Goal: Task Accomplishment & Management: Complete application form

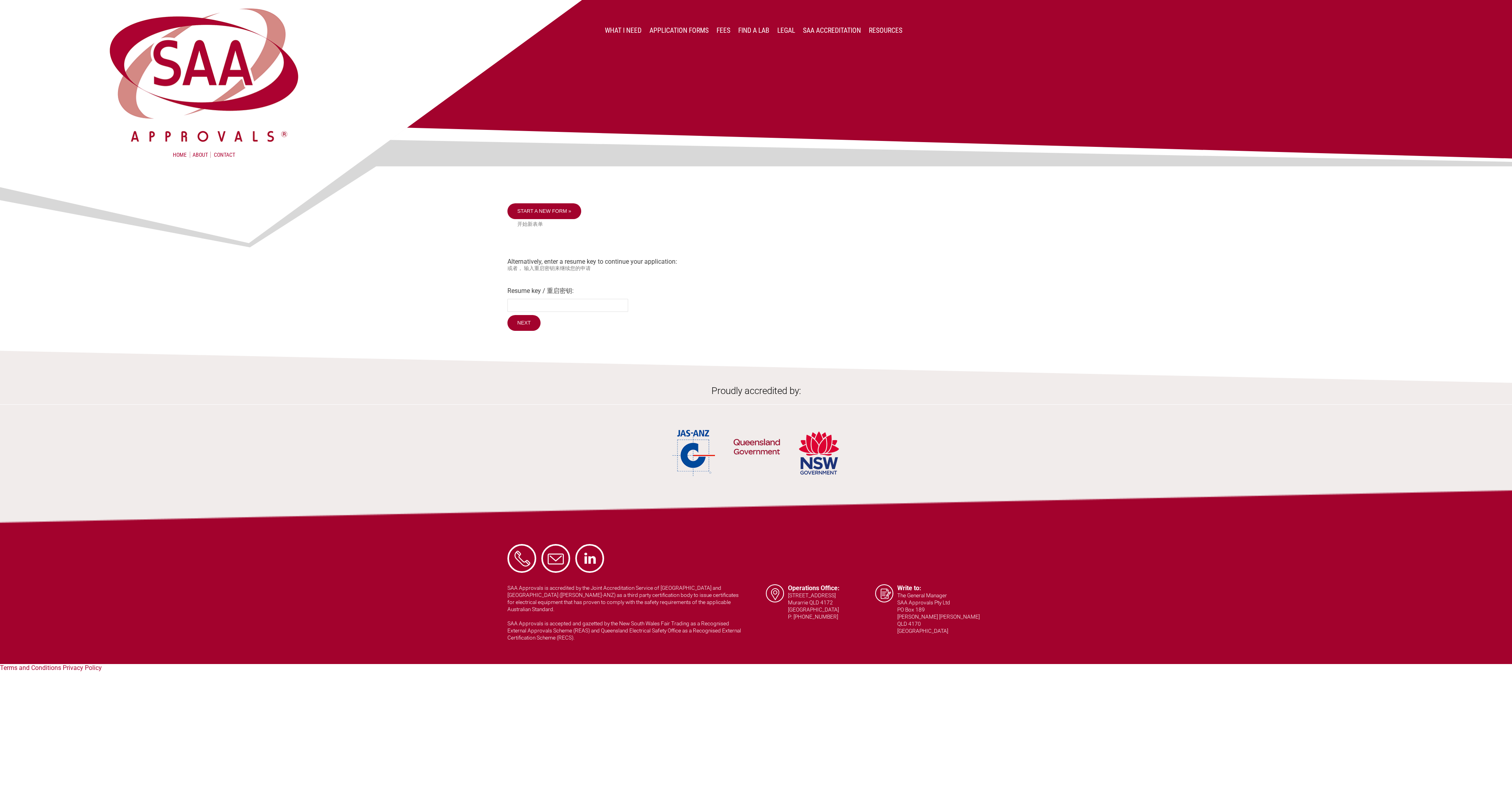
click at [535, 211] on img at bounding box center [756, 127] width 1512 height 254
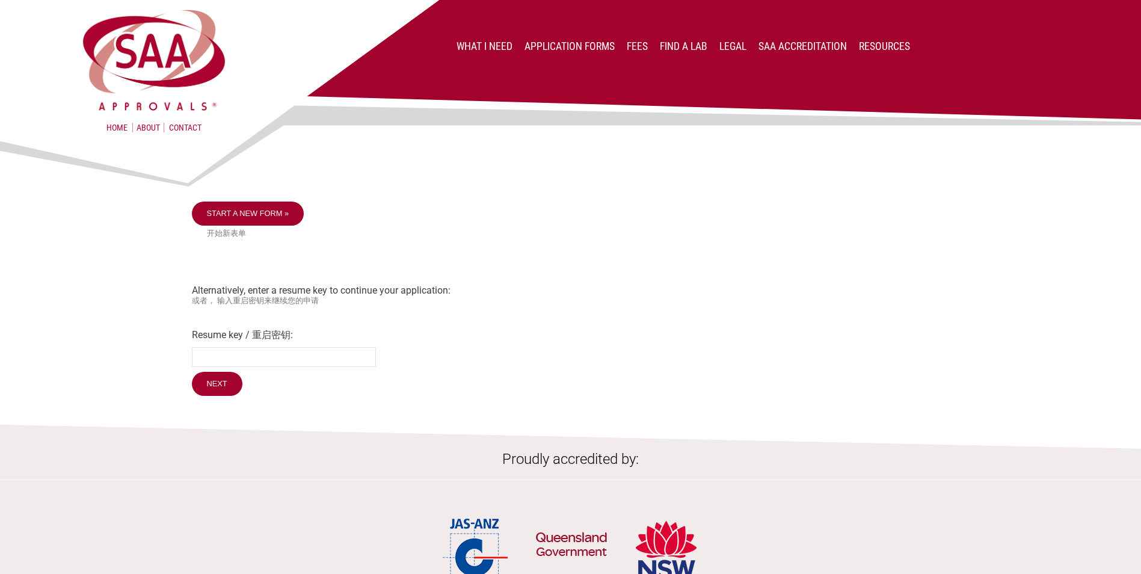
click at [255, 197] on div at bounding box center [571, 168] width 758 height 66
click at [257, 215] on link "Start a new form »" at bounding box center [248, 214] width 112 height 24
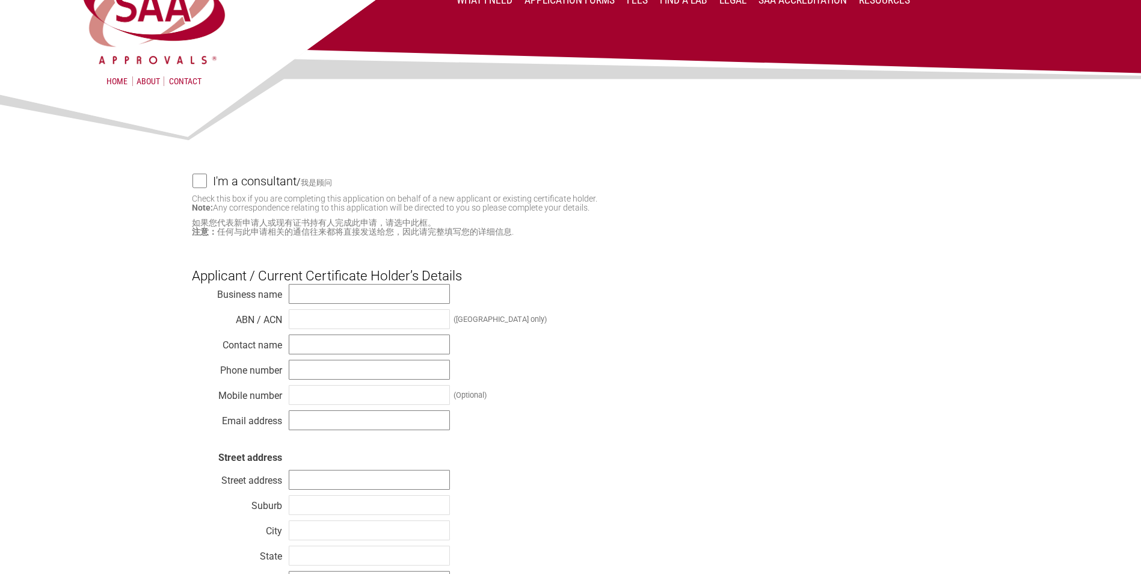
scroll to position [60, 0]
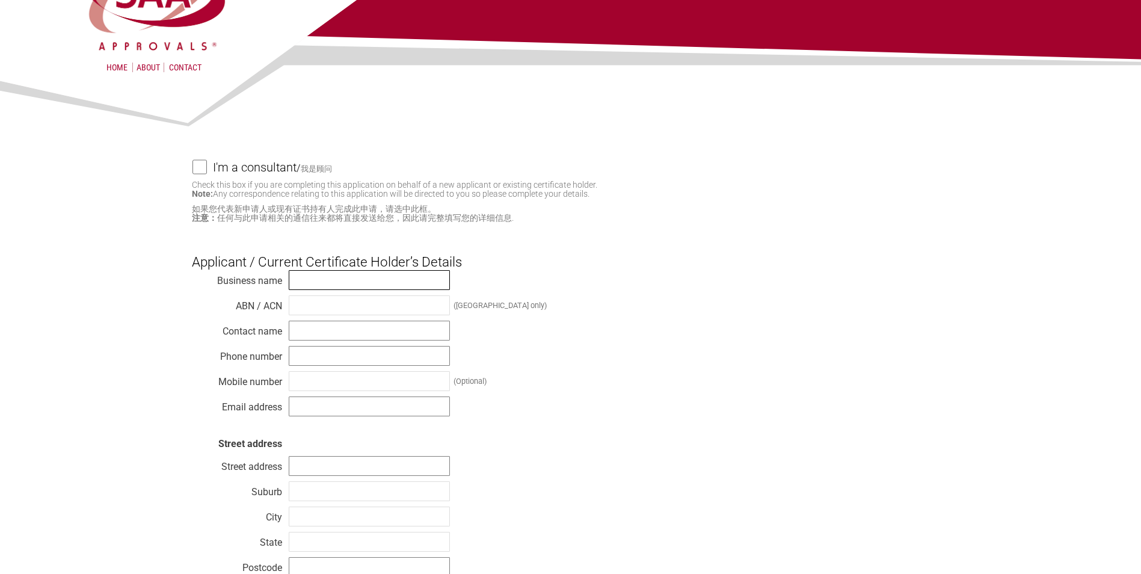
click at [318, 278] on input "text" at bounding box center [369, 280] width 161 height 20
type input "Electrolux Home Products Pty. Limited"
type input "51 0047 623 41"
type input "Julian Andrews"
type input "0499946374"
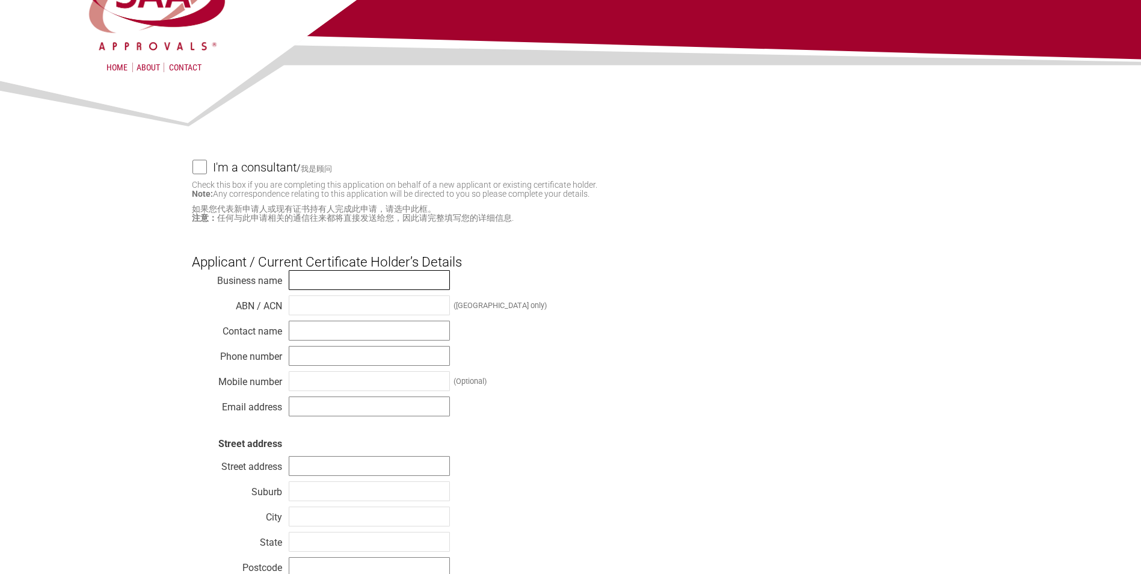
type input "julian.andrews@electrolux.com"
type input "L1 163 O'Riordan St"
type input "Mascot"
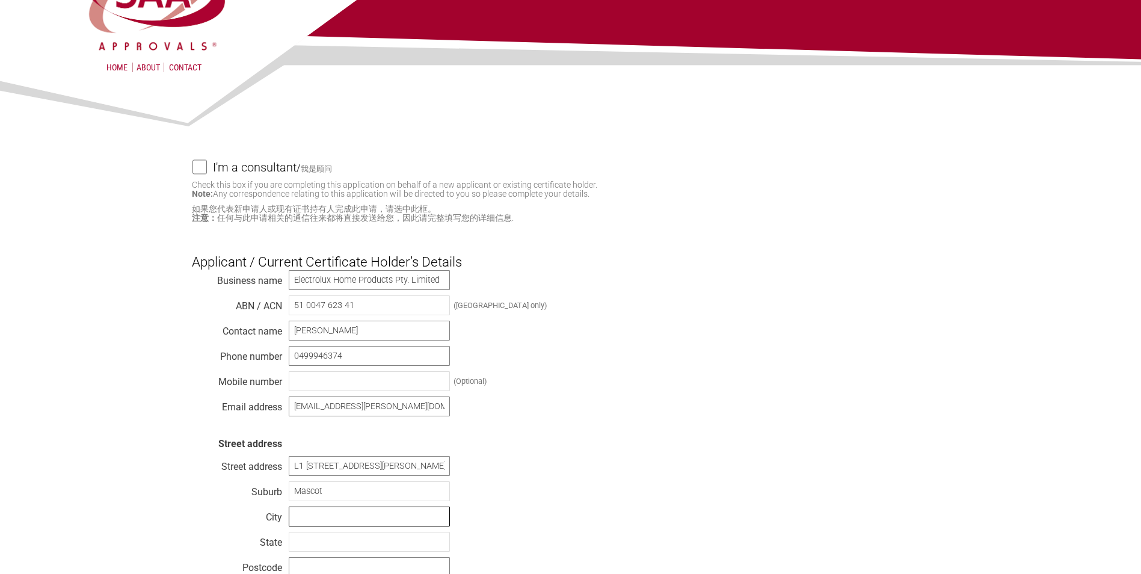
type input "Sydney"
type input "NSW"
type input "2020"
select select "Australia"
click at [599, 367] on div "Business name Electrolux Home Products Pty. Limited ABN / ACN 51 0047 623 41 (A…" at bounding box center [571, 438] width 758 height 337
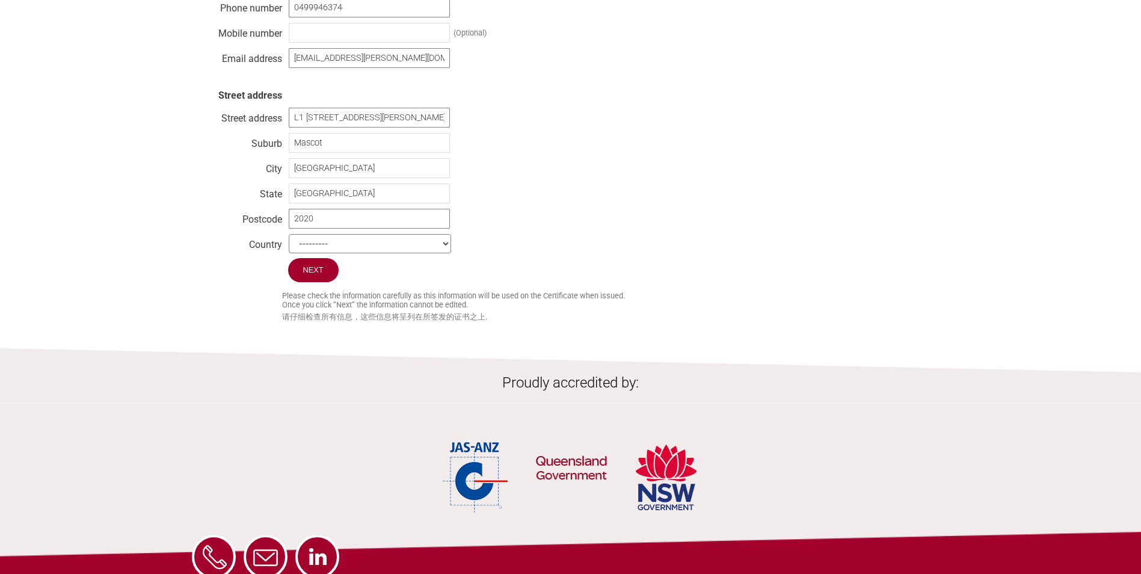
scroll to position [421, 0]
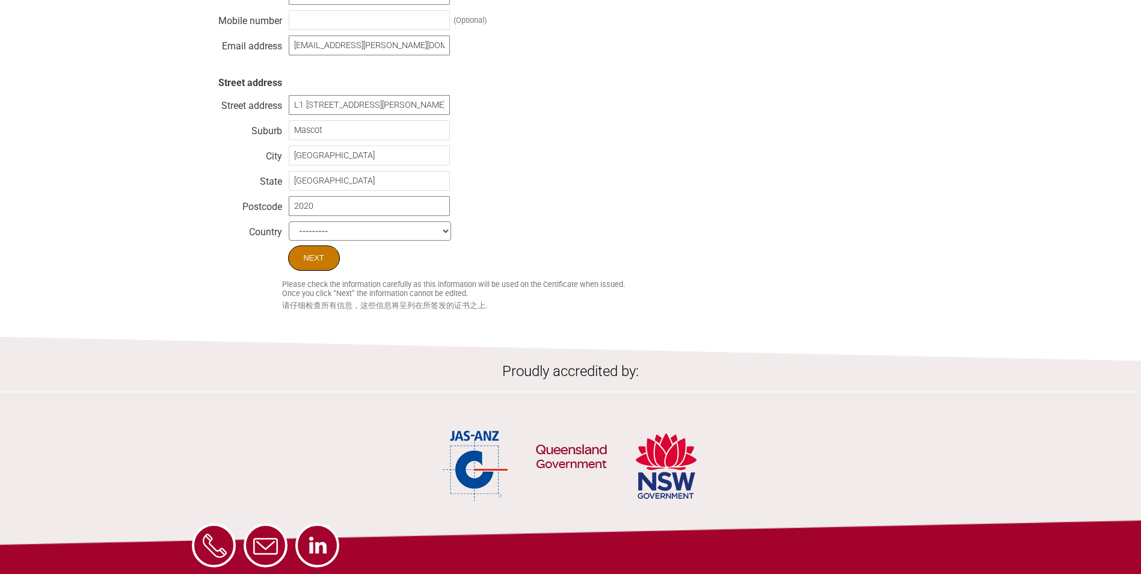
click at [329, 267] on input "Next" at bounding box center [314, 257] width 52 height 25
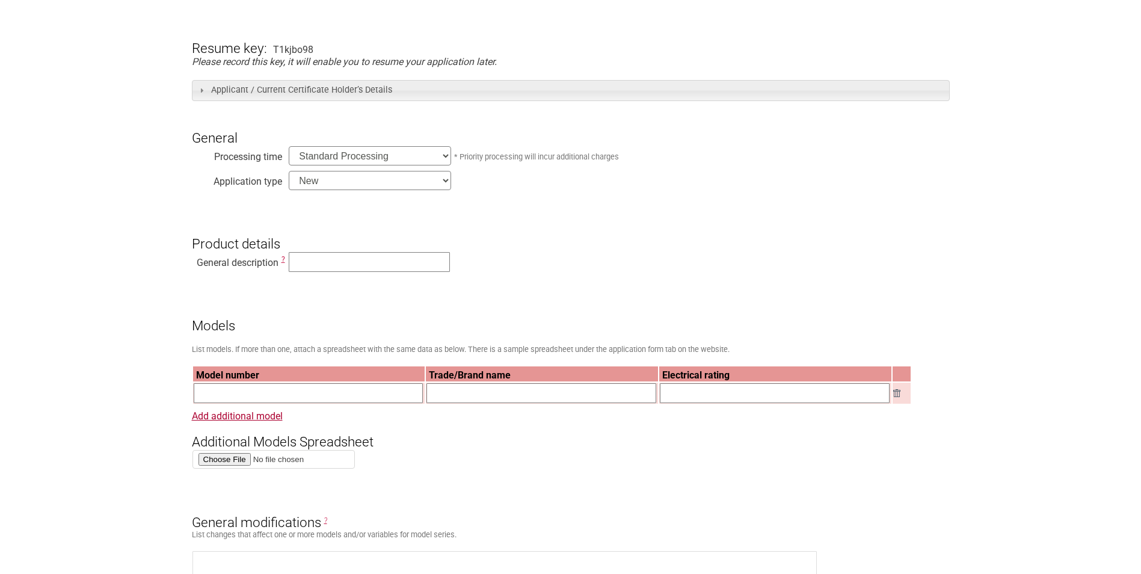
scroll to position [241, 0]
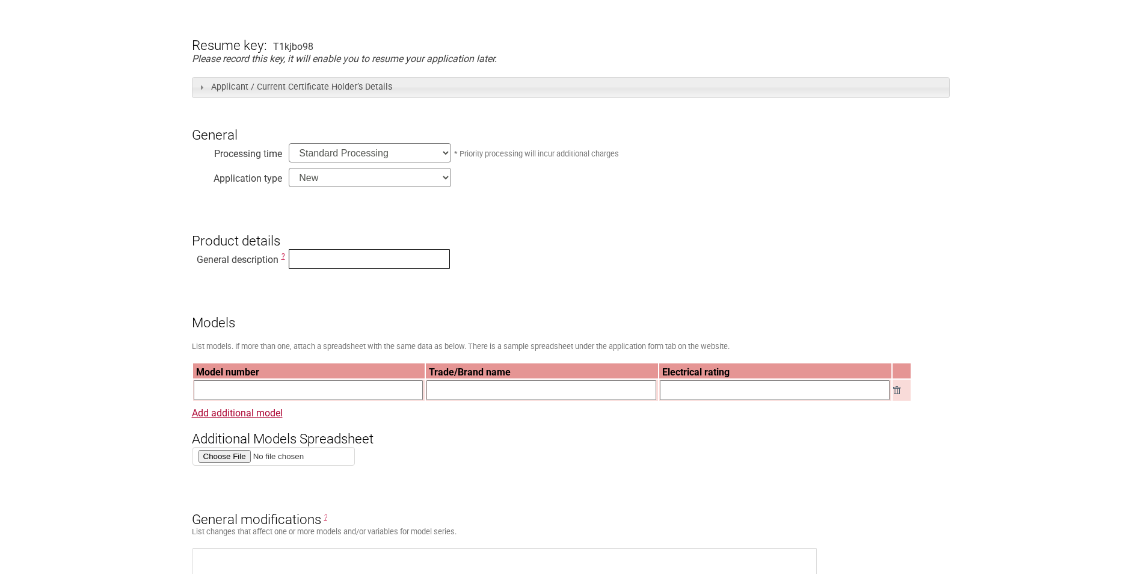
click at [334, 262] on input "text" at bounding box center [369, 259] width 161 height 20
click at [344, 265] on input "text" at bounding box center [369, 259] width 161 height 20
type input "Built In Oven"
click at [354, 400] on input "text" at bounding box center [309, 390] width 230 height 20
click at [336, 396] on input "text" at bounding box center [309, 390] width 230 height 20
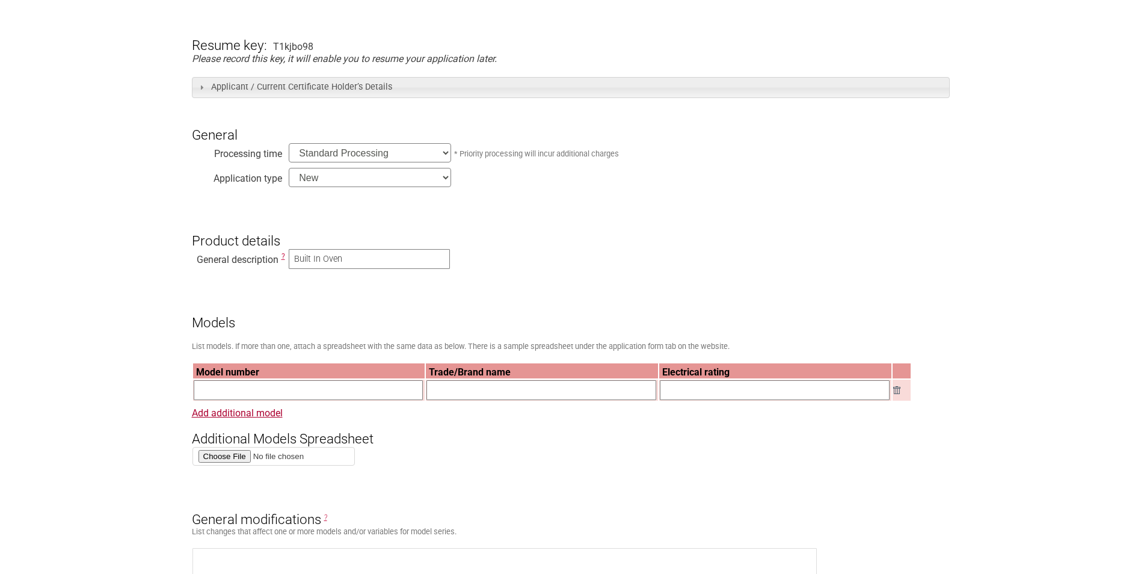
paste input "EVES6810BF"
type input "EVES6810BF"
click at [477, 395] on input "text" at bounding box center [542, 390] width 230 height 20
type input "Electrolux"
click at [432, 180] on select "New Modification Renewal Co-licence" at bounding box center [370, 177] width 162 height 19
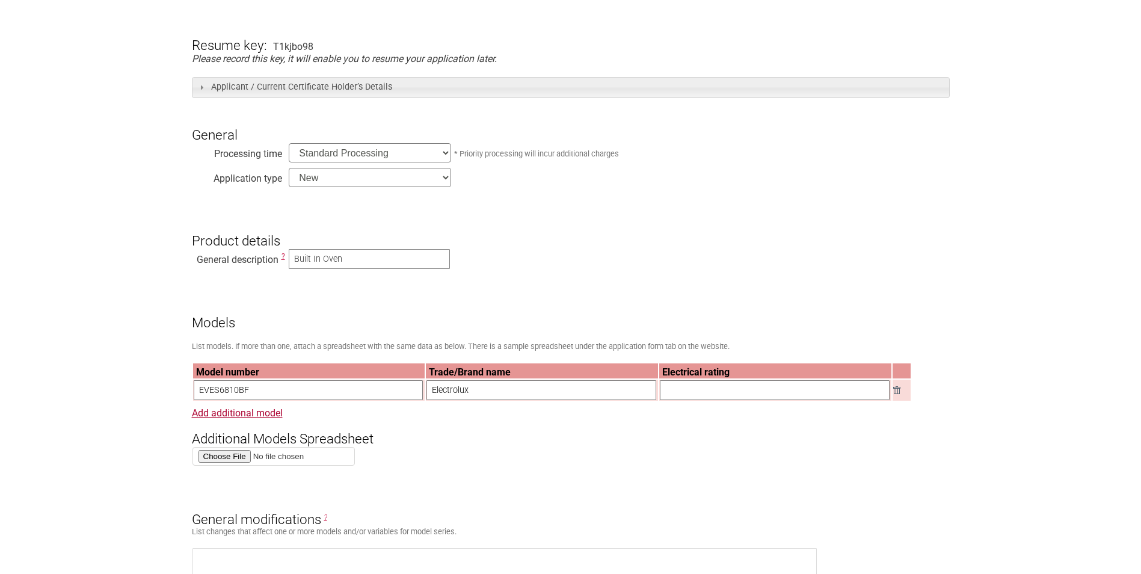
select select "Modification"
click at [289, 169] on select "New Modification Renewal Co-licence" at bounding box center [370, 177] width 162 height 19
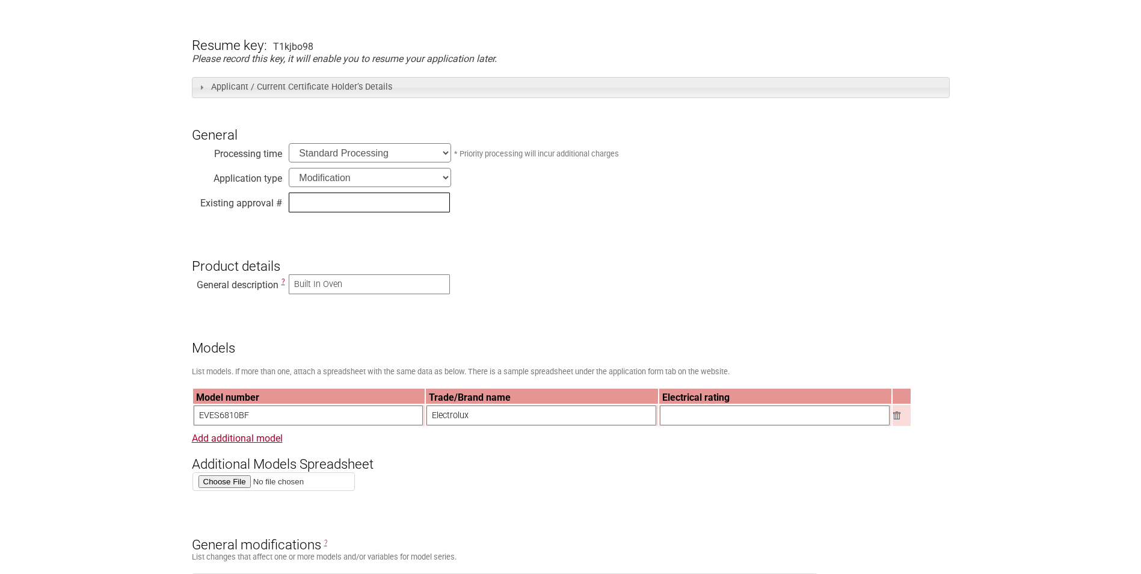
click at [326, 206] on input "text" at bounding box center [369, 203] width 161 height 20
click at [345, 208] on input "text" at bounding box center [369, 203] width 161 height 20
type input "SAA-250158-EA"
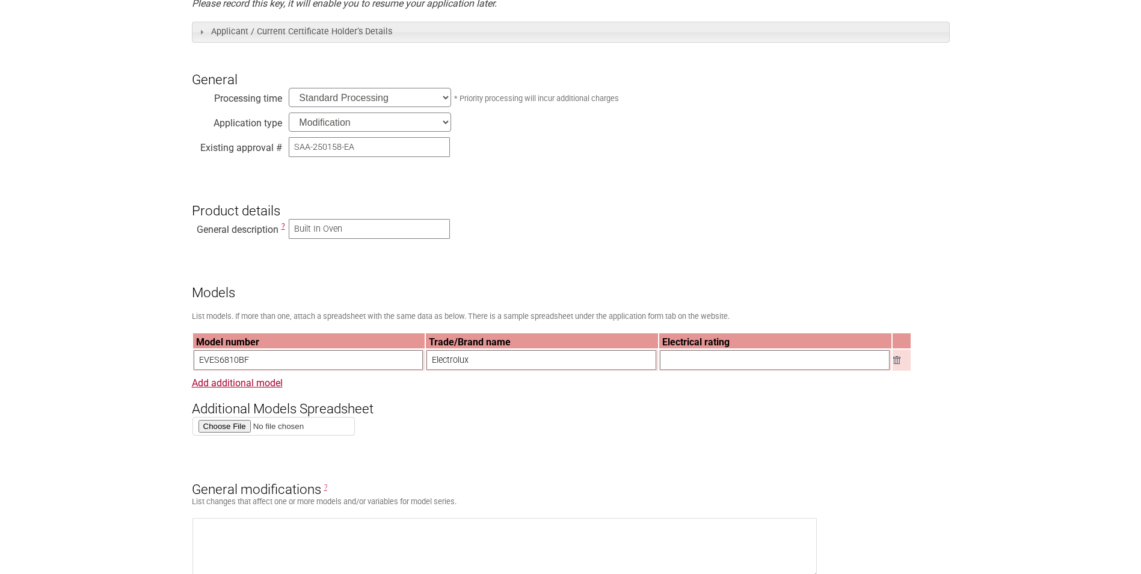
scroll to position [481, 0]
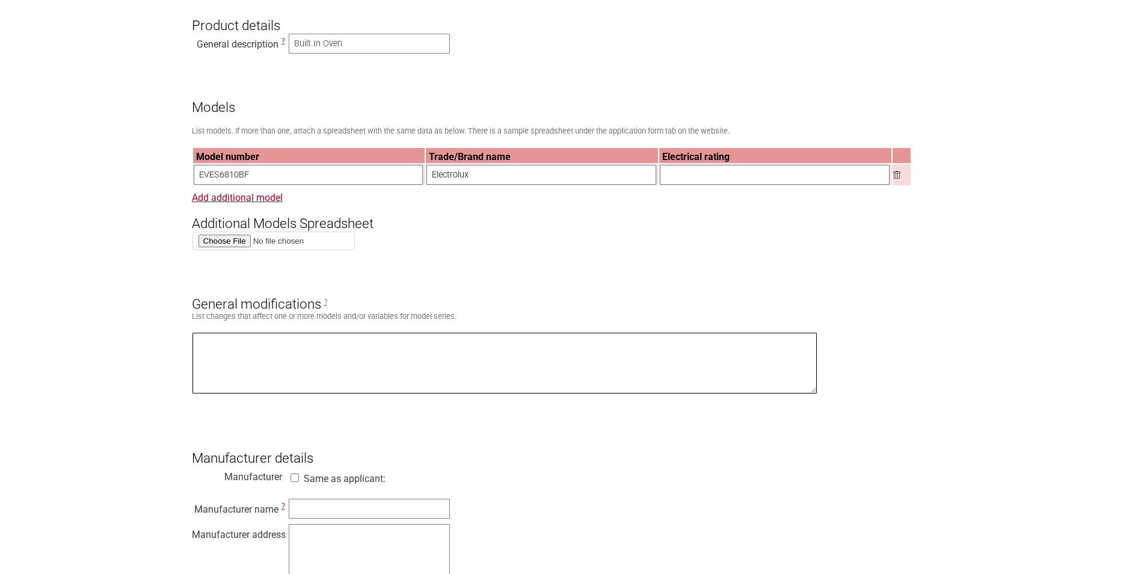
click at [203, 383] on textarea at bounding box center [505, 363] width 625 height 61
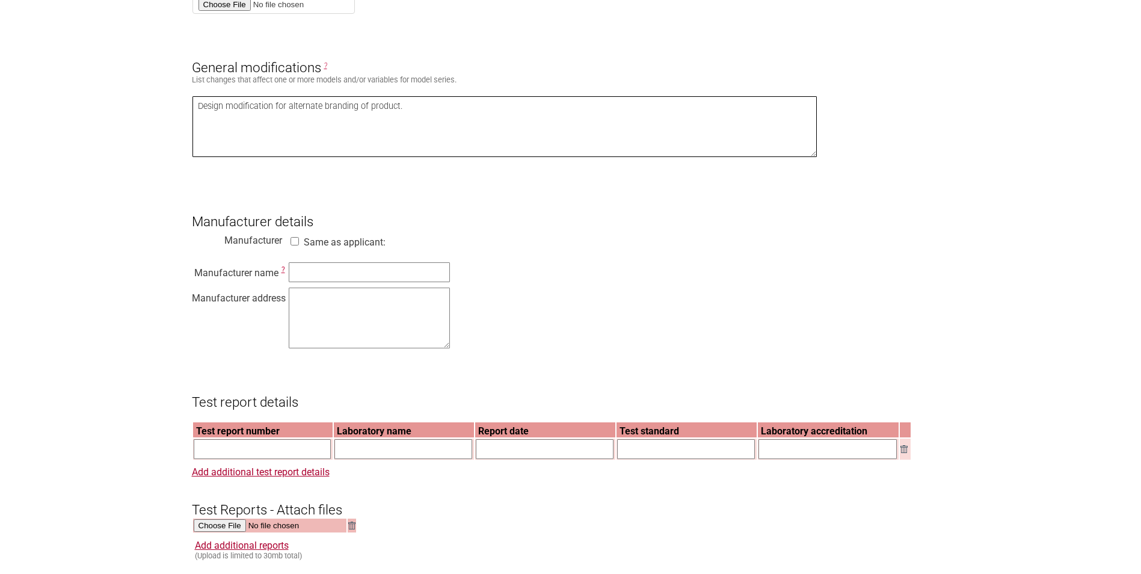
scroll to position [722, 0]
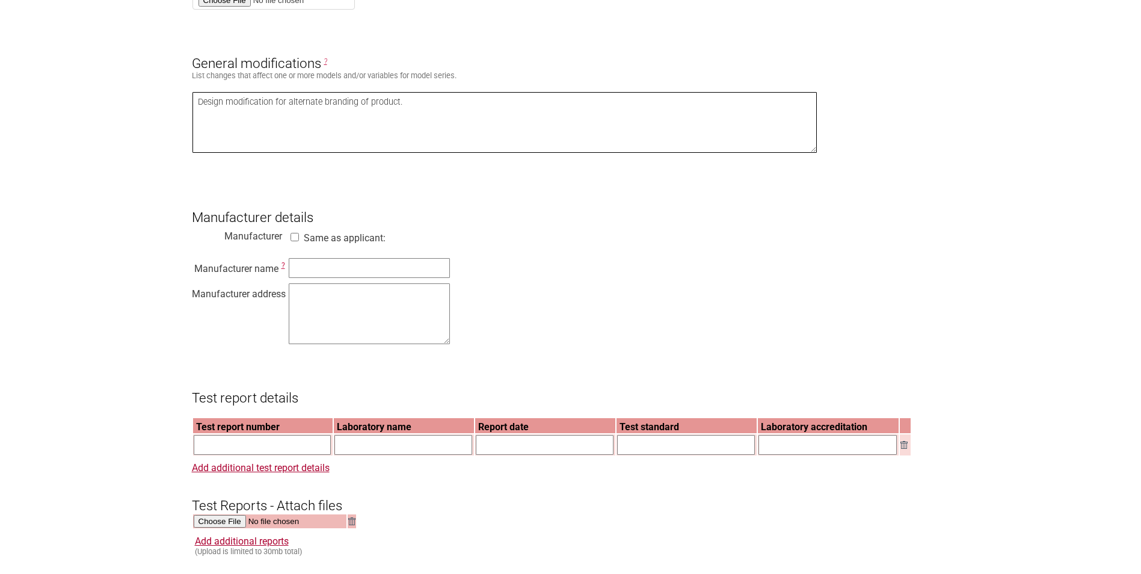
type textarea "Design modification for alternate branding of product."
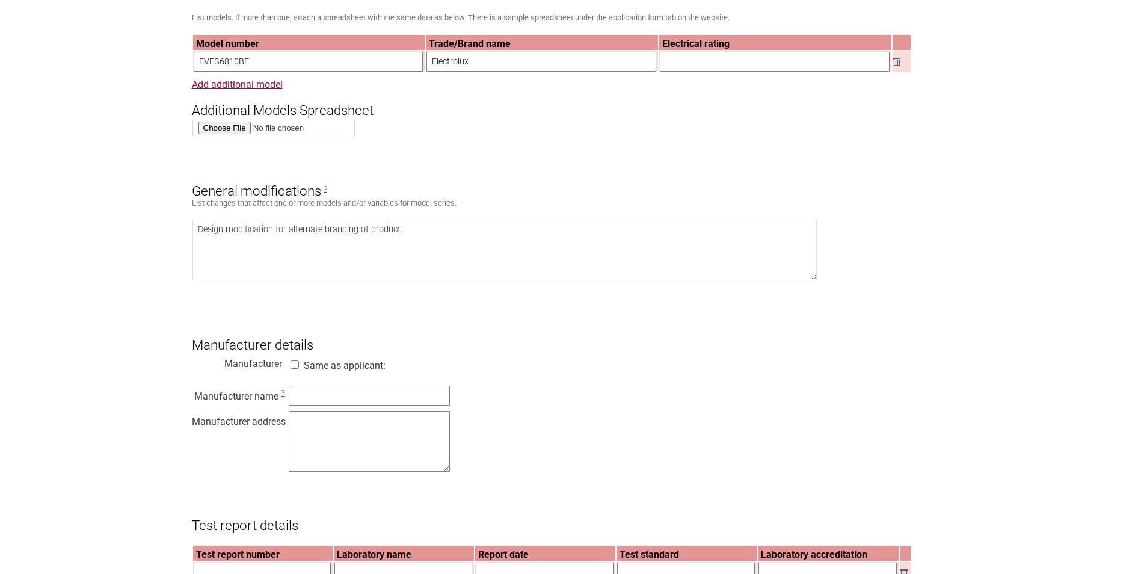
scroll to position [602, 0]
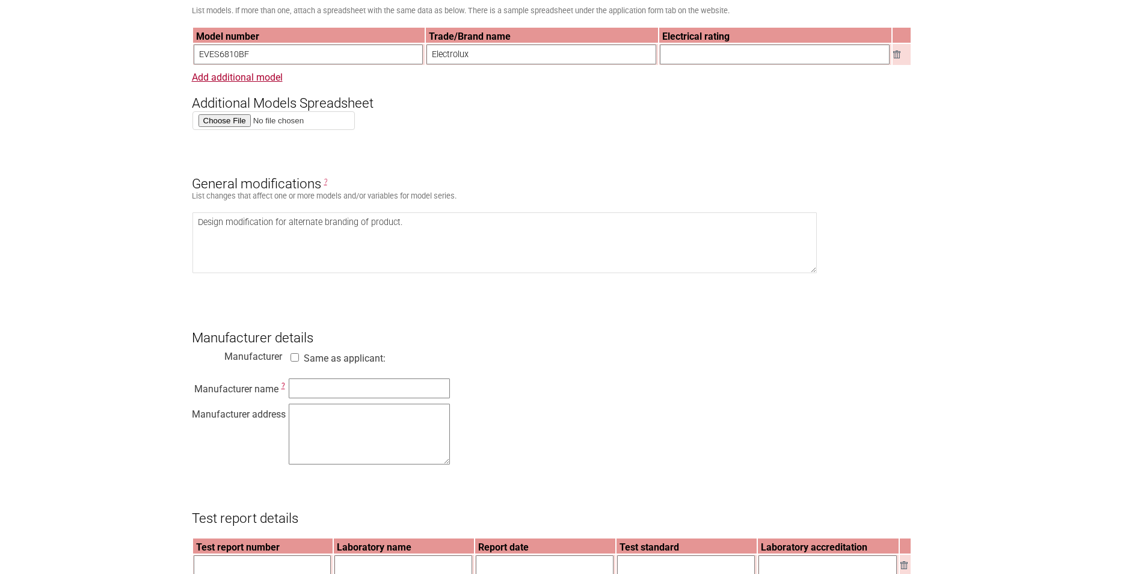
click at [50, 316] on section "Application for Electrical Certification Resume key: T1kjbo98 Please record thi…" at bounding box center [570, 464] width 1141 height 1860
drag, startPoint x: 337, startPoint y: 406, endPoint x: 341, endPoint y: 401, distance: 6.5
click at [338, 398] on input "text" at bounding box center [369, 388] width 161 height 20
type input "Electrolux Rothenburg GmbH Factory and Development,"
click at [312, 439] on textarea at bounding box center [369, 434] width 161 height 61
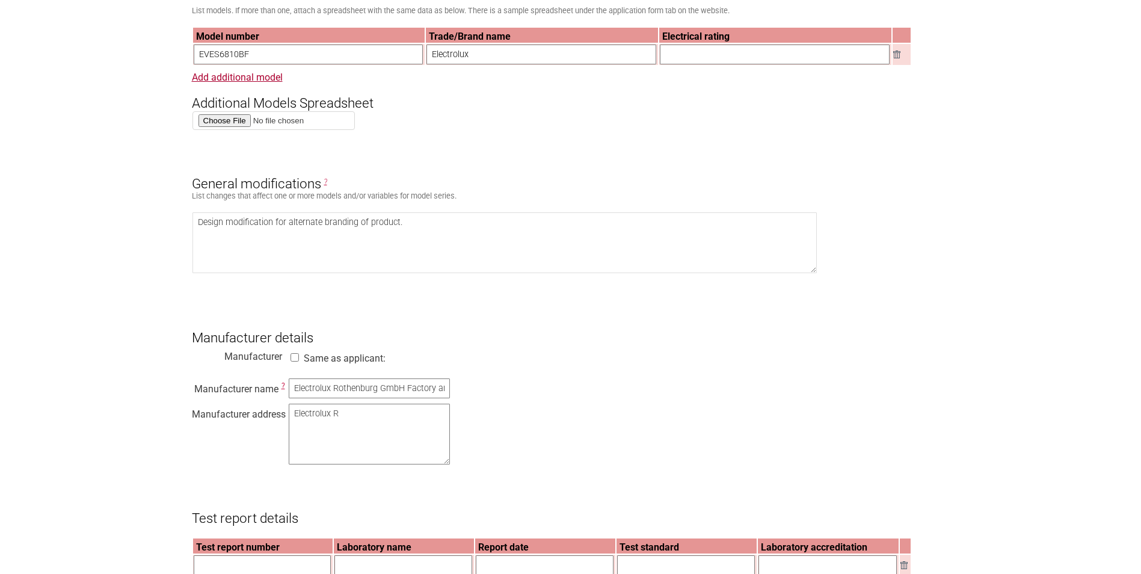
click at [308, 482] on form "Resume key: T1kjbo98 Please record this key, it will enable you to resume your …" at bounding box center [571, 520] width 758 height 1746
click at [345, 443] on textarea "Electrolux R" at bounding box center [369, 434] width 161 height 61
drag, startPoint x: 372, startPoint y: 434, endPoint x: 241, endPoint y: 421, distance: 131.2
click at [241, 421] on div "Manufacturer name ? Electrolux Rothenburg GmbH Factory and Development, Manufac…" at bounding box center [571, 423] width 758 height 91
paste textarea "othenburg GmbH Factory and Development Bodelschwinghstrasse 1 Rothenburg o.d.T.…"
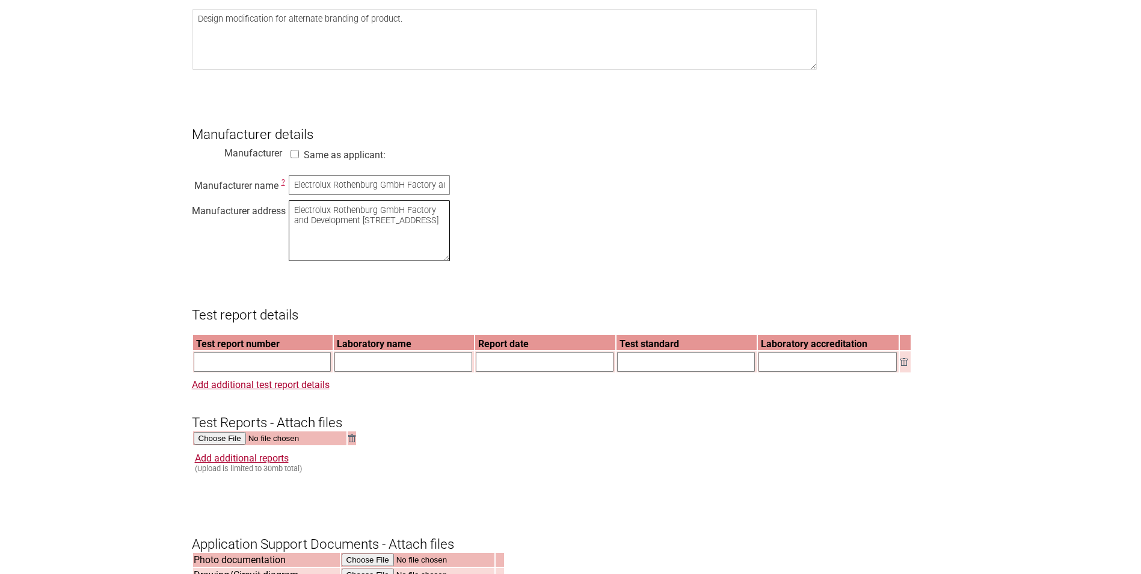
scroll to position [902, 0]
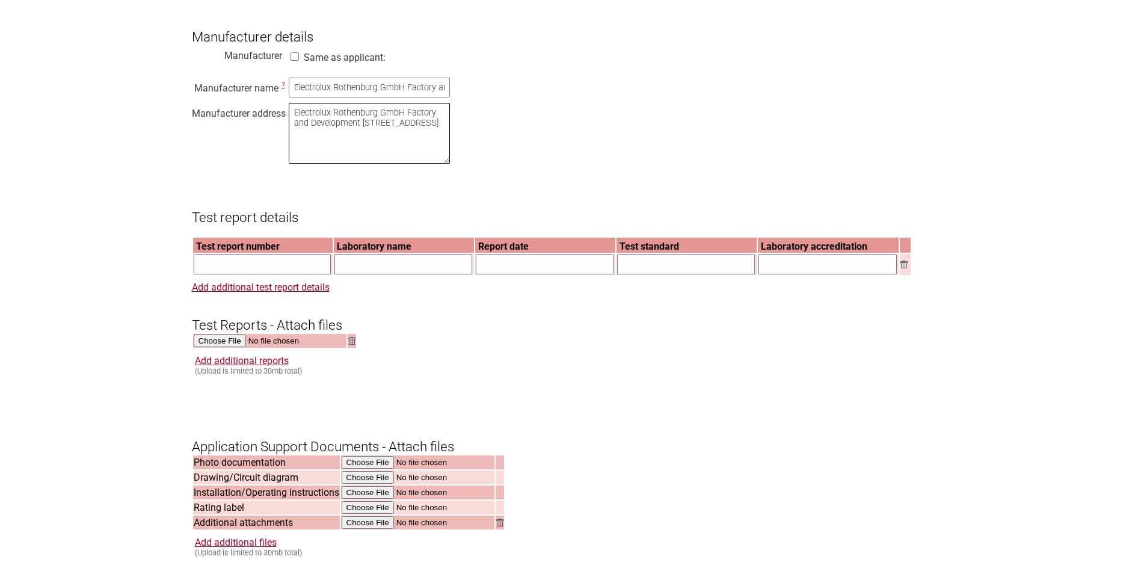
type textarea "Electrolux Rothenburg GmbH Factory and Development [STREET_ADDRESS]"
click at [270, 274] on input "text" at bounding box center [263, 264] width 138 height 20
paste input "25-4791654742.32"
type input "25-4791654742.32"
click at [386, 274] on input "text" at bounding box center [403, 264] width 138 height 20
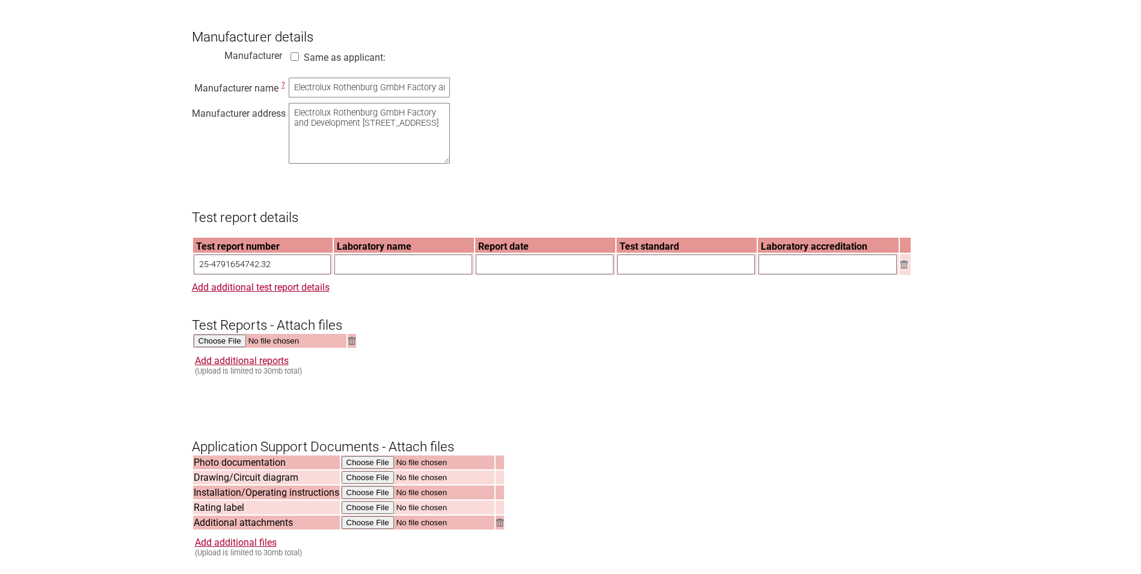
type input "UL International Germany GmbH"
click at [543, 274] on input "text" at bounding box center [545, 264] width 138 height 20
click at [595, 274] on input "text" at bounding box center [545, 264] width 138 height 20
type input "16-04-2025"
click at [678, 275] on td at bounding box center [687, 264] width 140 height 21
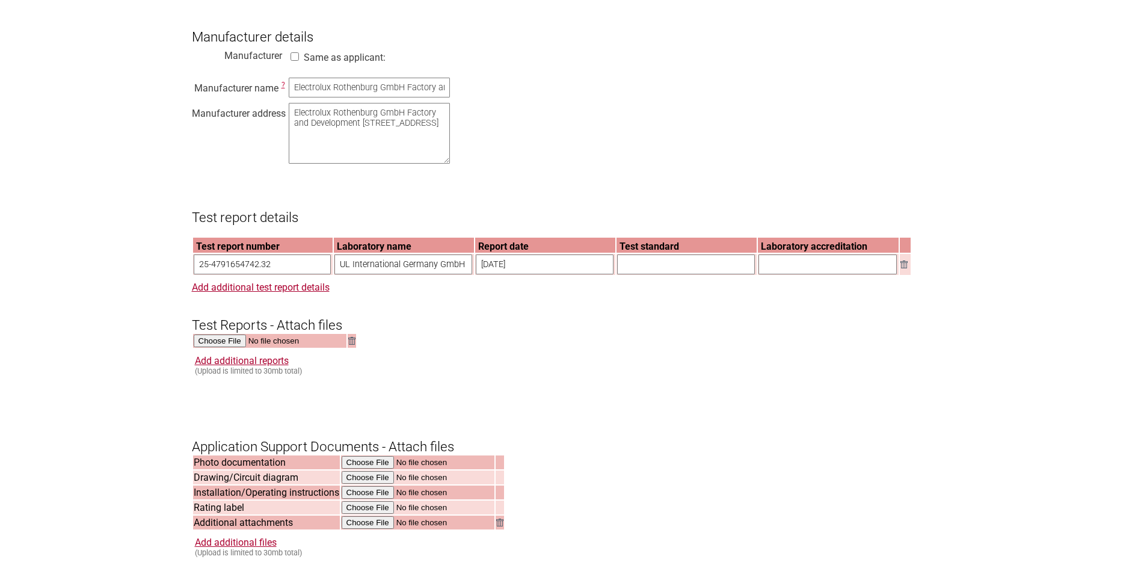
click at [687, 274] on input "text" at bounding box center [686, 264] width 138 height 20
paste input "IEC 60335-2-6:2014, AMD1:2018 in conjunction with IEC 60335- 1:2010, COR1:2010,…"
type input "IEC 60335-2-6:2014, AMD1:2018 in conjunction with IEC 60335- 1:2010, COR1:2010,…"
click at [821, 274] on input "text" at bounding box center [828, 264] width 138 height 20
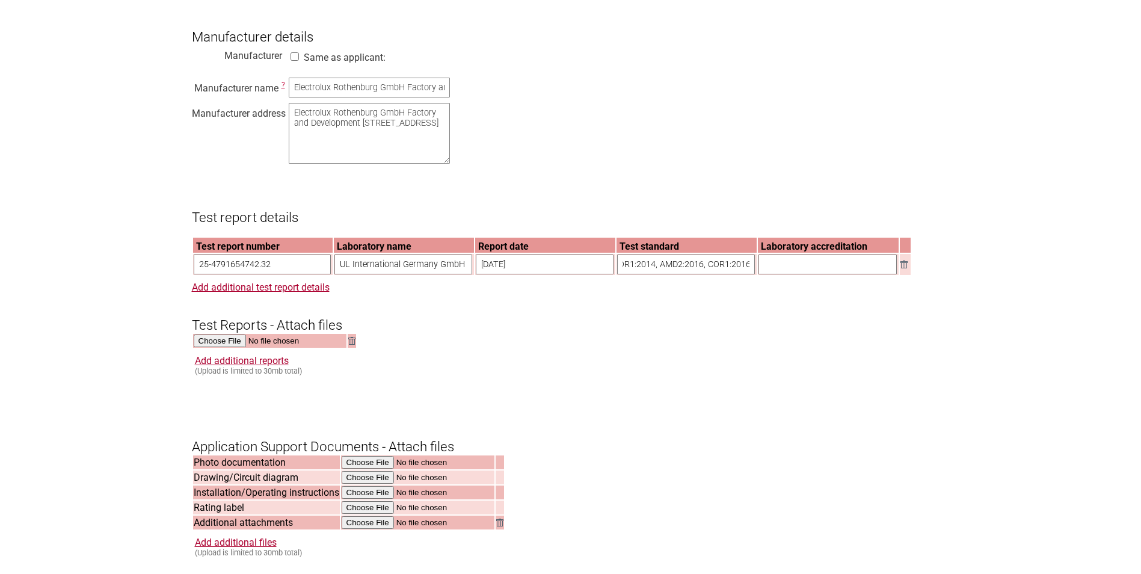
scroll to position [0, 0]
type input "IECEE"
click at [509, 354] on form "Resume key: T1kjbo98 Please record this key, it will enable you to resume your …" at bounding box center [571, 219] width 758 height 1746
click at [235, 348] on input "file" at bounding box center [270, 341] width 153 height 14
type input "C:\fakepath\25-4791654742.32_CBTR.pdf"
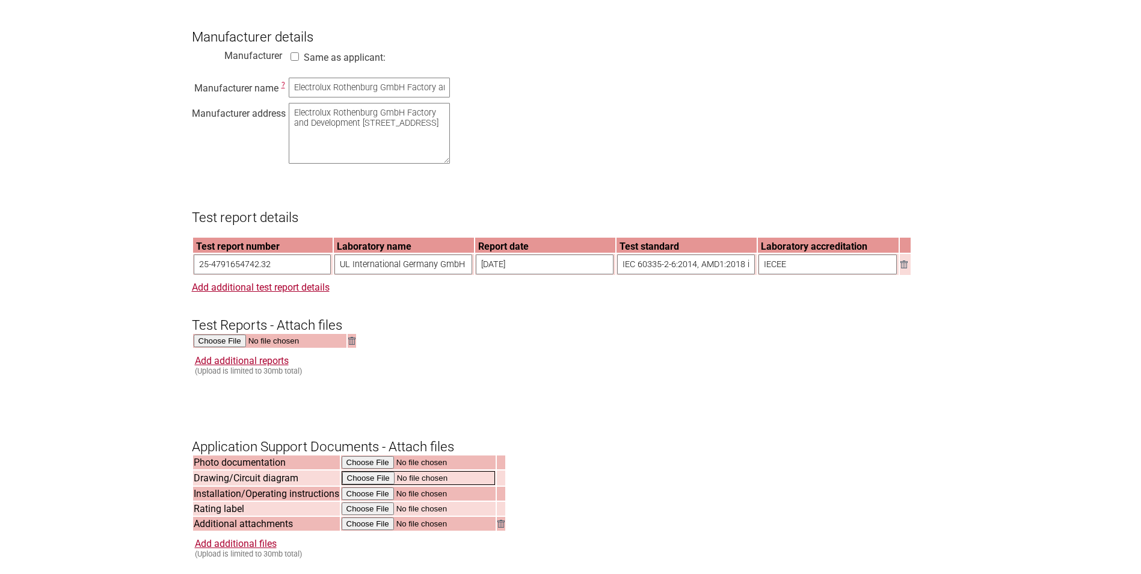
click at [374, 485] on input "file" at bounding box center [418, 478] width 153 height 14
click at [390, 470] on input "file" at bounding box center [418, 463] width 153 height 14
click at [380, 530] on input "file" at bounding box center [418, 523] width 153 height 14
type input "C:\fakepath\DK-165535-UL.pdf"
click at [373, 470] on input "file" at bounding box center [418, 463] width 153 height 14
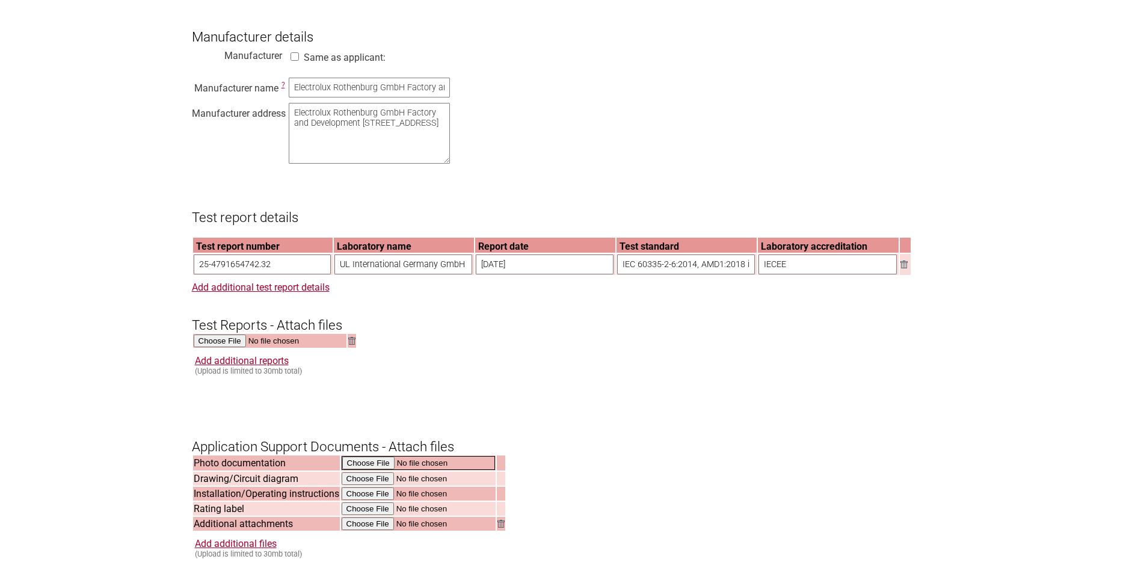
type input "C:\fakepath\944032185.jpg"
click at [376, 500] on input "file" at bounding box center [418, 493] width 153 height 14
type input "C:\fakepath\250806D7D5.pdf"
click at [386, 515] on input "file" at bounding box center [418, 508] width 153 height 14
type input "C:\fakepath\944032185 RPL.PDF"
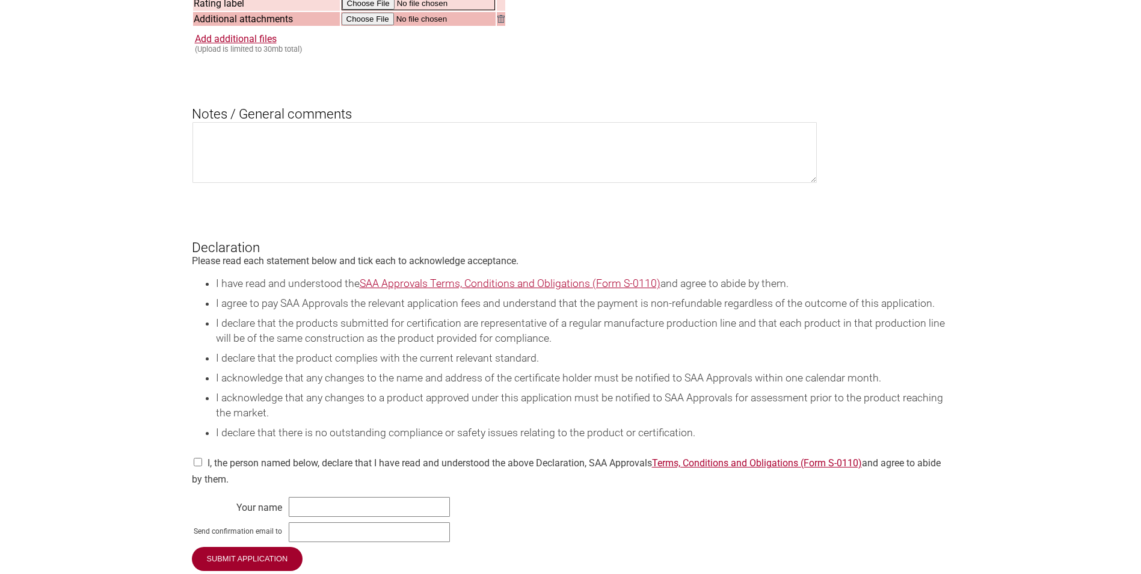
scroll to position [1624, 0]
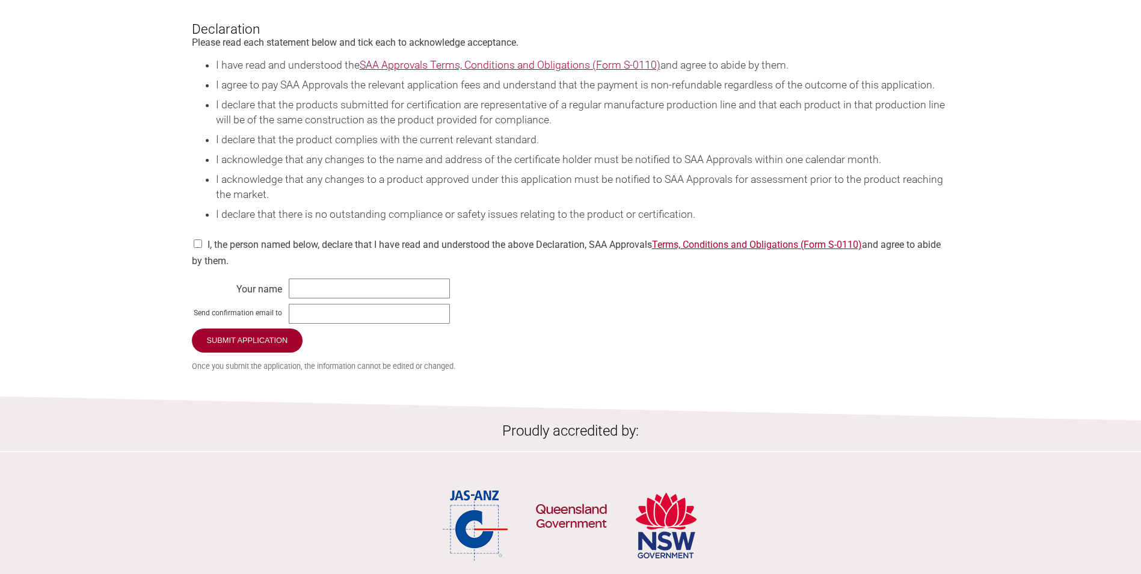
click at [194, 248] on input "checkbox" at bounding box center [198, 243] width 12 height 8
checkbox input "true"
click at [315, 298] on input "text" at bounding box center [369, 289] width 161 height 20
type input "Julian Andrews"
type input "220-240V~ 50-60Hz, 3.390kW, Class 1"
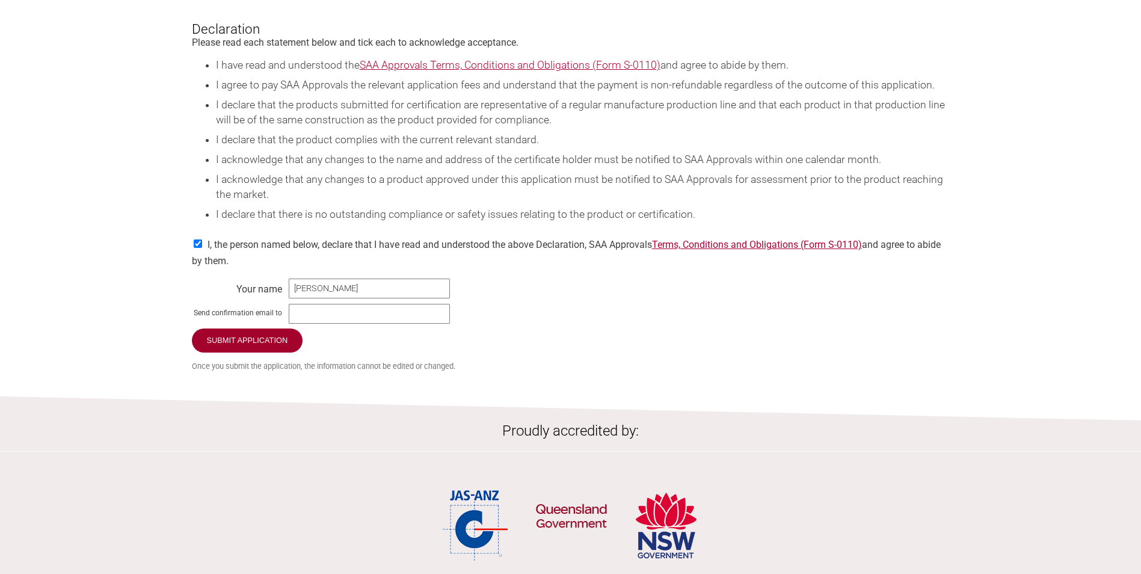
type input "julian.andrews@electrolux.com"
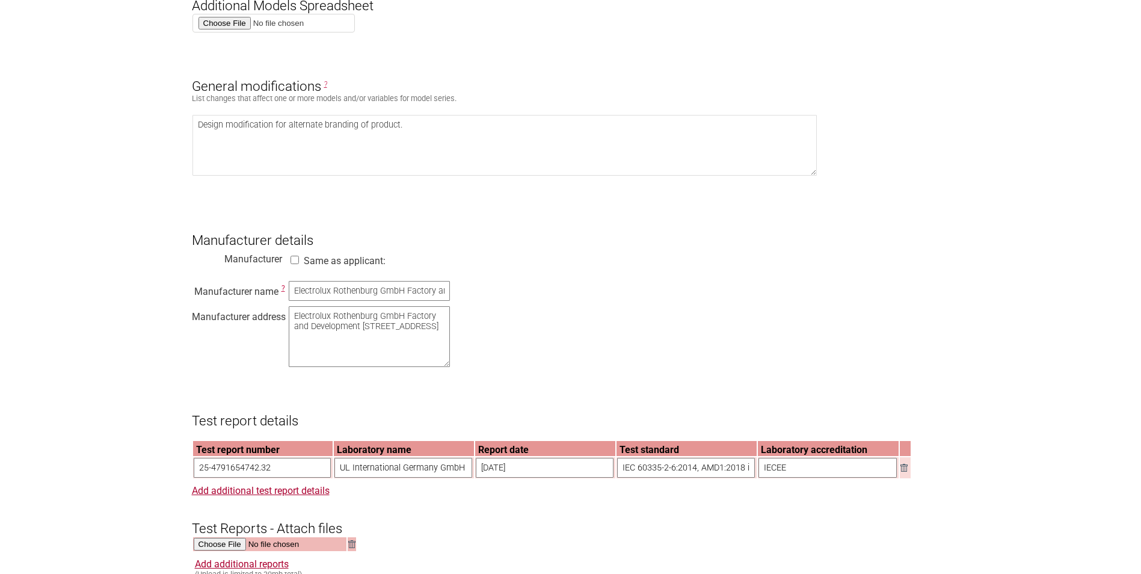
scroll to position [541, 0]
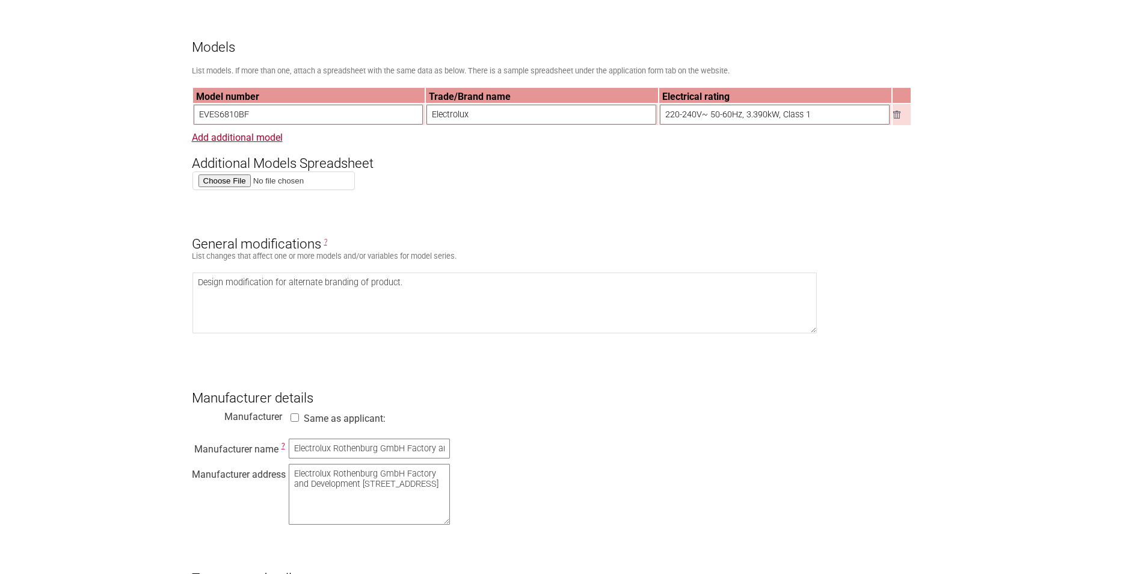
click at [824, 125] on input "220-240V~ 50-60Hz, 3.390kW, Class 1" at bounding box center [775, 115] width 230 height 20
click at [718, 120] on input "text" at bounding box center [775, 115] width 230 height 20
type input "220-240V, 50Hz, Max 3.5kw"
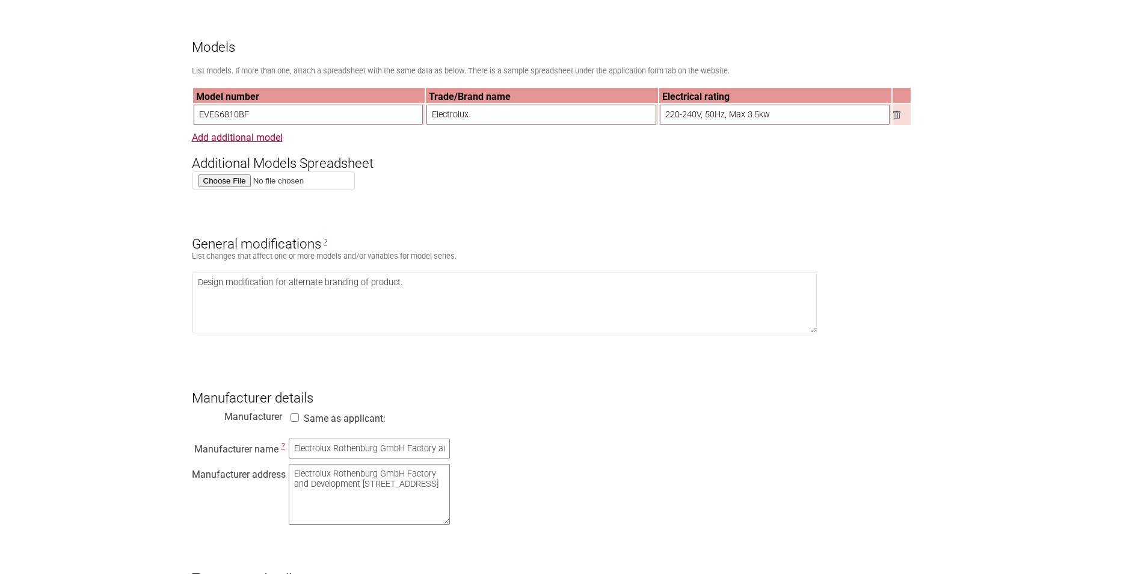
click at [866, 180] on form "Resume key: T1kjbo98 Please record this key, it will enable you to resume your …" at bounding box center [571, 580] width 758 height 1746
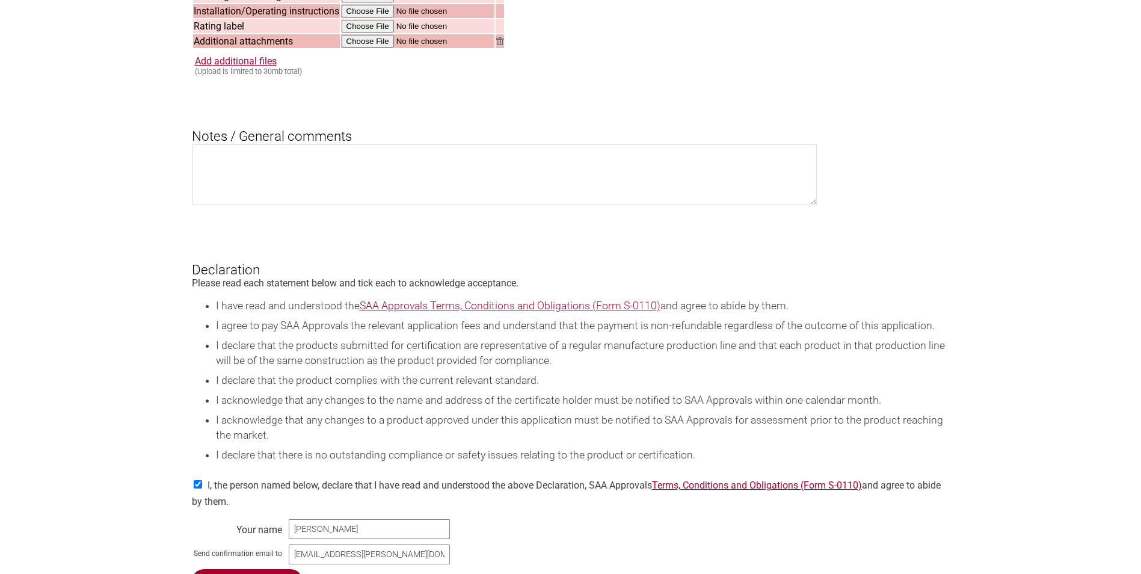
scroll to position [1624, 0]
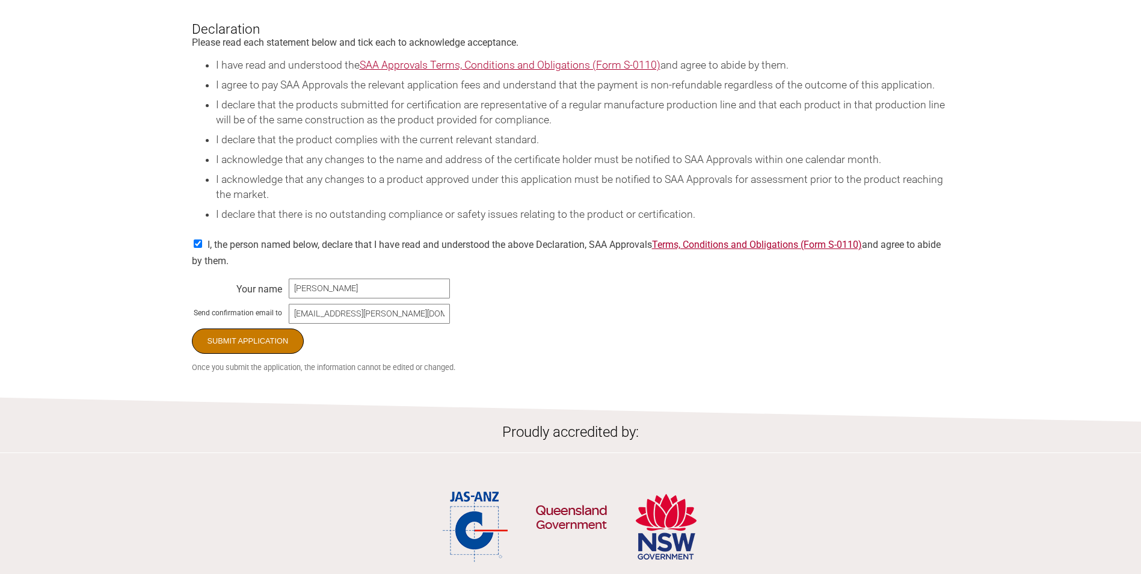
click at [232, 354] on input "Submit Application" at bounding box center [248, 340] width 112 height 25
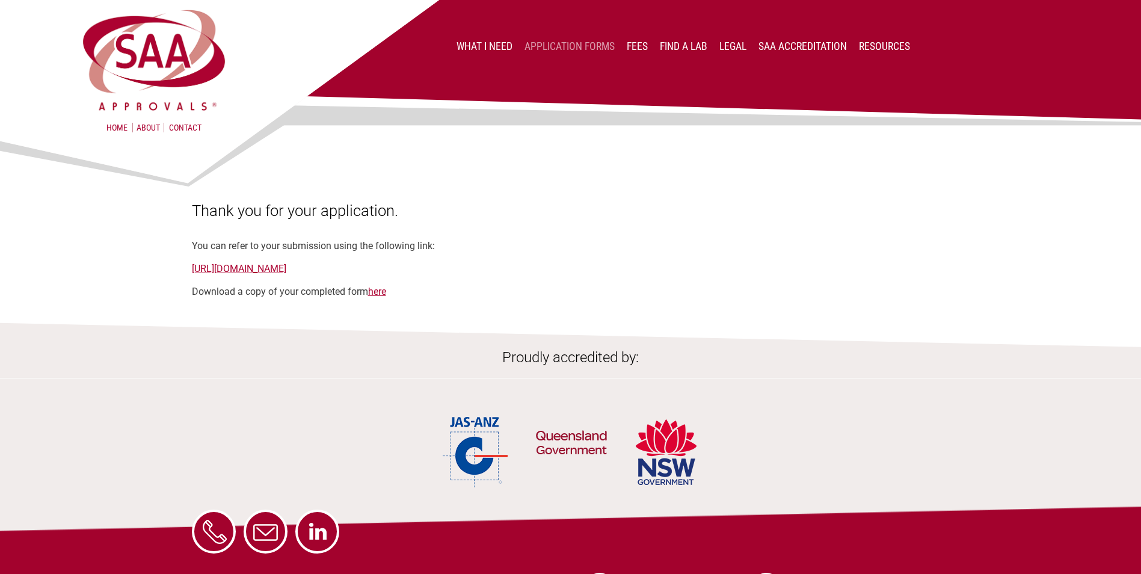
click at [591, 48] on link "Application Forms" at bounding box center [570, 46] width 90 height 12
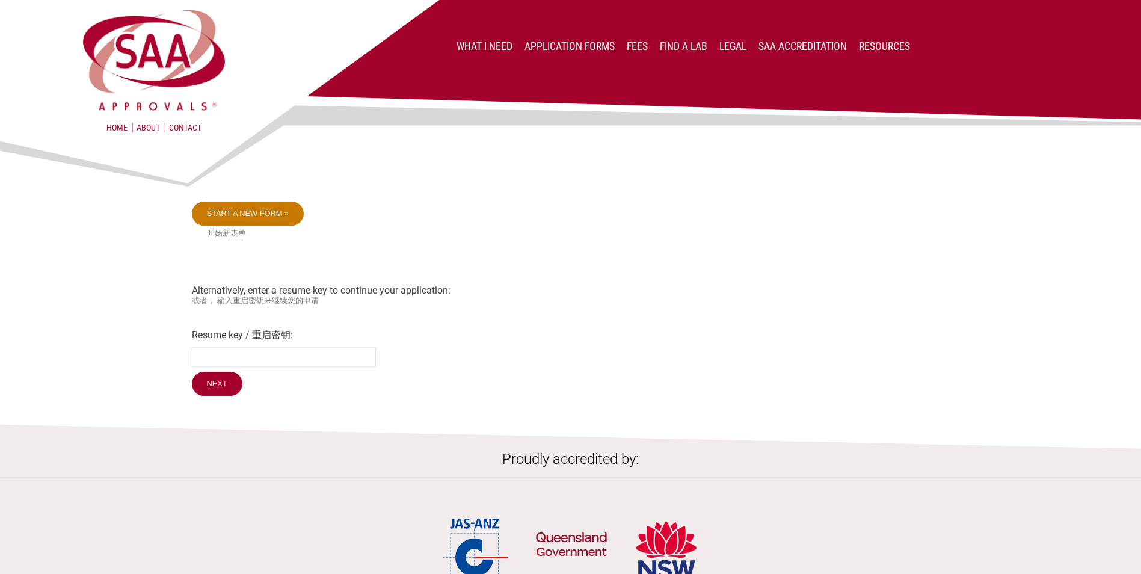
click at [247, 212] on link "Start a new form »" at bounding box center [248, 214] width 112 height 24
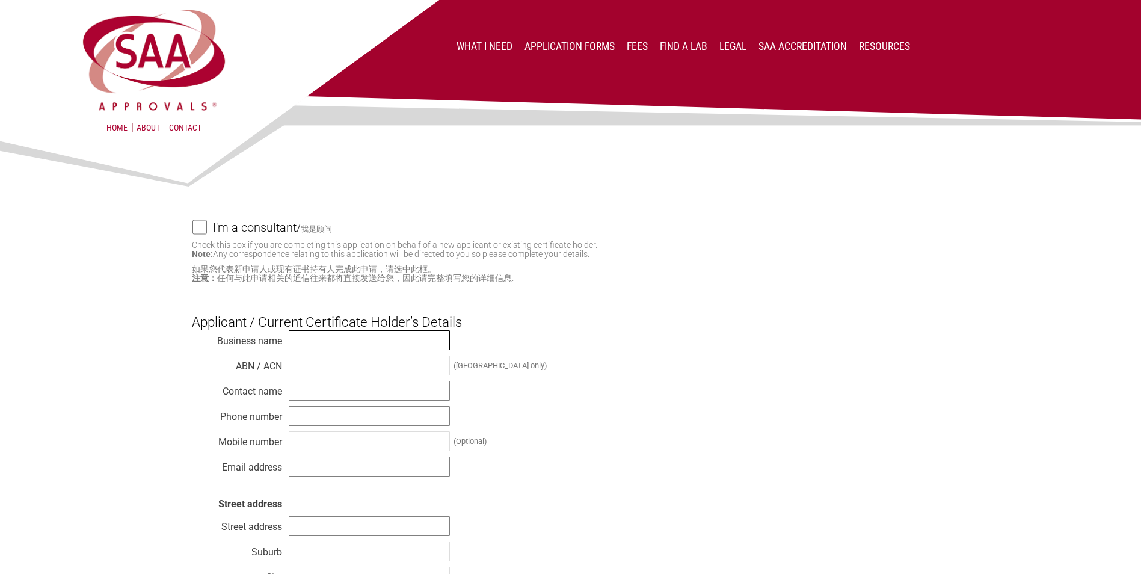
click at [313, 340] on input "text" at bounding box center [369, 340] width 161 height 20
type input "Electrolux Home Products Pty. Limited"
type input "51 0047 623 41"
type input "[PERSON_NAME]"
type input "0499946374"
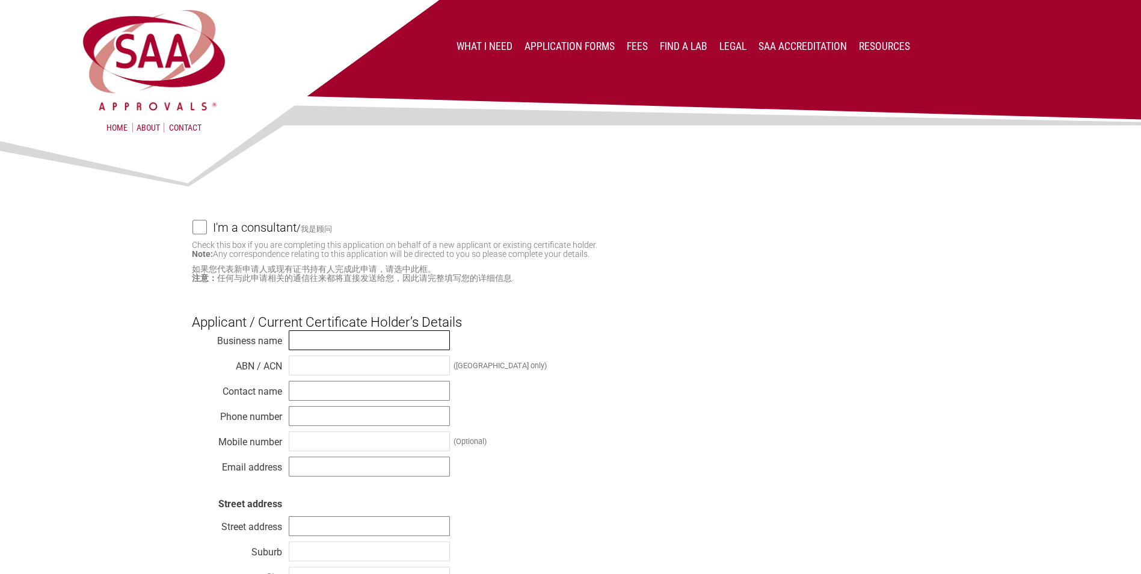
type input "[EMAIL_ADDRESS][PERSON_NAME][DOMAIN_NAME]"
type input "L1 [STREET_ADDRESS][PERSON_NAME]"
type input "Mascot"
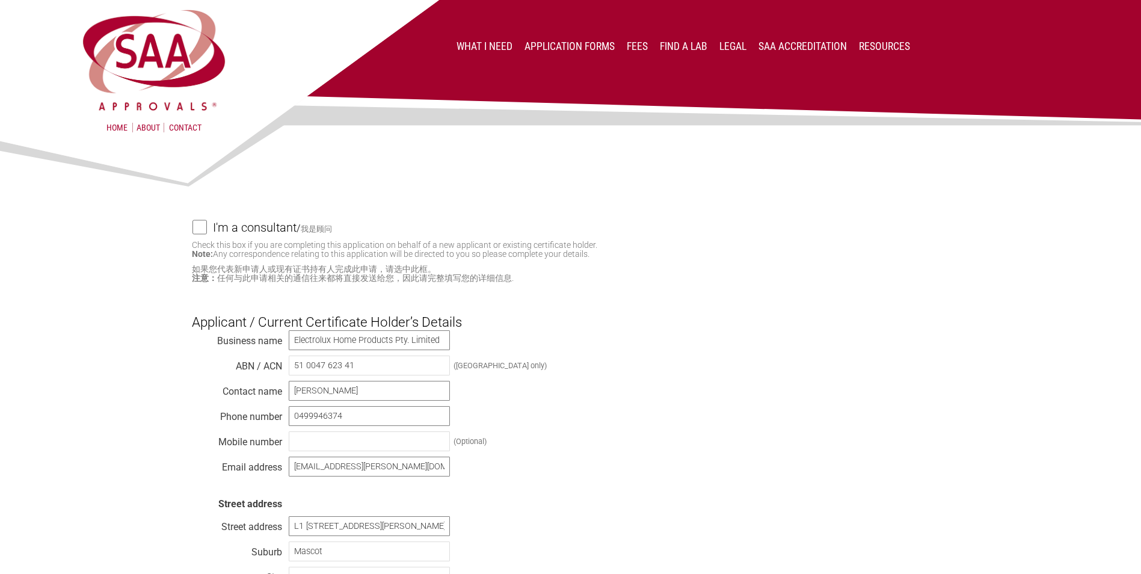
type input "[GEOGRAPHIC_DATA]"
type input "2020"
select select "[GEOGRAPHIC_DATA]"
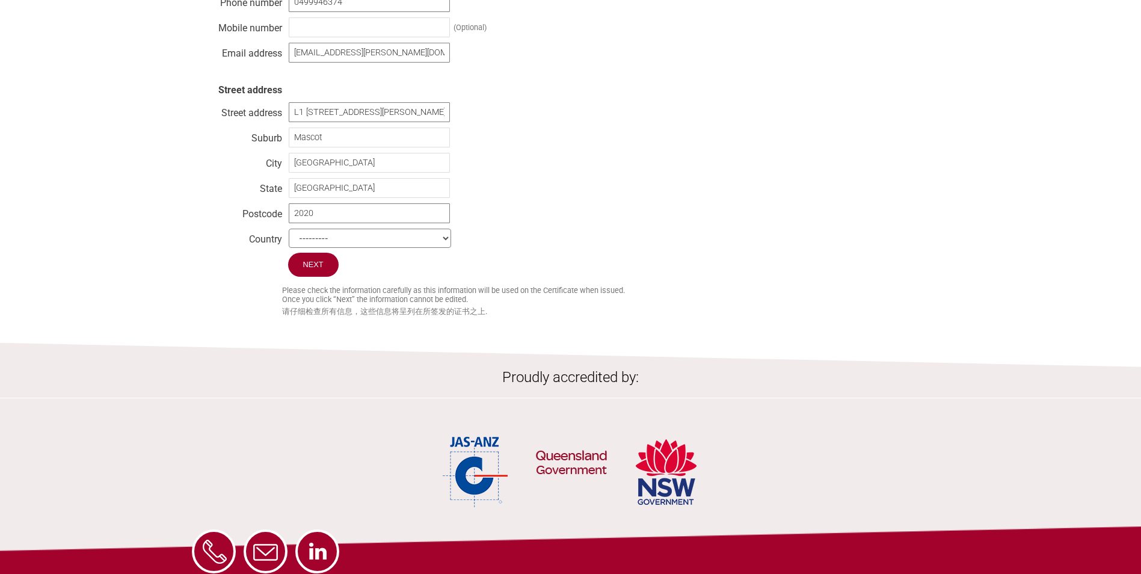
scroll to position [421, 0]
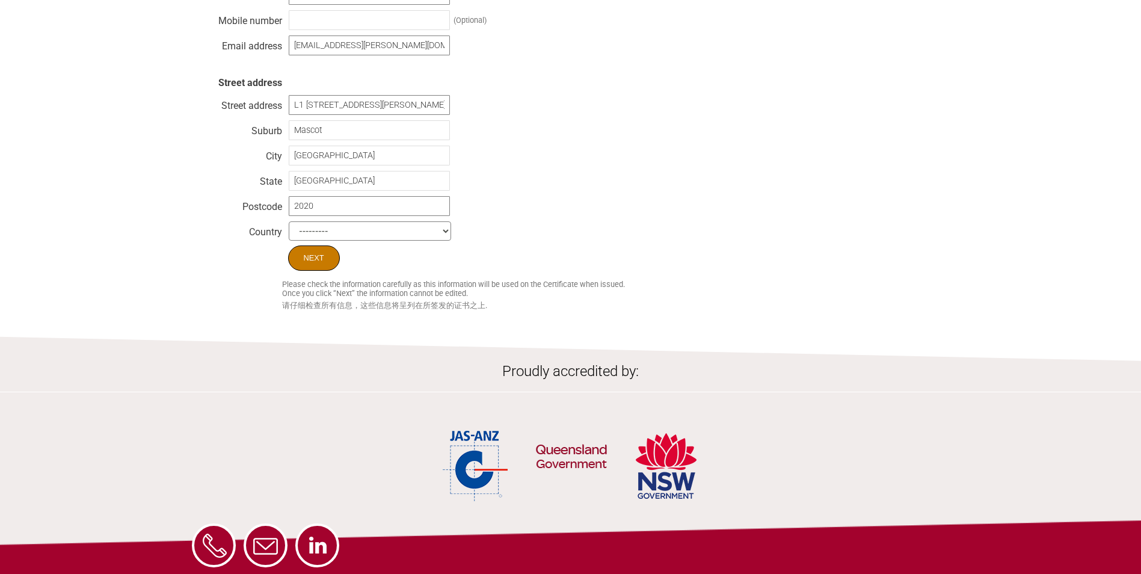
click at [318, 271] on input "Next" at bounding box center [314, 257] width 52 height 25
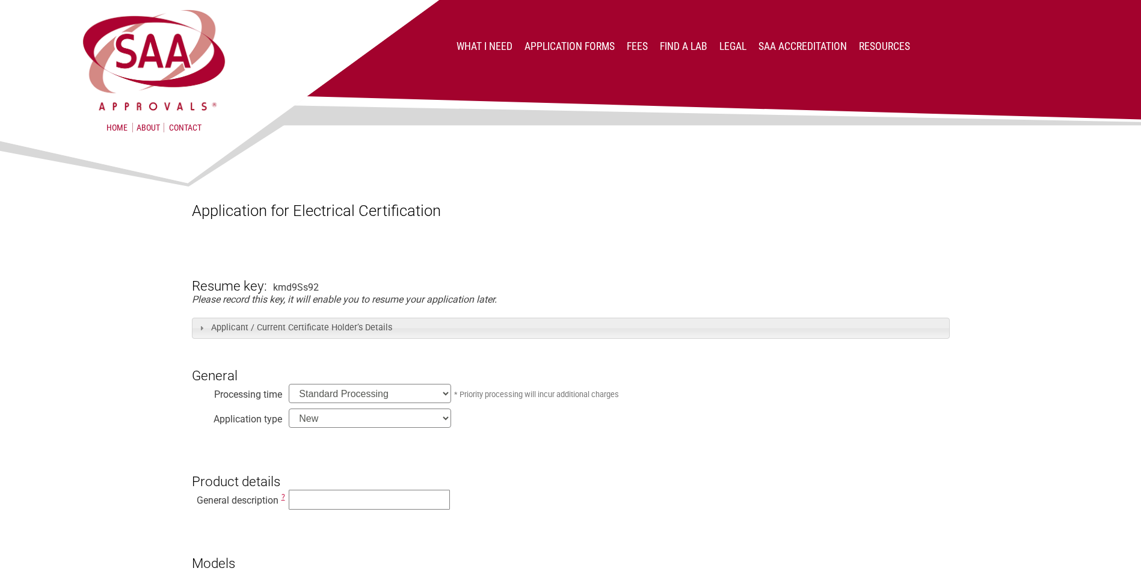
click at [360, 421] on select "New Modification Renewal Co-licence" at bounding box center [370, 417] width 162 height 19
select select "Modification"
click at [289, 410] on select "New Modification Renewal Co-licence" at bounding box center [370, 417] width 162 height 19
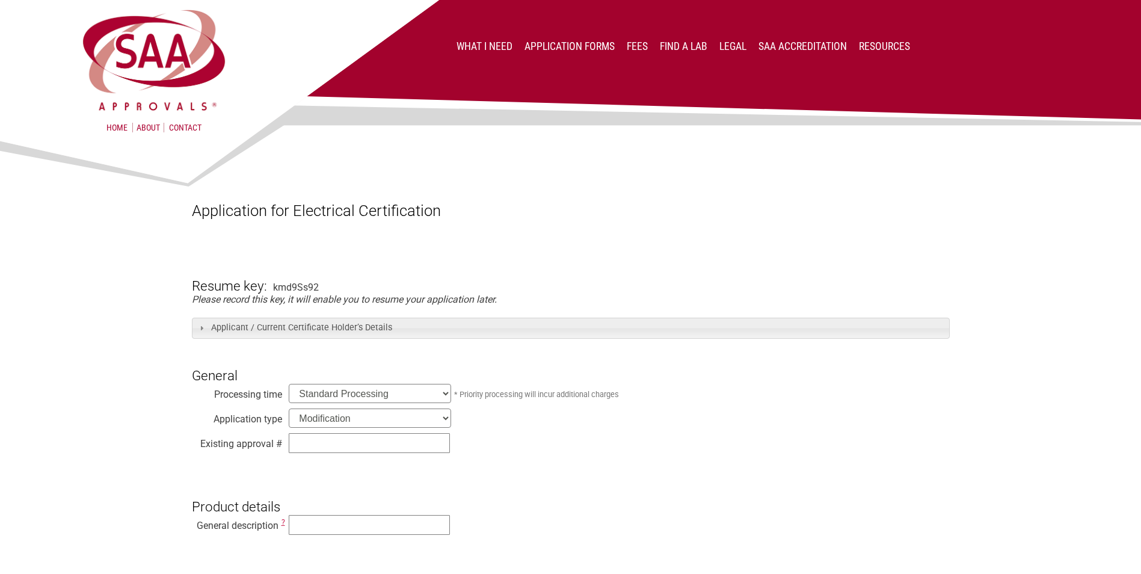
drag, startPoint x: 84, startPoint y: 446, endPoint x: 113, endPoint y: 446, distance: 29.5
click at [395, 445] on input "text" at bounding box center [369, 443] width 161 height 20
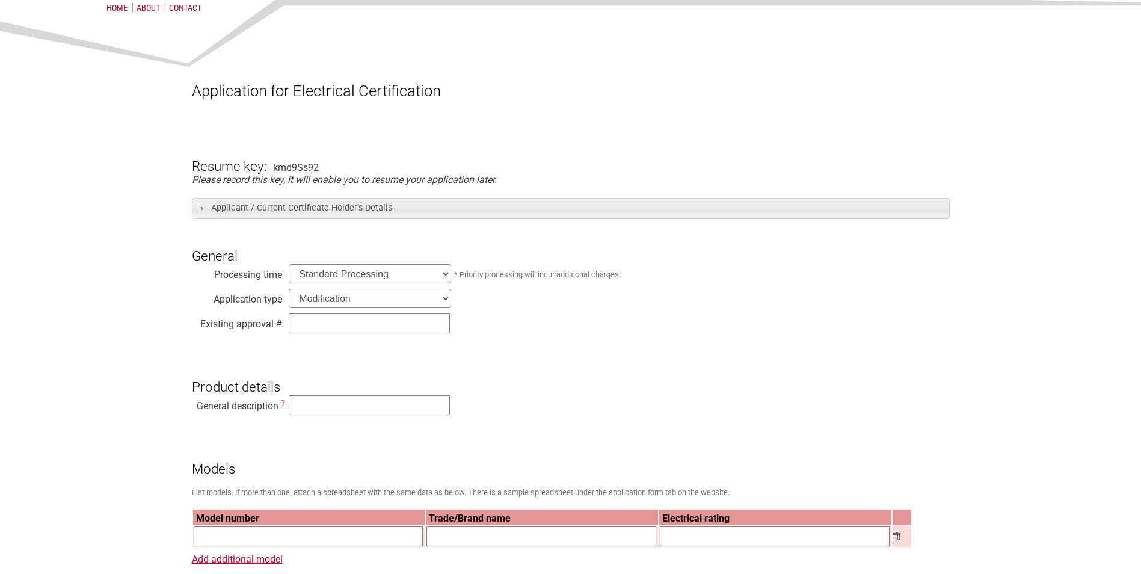
scroll to position [120, 0]
click at [366, 411] on input "text" at bounding box center [369, 405] width 161 height 20
type input "Built In Oven"
type input "SAA-250158-EA"
type input "EVES6810BF"
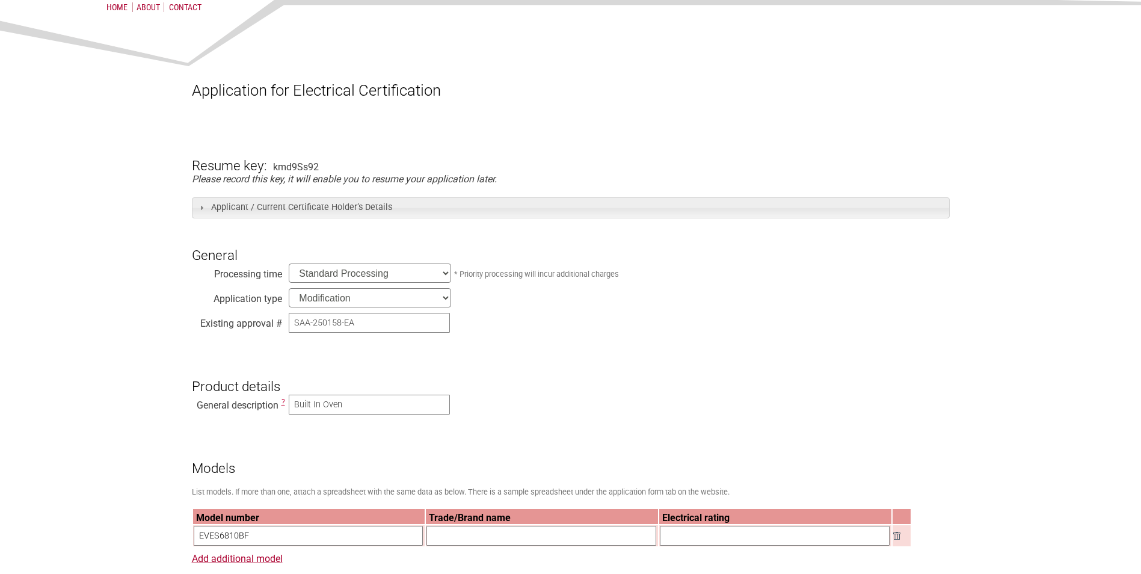
type input "Electrolux"
type input "220-240V, 50Hz, Max 3.5kw"
type input "Electrolux Rothenburg GmbH Factory and Development,"
type input "25-4791654742.32"
type input "UL International Germany GmbH"
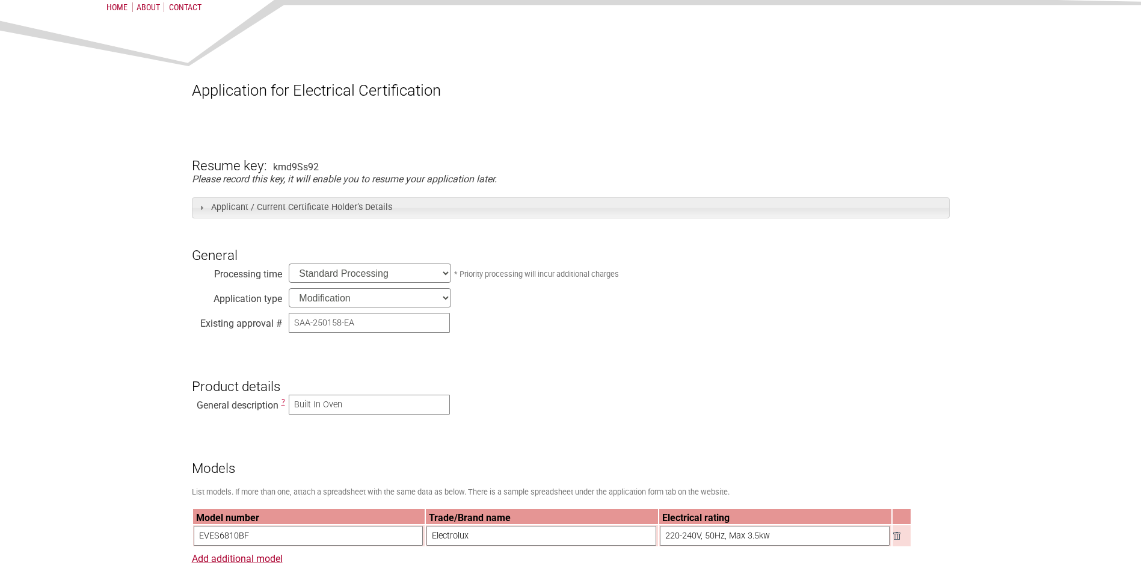
type input "16-04-2025"
type input "IEC 60335-2-6:2014, AMD1:2018 in conjunction with IEC 60335- 1:2010, COR1:2010,…"
type input "IECEE"
type input "Julian Andrews"
type input "julian.andrews@electrolux.com"
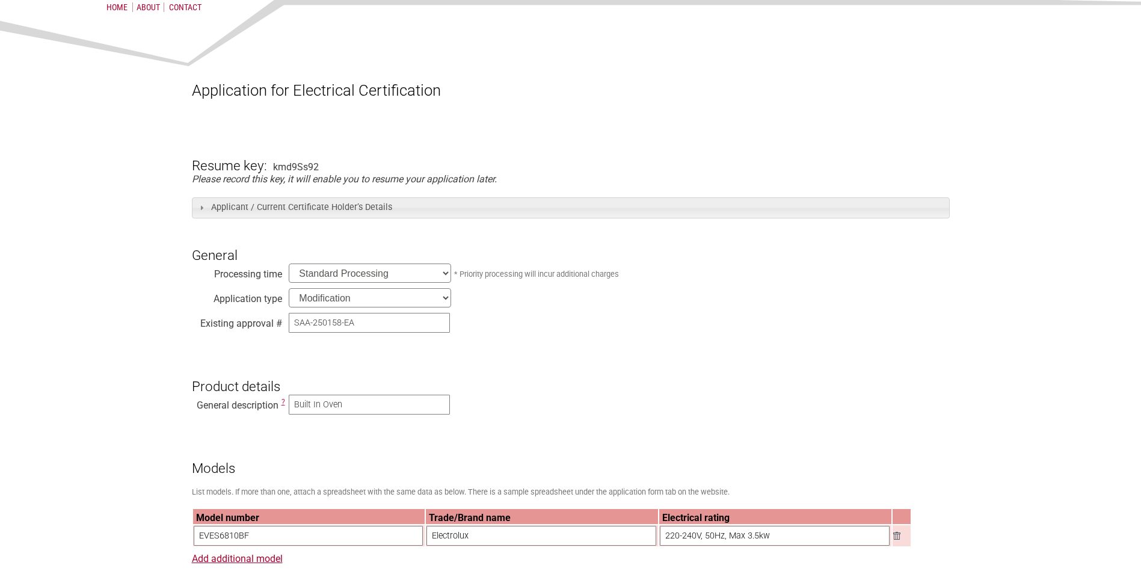
click at [574, 384] on h3 "Product details" at bounding box center [571, 376] width 758 height 36
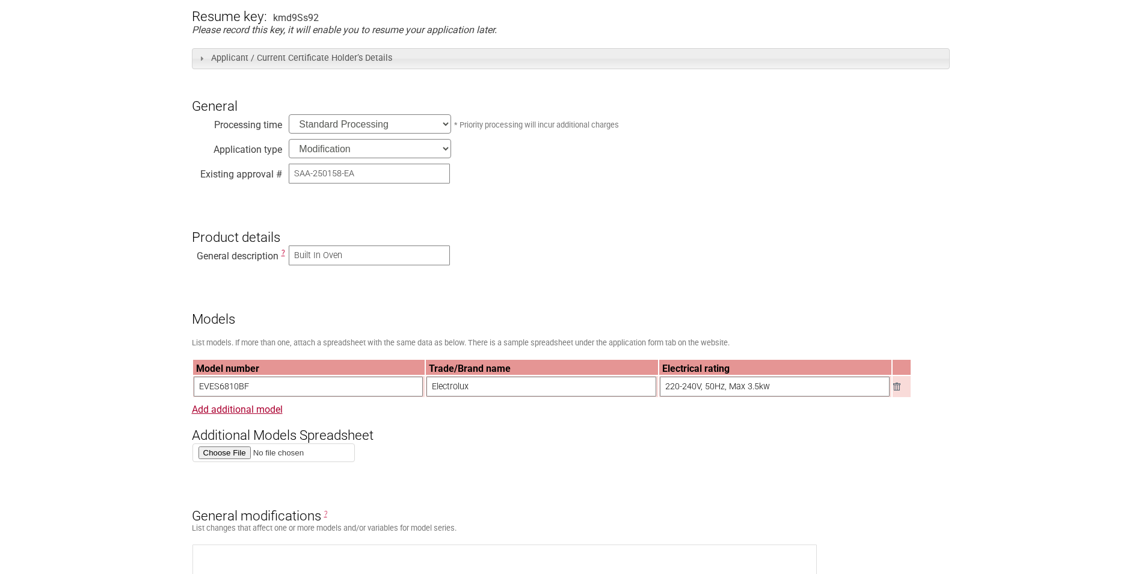
scroll to position [301, 0]
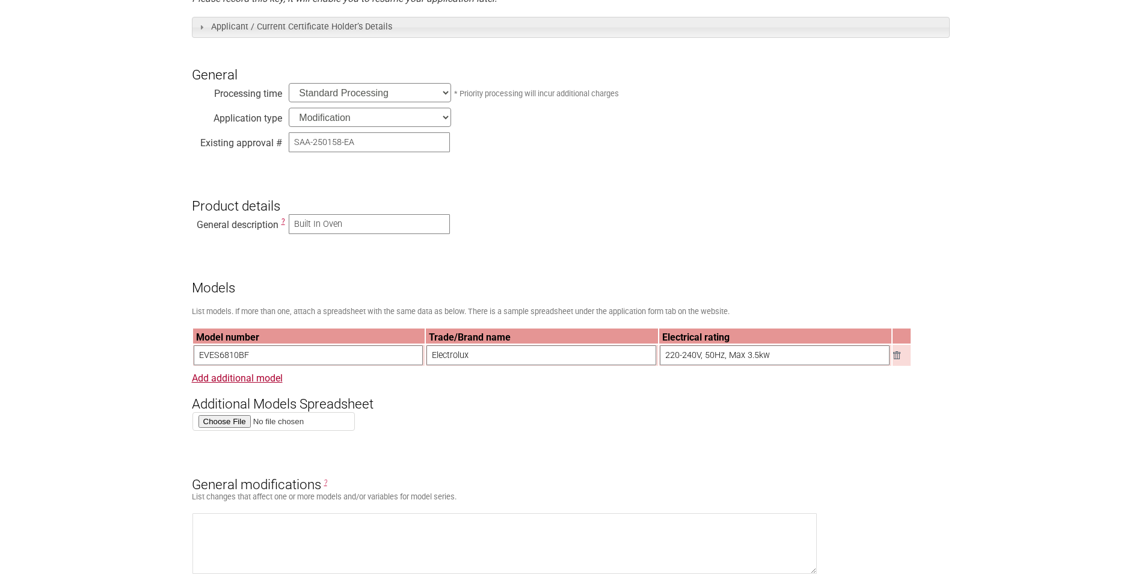
click at [283, 359] on input "EVES6810BF" at bounding box center [309, 355] width 230 height 20
click at [263, 362] on input "EVES6810BF" at bounding box center [309, 355] width 230 height 20
paste input "M6847ZB"
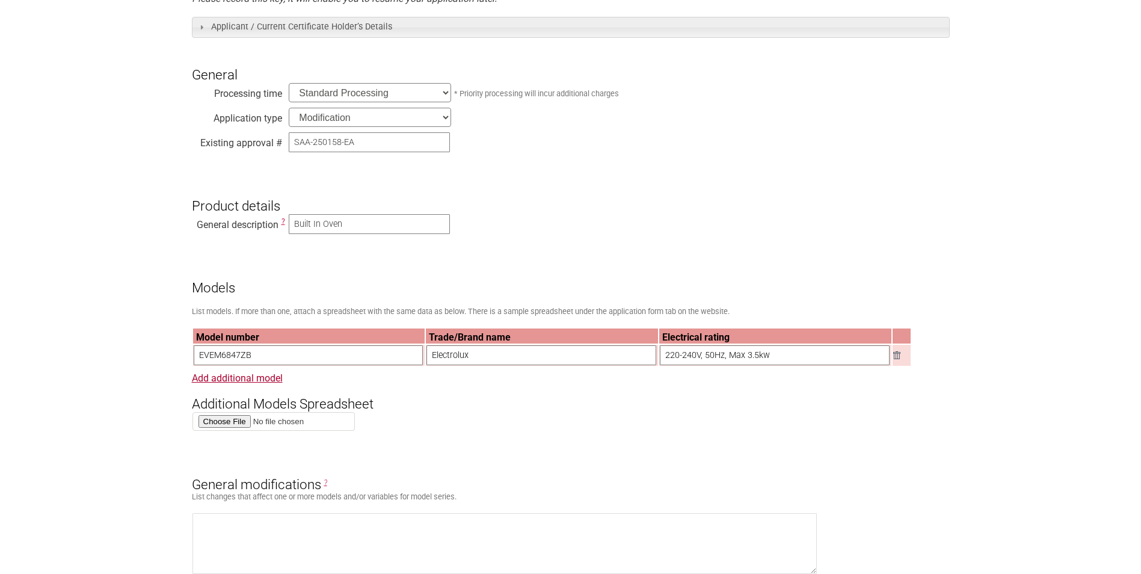
type input "EVEM6847ZB"
click at [802, 361] on input "220-240V, 50Hz, Max 3.5kw" at bounding box center [775, 355] width 230 height 20
click at [803, 360] on input "220-240V, 50Hz, Max 3.5kw" at bounding box center [775, 355] width 230 height 20
click at [804, 360] on input "220-240V, 50Hz, Max 3.5kw" at bounding box center [775, 355] width 230 height 20
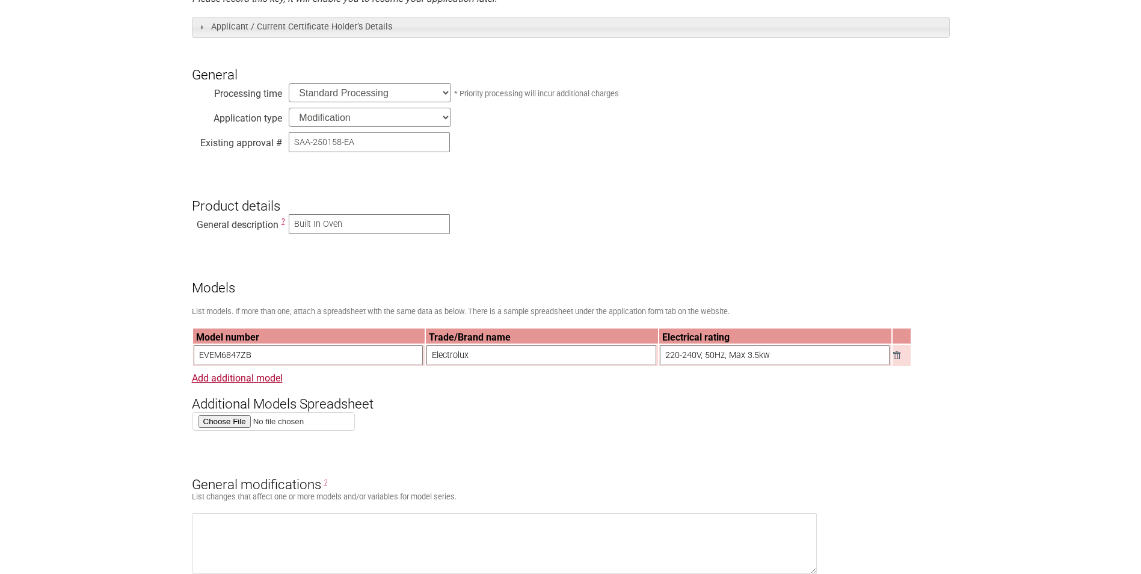
drag, startPoint x: 804, startPoint y: 360, endPoint x: 670, endPoint y: 354, distance: 133.7
click at [670, 354] on input "220-240V, 50Hz, Max 3.5kw" at bounding box center [775, 355] width 230 height 20
paste input "V~, 50 Hz, Max. 3,0 kW"
type input "220-240 V~, 50 Hz, Max. 3,0 kW"
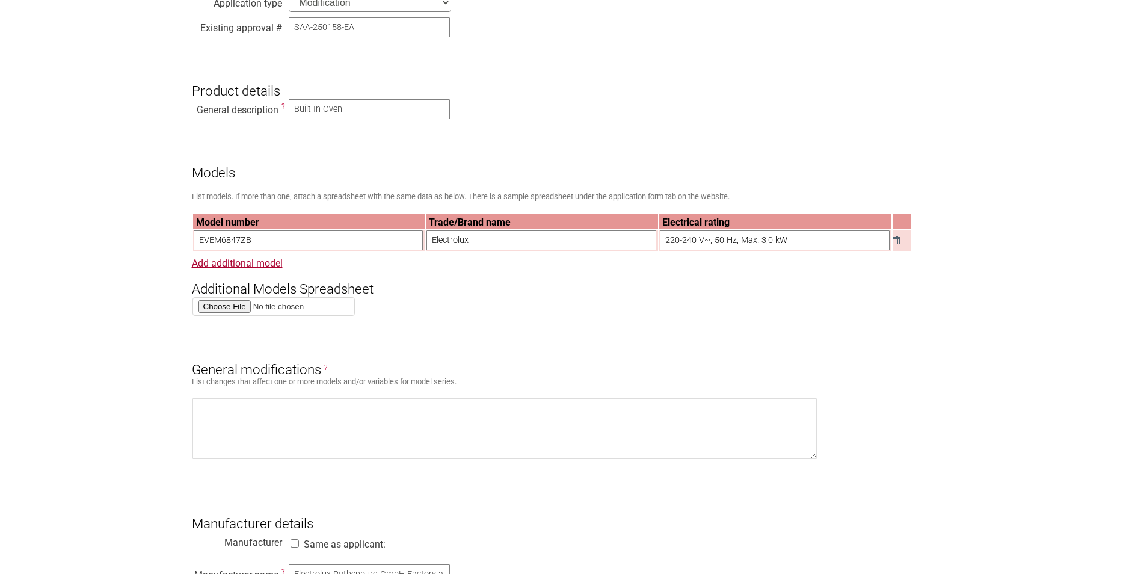
scroll to position [421, 0]
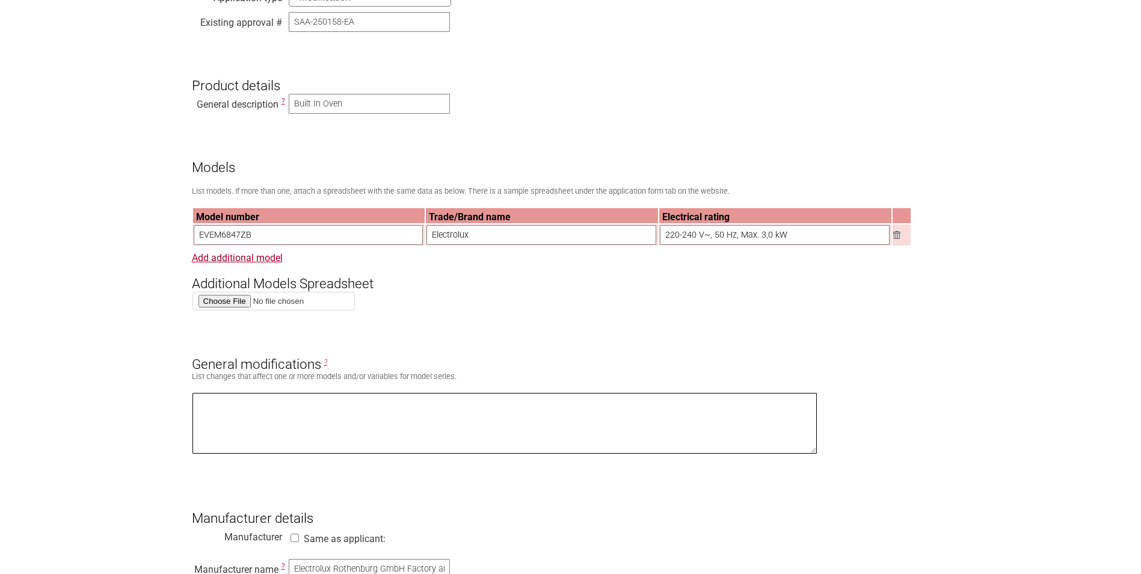
click at [337, 423] on textarea at bounding box center [505, 423] width 625 height 61
type textarea "Design modification for alternate branding of product."
type textarea "Electrolux Rothenburg GmbH Factory and Development Bodelschwinghstrasse 1 Rothe…"
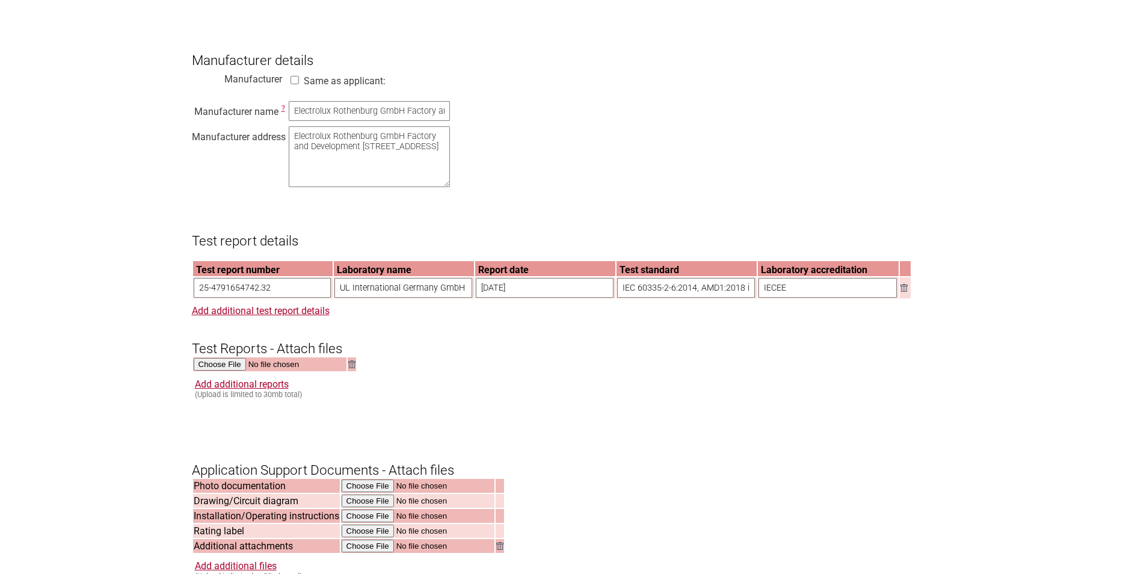
scroll to position [902, 0]
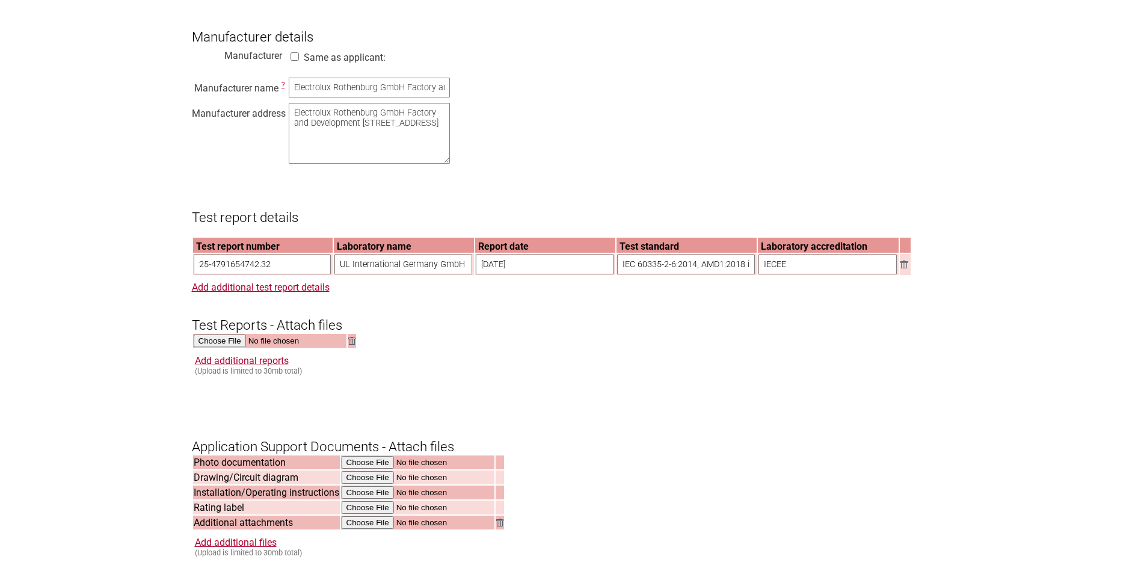
click at [297, 274] on input "25-4791654742.32" at bounding box center [263, 264] width 138 height 20
paste input "32.39"
type input "25-4791654732.39"
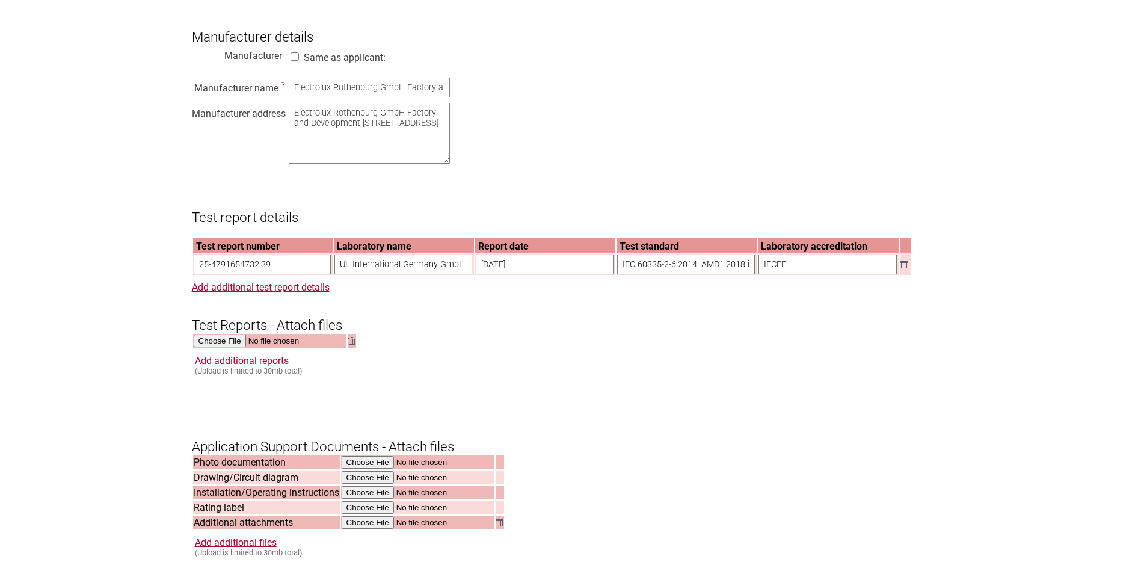
click at [553, 274] on input "16-04-2025" at bounding box center [545, 264] width 138 height 20
type input "21-03-2025"
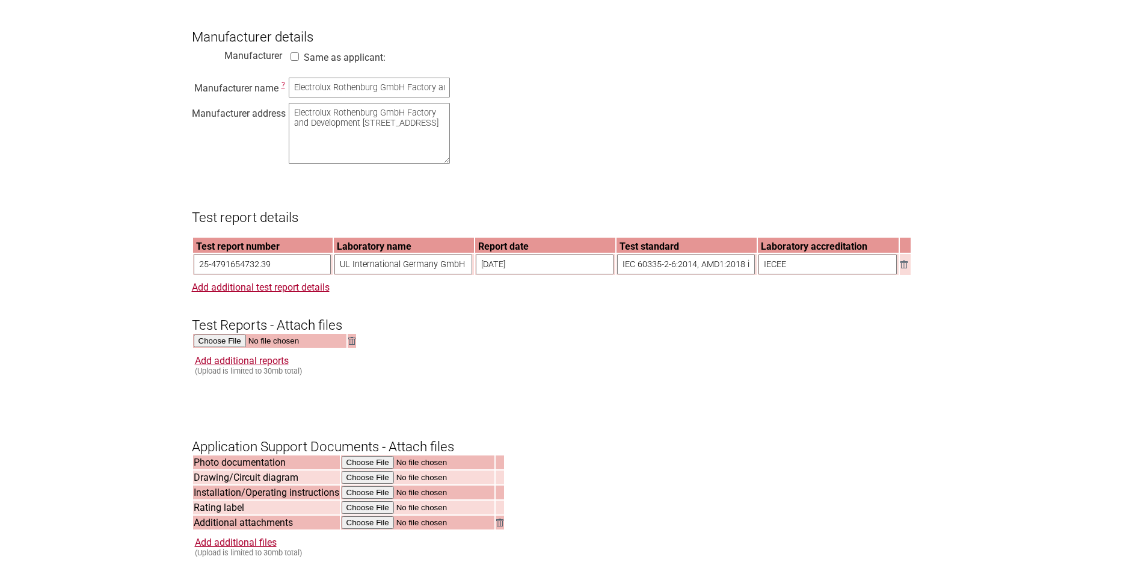
click at [678, 274] on input "IEC 60335-2-6:2014, AMD1:2018 in conjunction with IEC 60335- 1:2010, COR1:2010,…" at bounding box center [686, 264] width 138 height 20
paste input "IEC 60335-2-6:2014, AMD1:2018, IEC 60335-2-25:2020 in conjunction with IEC 6033…"
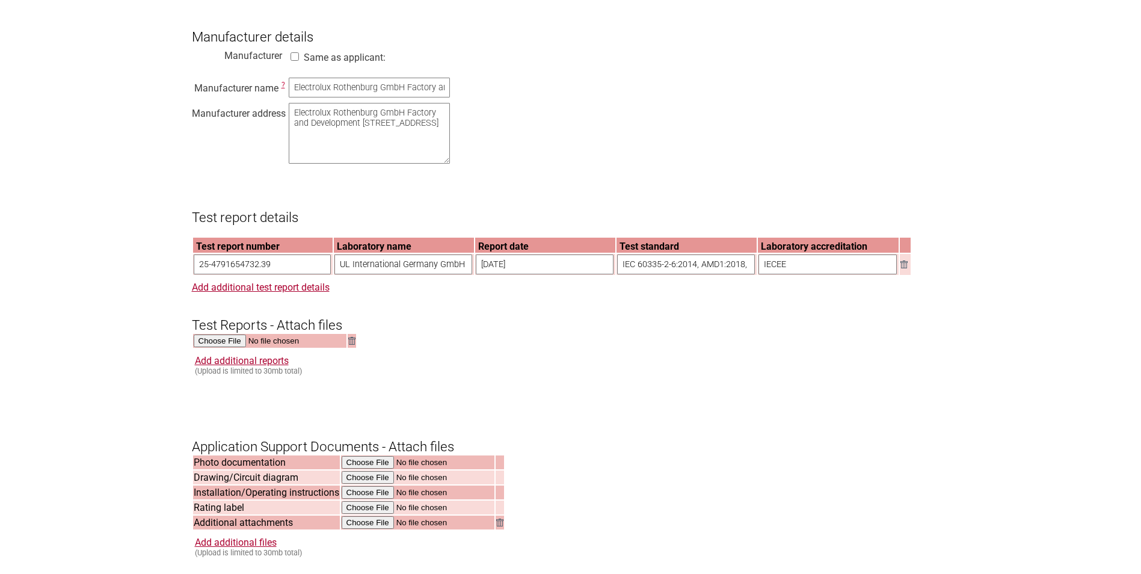
scroll to position [0, 319]
type input "IEC 60335-2-6:2014, AMD1:2018, IEC 60335-2-25:2020 in conjunction with IEC 6033…"
click at [605, 375] on div "Add additional reports (Upload is limited to 30mb total)" at bounding box center [572, 365] width 755 height 20
click at [221, 348] on input "file" at bounding box center [270, 341] width 153 height 14
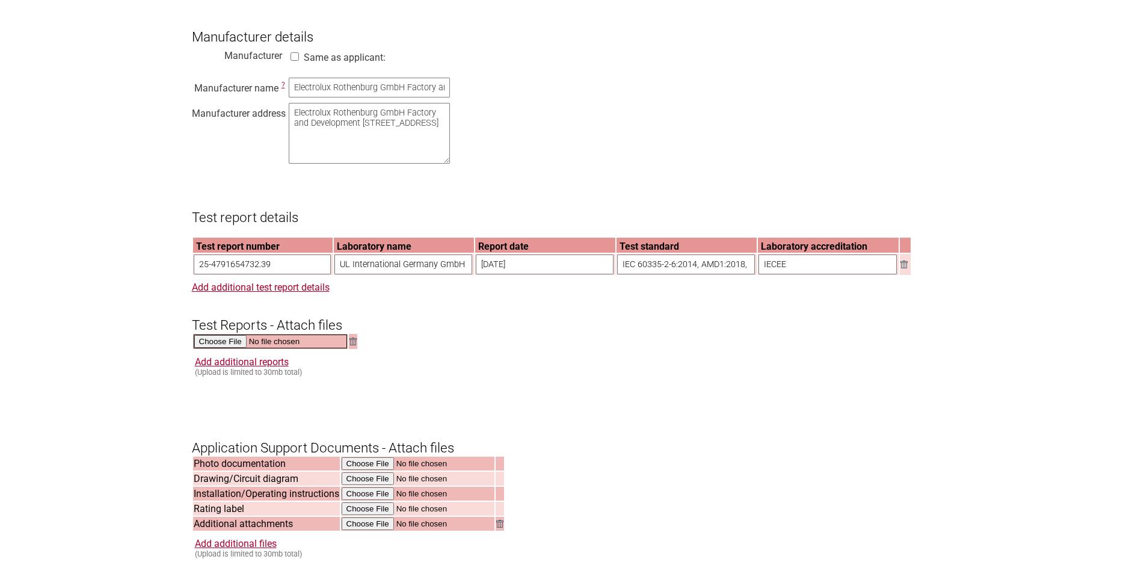
type input "C:\fakepath\25-4791654732.39_CBTR_Reissue.pdf"
click at [371, 515] on input "file" at bounding box center [418, 508] width 153 height 14
click at [379, 530] on input "file" at bounding box center [418, 523] width 153 height 14
type input "C:\fakepath\DK-164462-UL.pdf"
click at [250, 548] on link "Add additional files" at bounding box center [236, 542] width 82 height 11
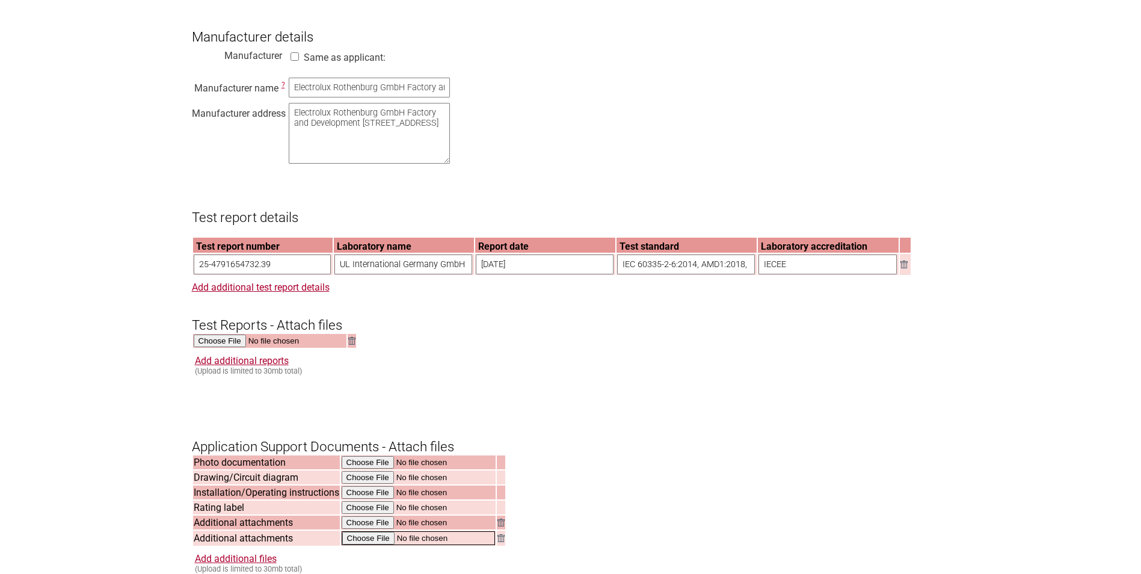
click at [374, 545] on input "file" at bounding box center [418, 538] width 153 height 14
type input "C:\fakepath\944005248_MND_EVEM6847ZB_LVD-EMC_2025-09-16.pdf"
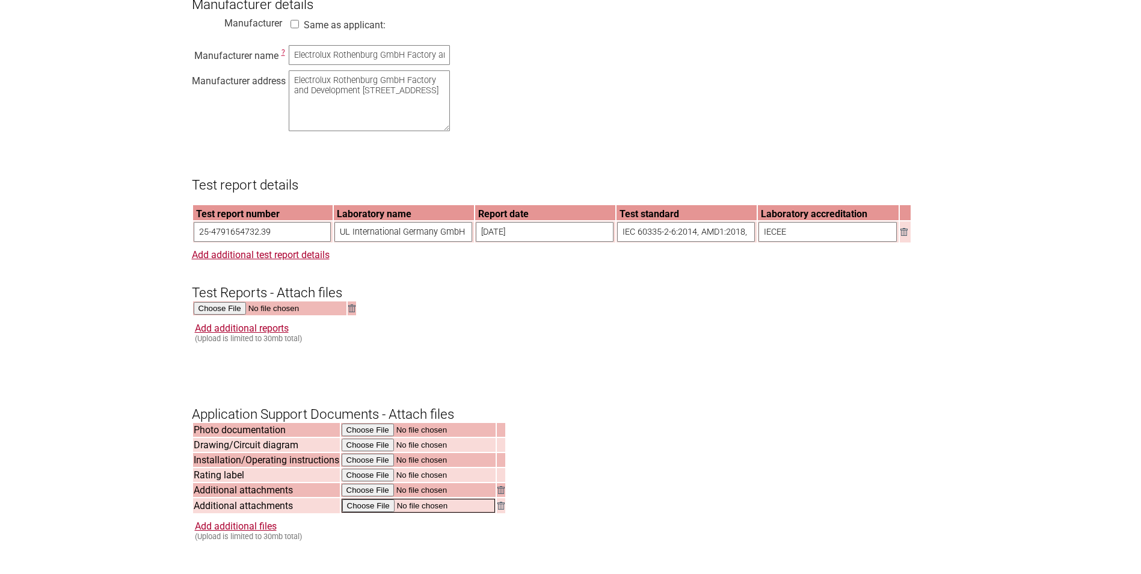
scroll to position [963, 0]
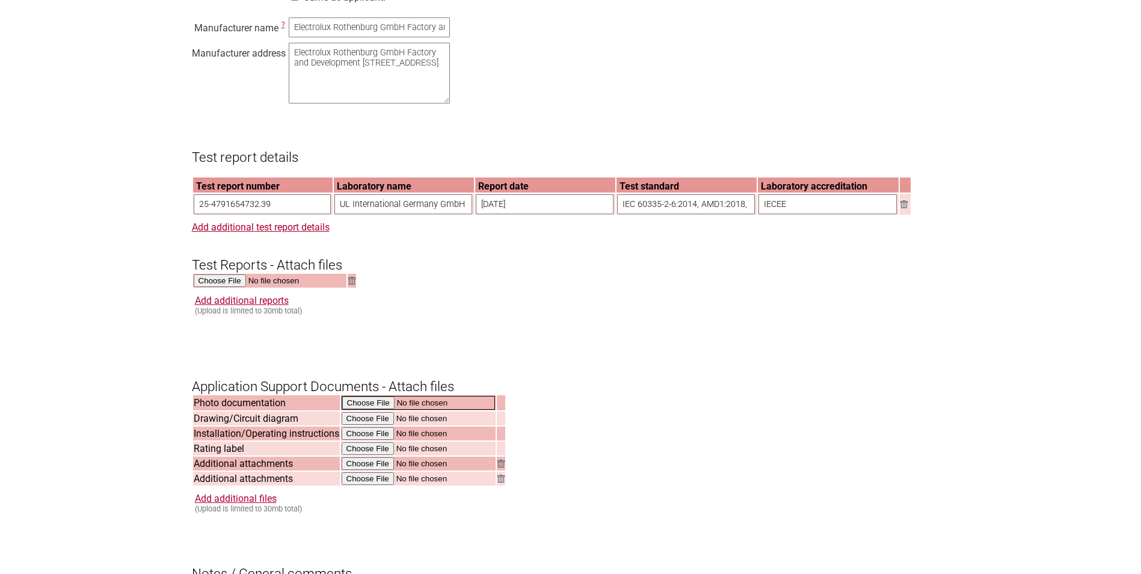
click at [377, 410] on input "file" at bounding box center [418, 403] width 153 height 14
type input "C:\fakepath\pic_944004248.jpg"
click at [366, 440] on input "file" at bounding box center [418, 433] width 153 height 14
type input "C:\fakepath\250906QCAA.pdf"
click at [364, 455] on input "file" at bounding box center [418, 448] width 153 height 14
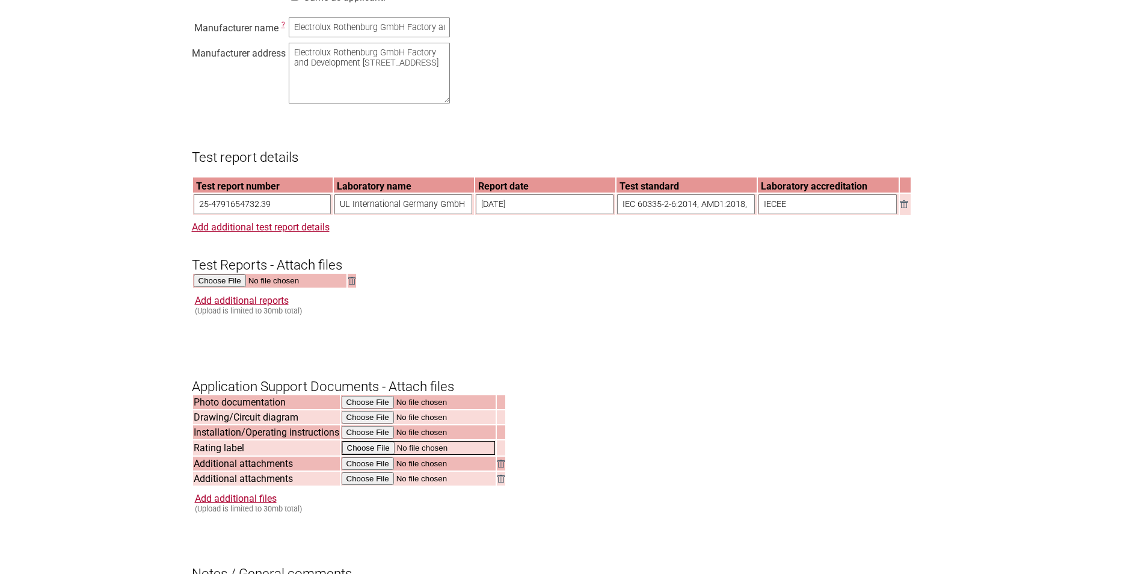
type input "C:\fakepath\RPL_944005248.pdf"
drag, startPoint x: 514, startPoint y: 369, endPoint x: 514, endPoint y: 360, distance: 9.6
click at [515, 369] on form "Resume key: kmd9Ss92 Please record this key, it will enable you to resume your …" at bounding box center [571, 166] width 758 height 1761
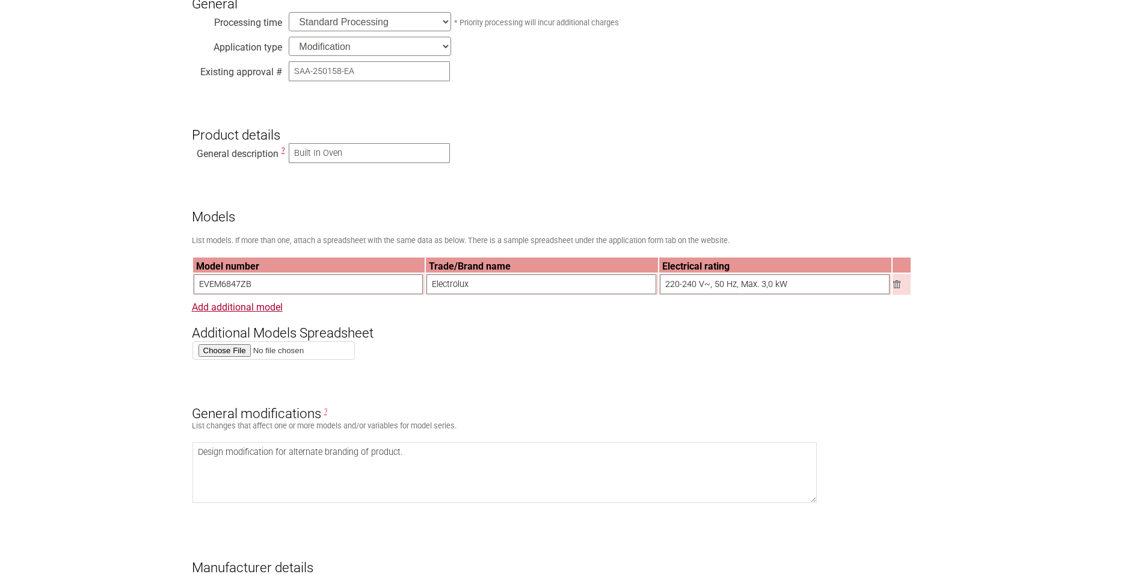
scroll to position [361, 0]
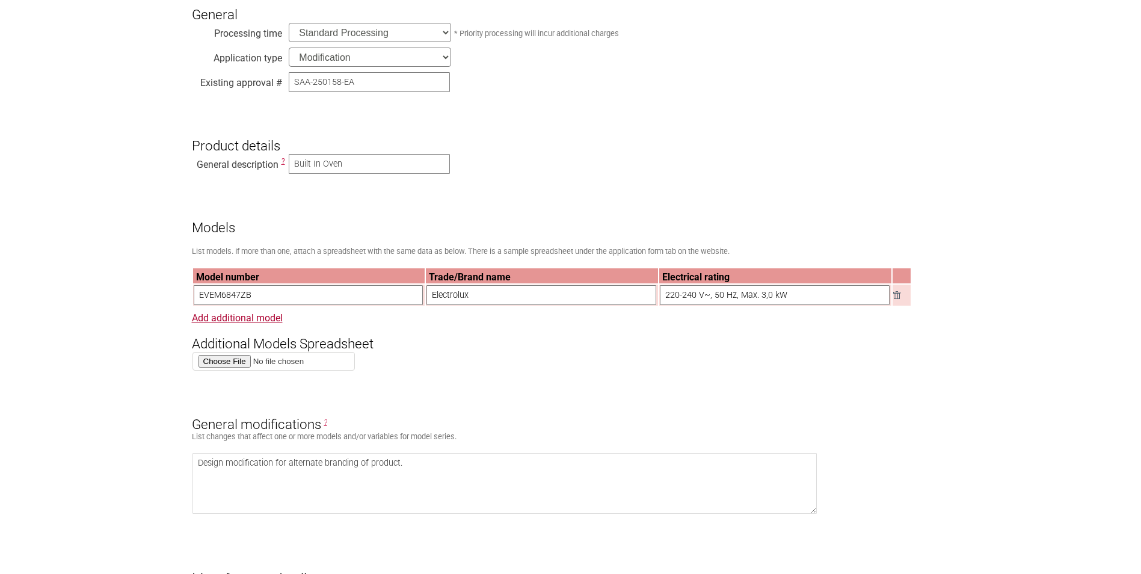
drag, startPoint x: 193, startPoint y: 295, endPoint x: 177, endPoint y: 324, distance: 33.1
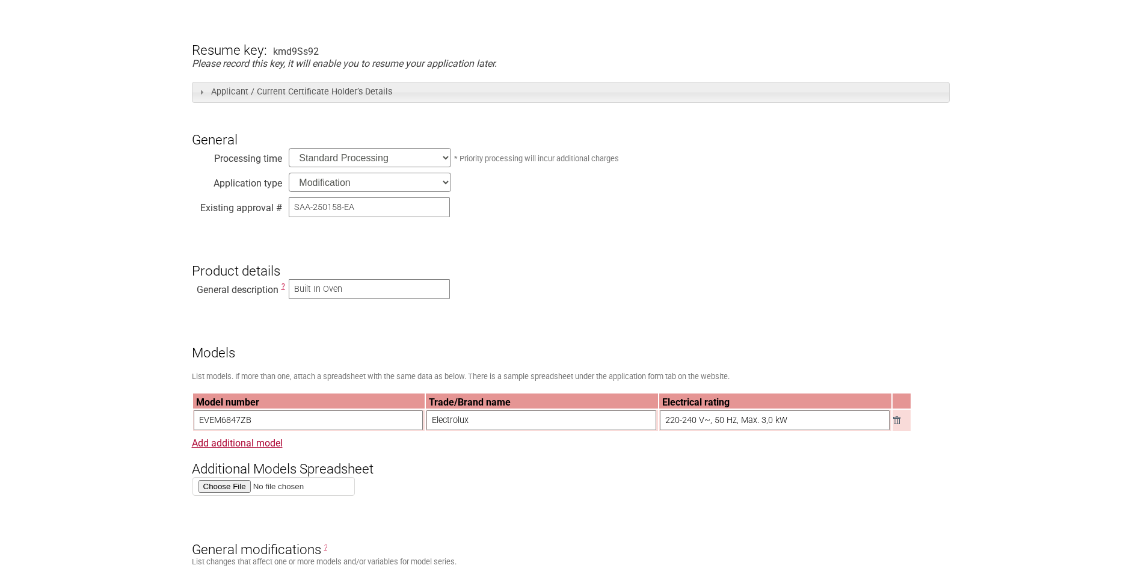
scroll to position [241, 0]
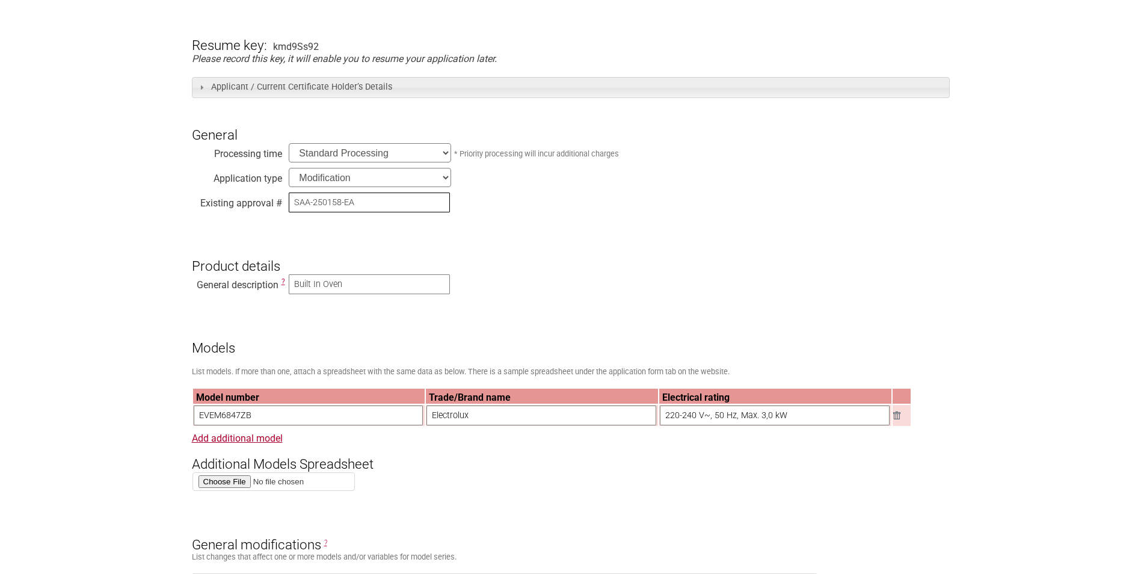
drag, startPoint x: 368, startPoint y: 202, endPoint x: 244, endPoint y: 203, distance: 124.5
click at [244, 203] on div "Existing approval # SAA-250158-EA" at bounding box center [571, 204] width 758 height 25
paste input "50271"
type input "SAA-250271-EA"
click at [544, 251] on h3 "Product details" at bounding box center [571, 256] width 758 height 36
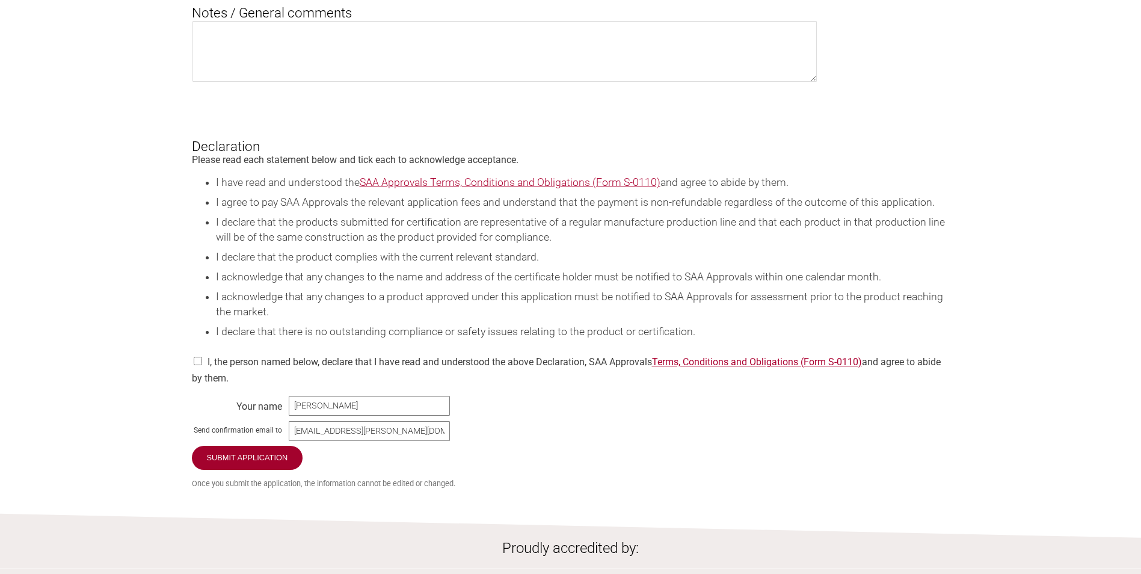
scroll to position [1564, 0]
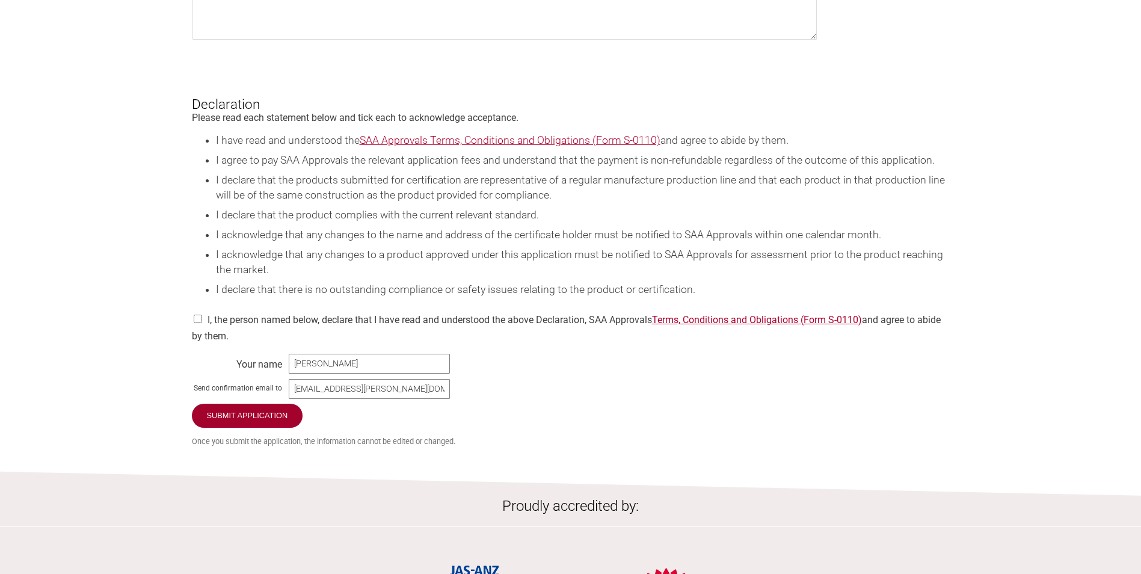
click at [196, 323] on input "checkbox" at bounding box center [198, 319] width 12 height 8
checkbox input "true"
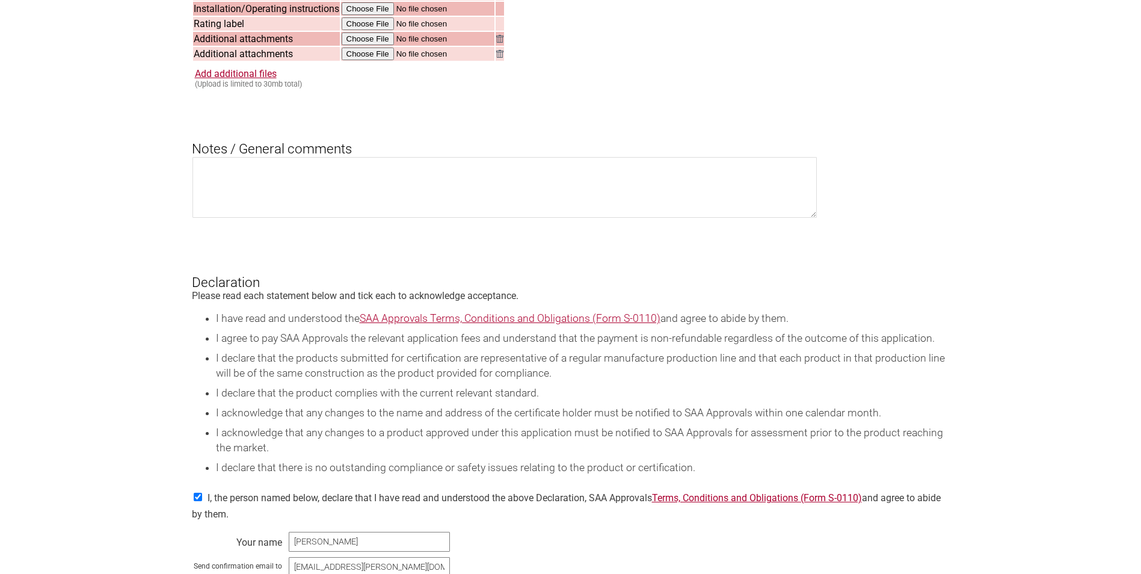
scroll to position [1504, 0]
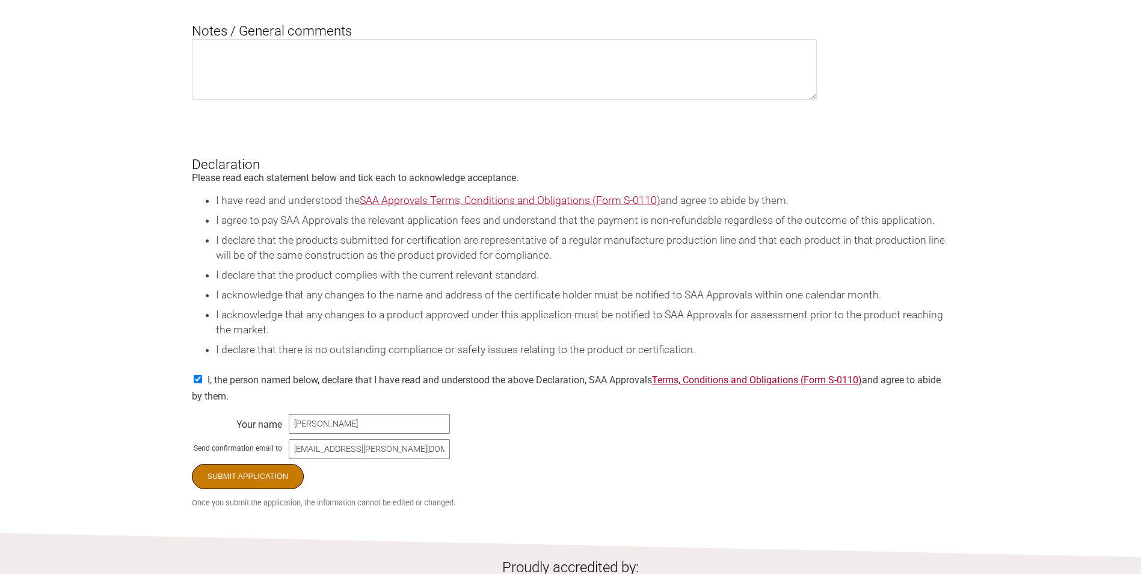
click at [248, 487] on input "Submit Application" at bounding box center [248, 476] width 112 height 25
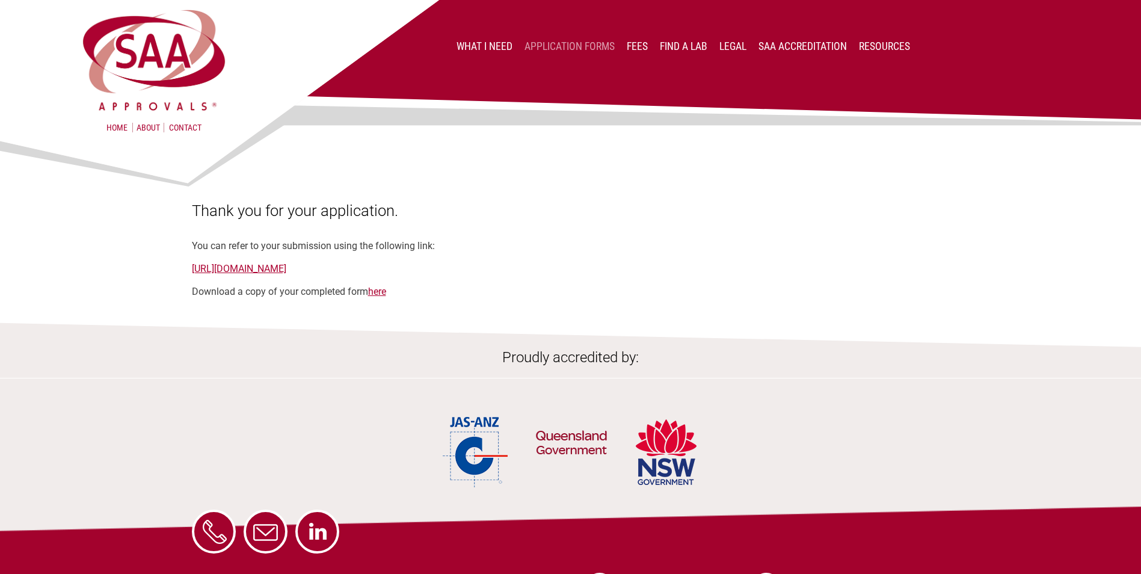
click at [571, 49] on link "Application Forms" at bounding box center [570, 46] width 90 height 12
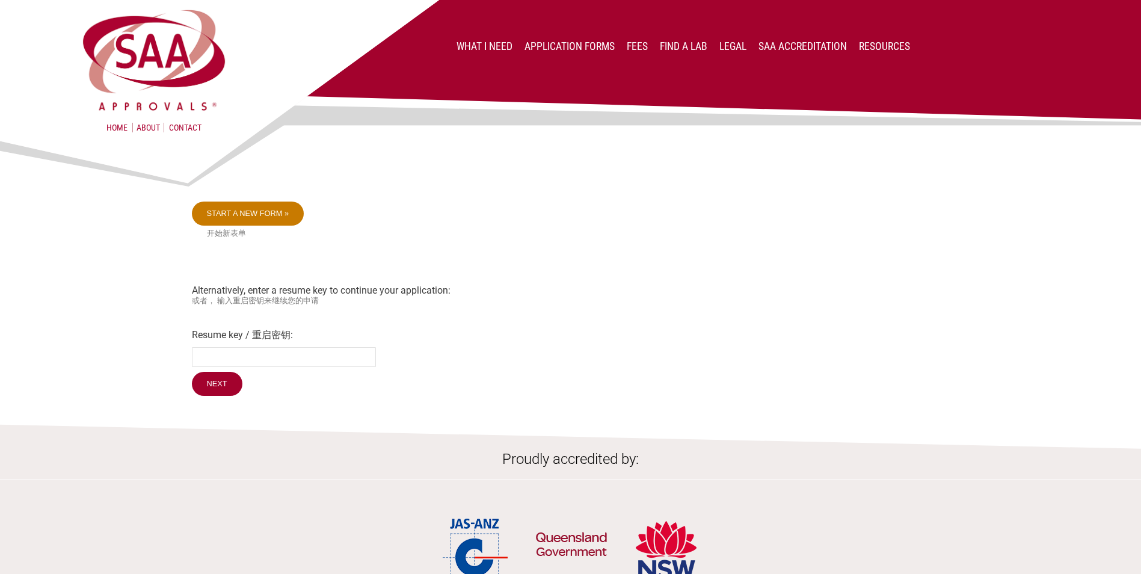
click at [279, 211] on link "Start a new form »" at bounding box center [248, 214] width 112 height 24
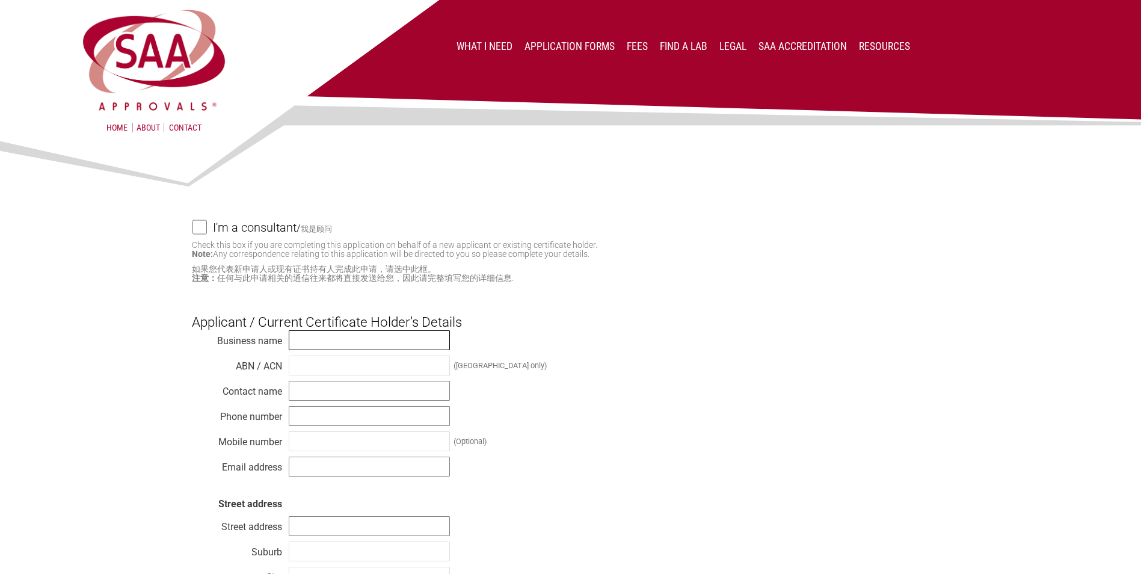
click at [327, 336] on input "text" at bounding box center [369, 340] width 161 height 20
type input "Electrolux Home Products Pty. Limited"
type input "51 0047 623 41"
type input "[PERSON_NAME]"
type input "0499946374"
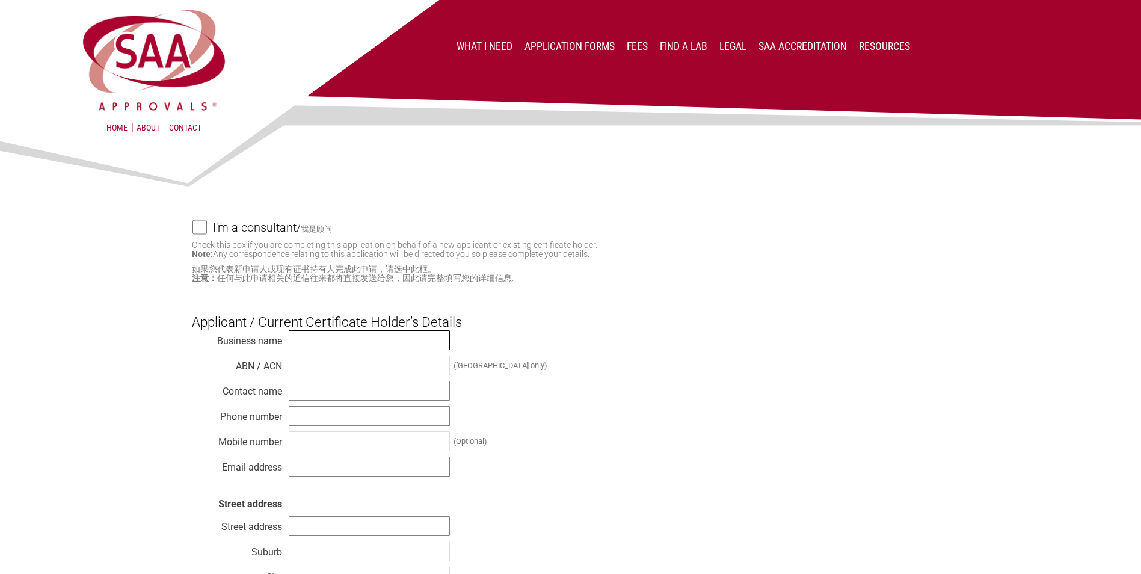
type input "[EMAIL_ADDRESS][PERSON_NAME][DOMAIN_NAME]"
type input "L1 [STREET_ADDRESS][PERSON_NAME]"
type input "Mascot"
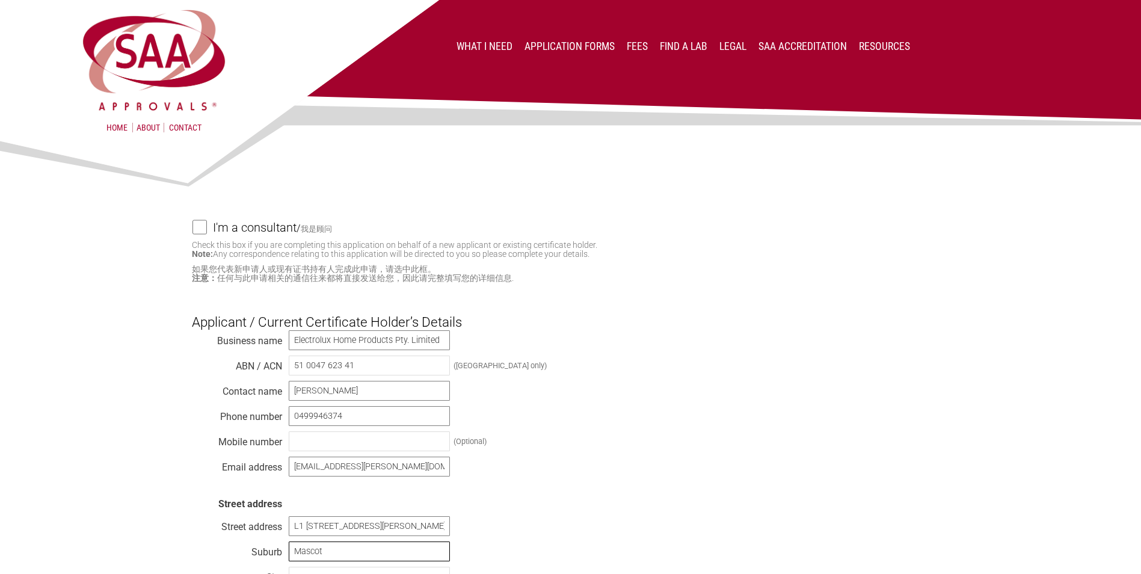
type input "[GEOGRAPHIC_DATA]"
type input "2020"
select select "[GEOGRAPHIC_DATA]"
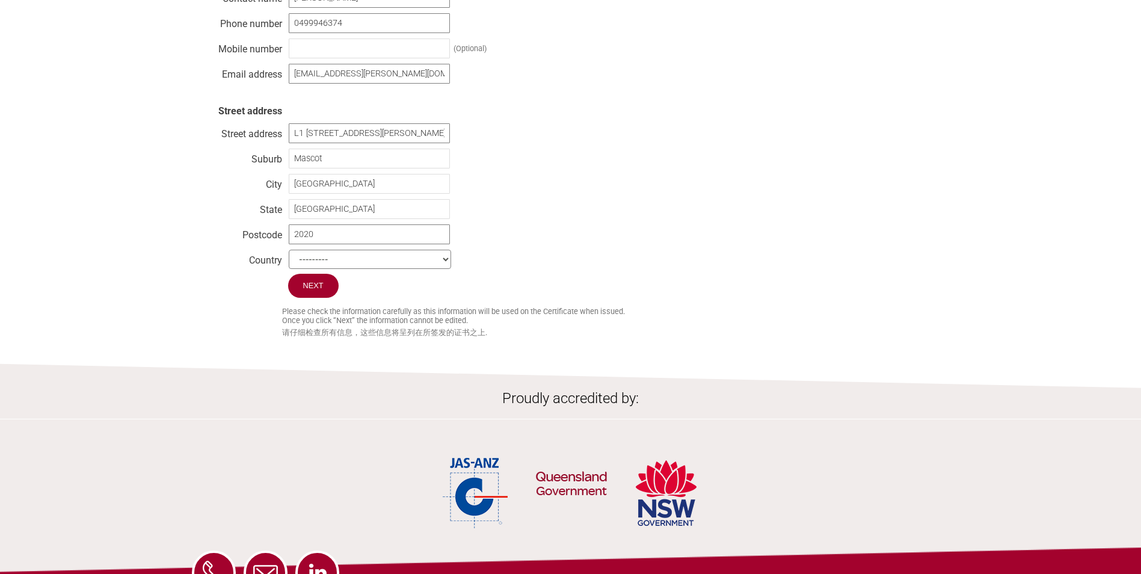
scroll to position [421, 0]
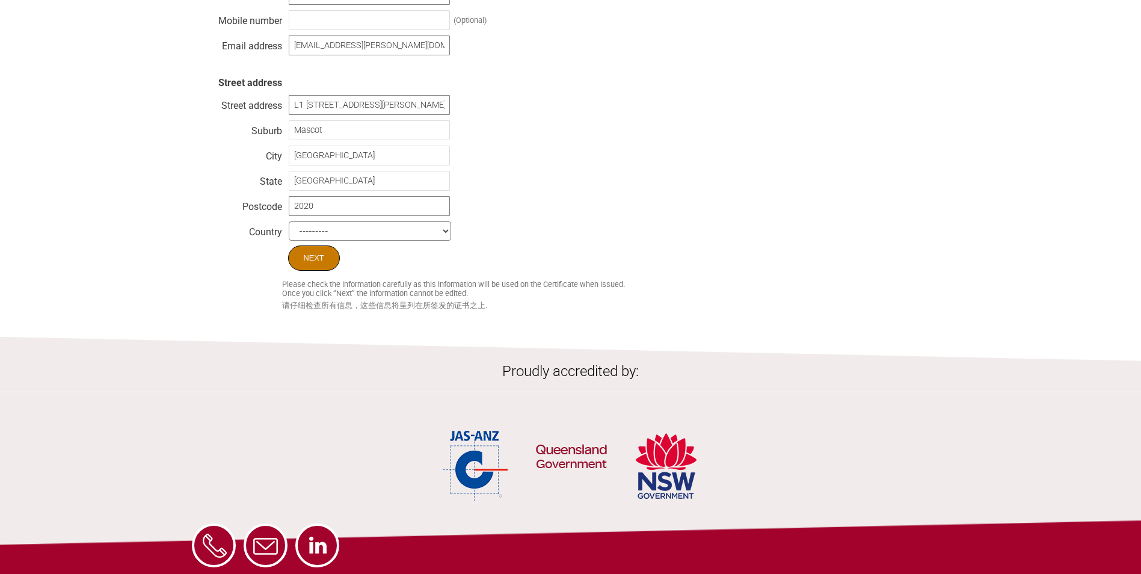
click at [306, 262] on input "Next" at bounding box center [314, 257] width 52 height 25
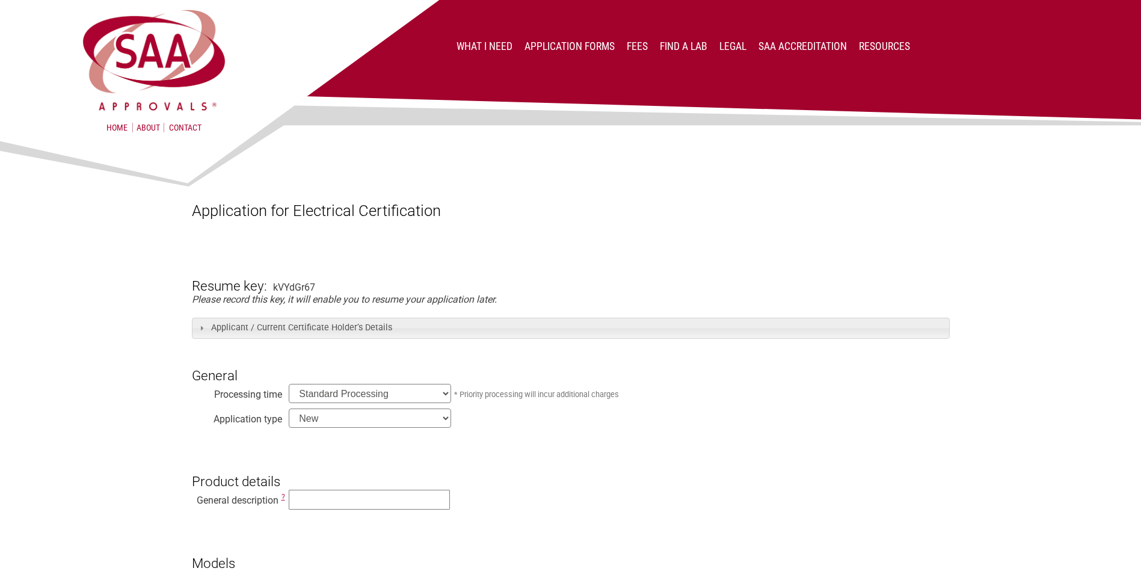
click at [408, 416] on select "New Modification Renewal Co-licence" at bounding box center [370, 417] width 162 height 19
select select "Modification"
click at [289, 410] on select "New Modification Renewal Co-licence" at bounding box center [370, 417] width 162 height 19
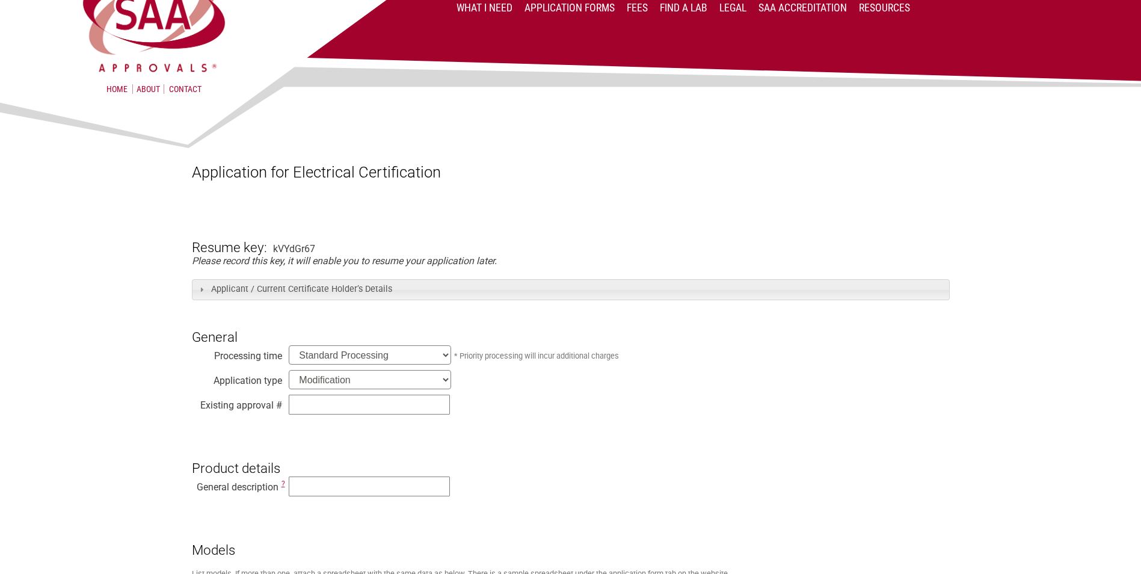
scroll to position [60, 0]
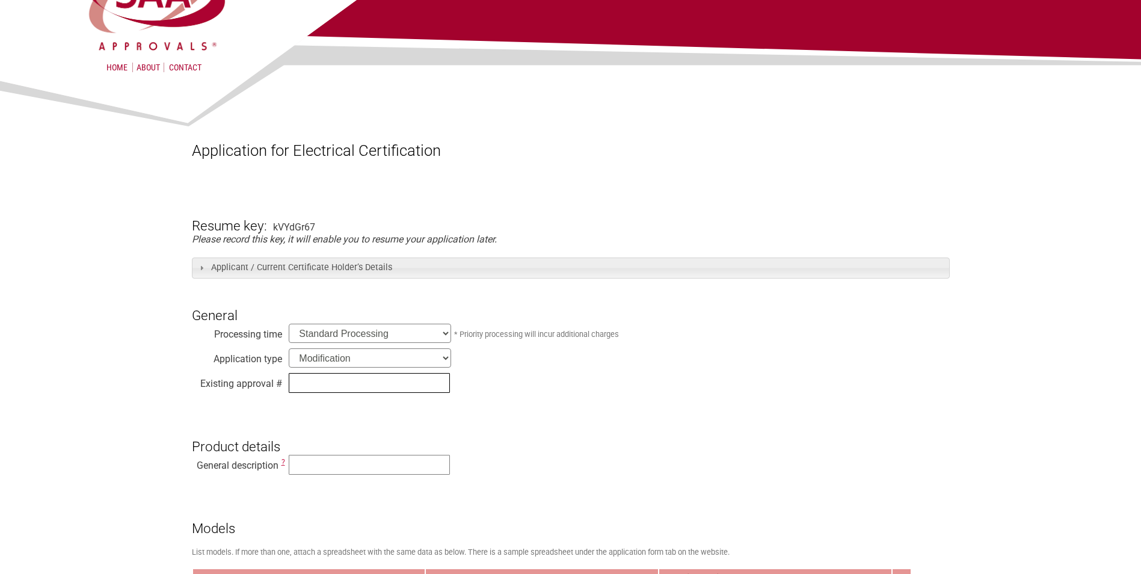
click at [354, 384] on input "text" at bounding box center [369, 383] width 161 height 20
type input "SAA-250157-EA"
click at [316, 458] on input "text" at bounding box center [369, 465] width 161 height 20
type input "Built In Oven"
type input "EVEM6847ZB"
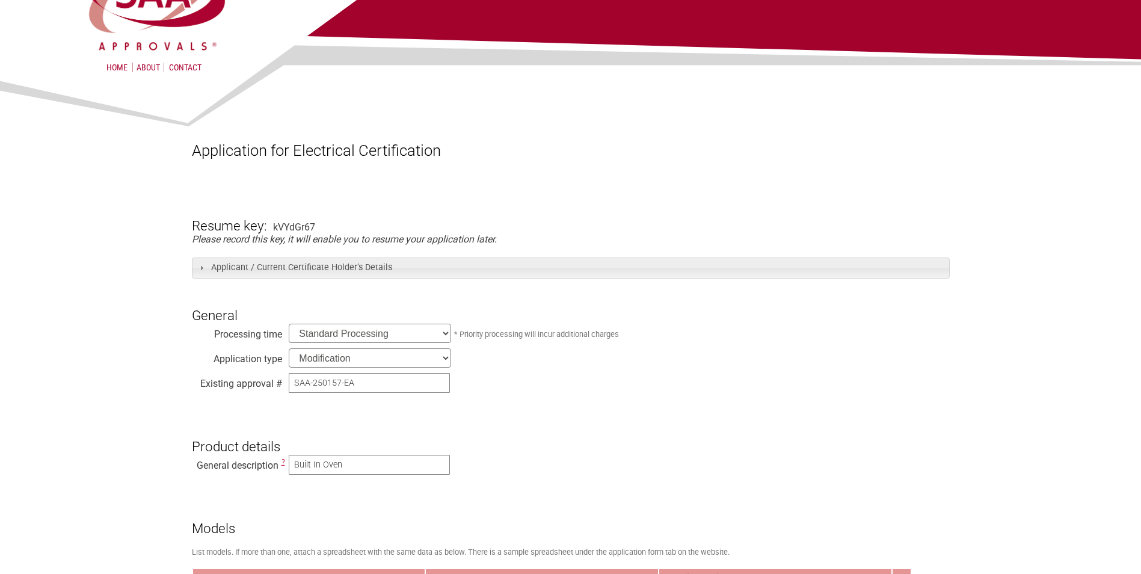
type input "Electrolux"
type input "220-240 V~, 50 Hz, Max. 3,0 kW"
type input "Electrolux Rothenburg GmbH Factory and Development,"
type input "25-4791654732.39"
type input "UL International Germany GmbH"
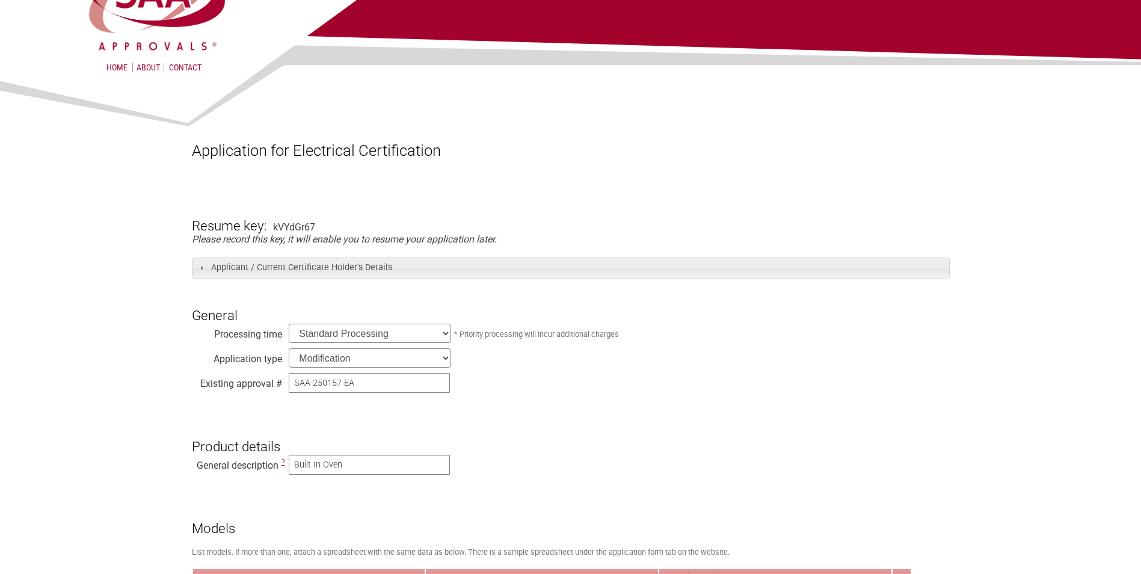
type input "[DATE]"
type input "IEC 60335-2-6:2014, AMD1:2018, IEC 60335-2-25:2020 in conjunction with IEC 6033…"
type input "IECEE"
type input "[PERSON_NAME]"
type input "[EMAIL_ADDRESS][PERSON_NAME][DOMAIN_NAME]"
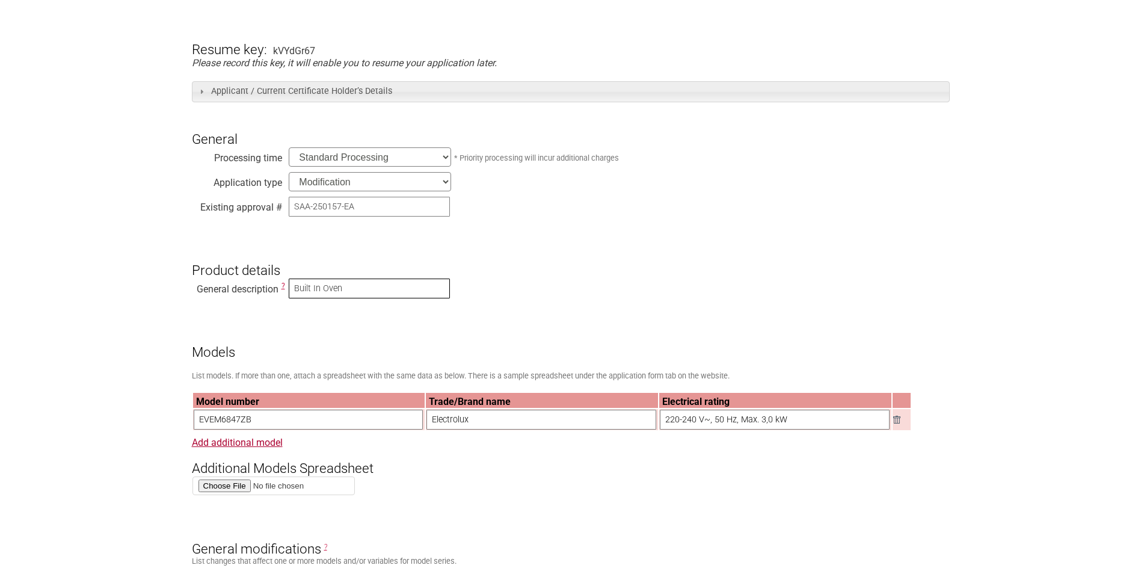
scroll to position [301, 0]
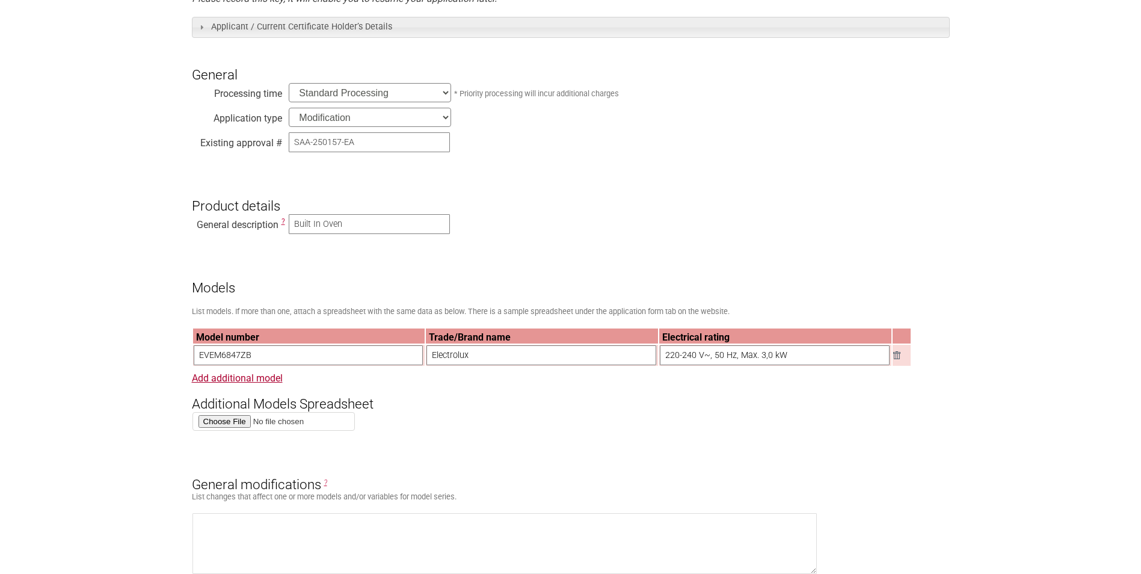
drag, startPoint x: 229, startPoint y: 356, endPoint x: 138, endPoint y: 354, distance: 90.2
drag, startPoint x: 795, startPoint y: 363, endPoint x: 600, endPoint y: 356, distance: 195.0
click at [606, 359] on tr "Electrolux 220-240 V~, 50 Hz, Max. 3,0 kW" at bounding box center [552, 355] width 718 height 21
click at [316, 344] on th "Model number" at bounding box center [309, 335] width 232 height 15
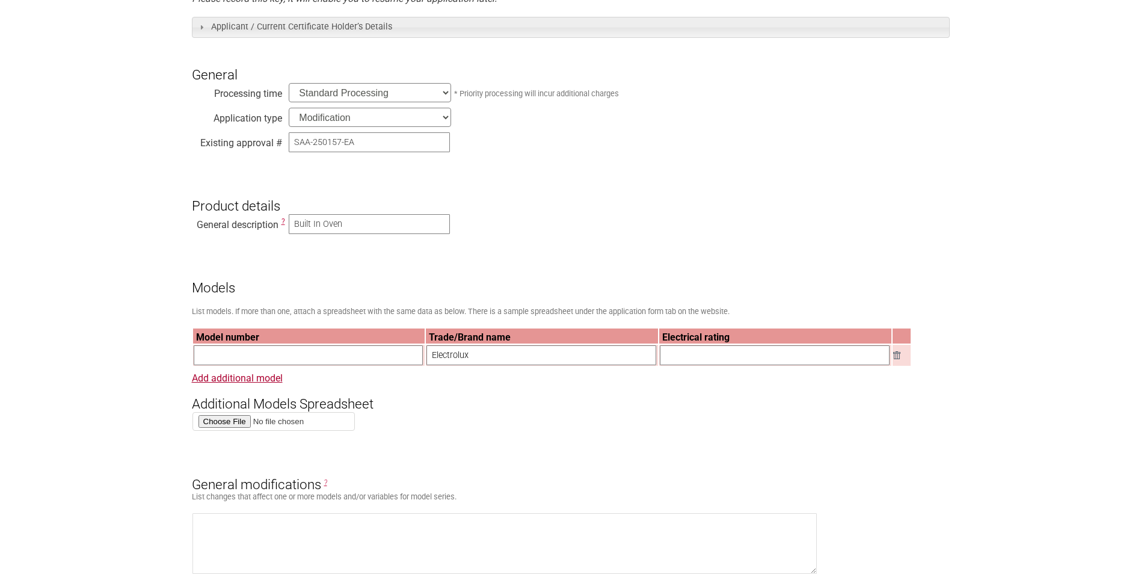
click at [317, 354] on input "text" at bounding box center [309, 355] width 230 height 20
paste input "EVEP6816BF"
type input "EVEP6816BF"
click at [778, 352] on input "text" at bounding box center [775, 355] width 230 height 20
paste input "220-240V, 50Hz, Max. 3,5kW"
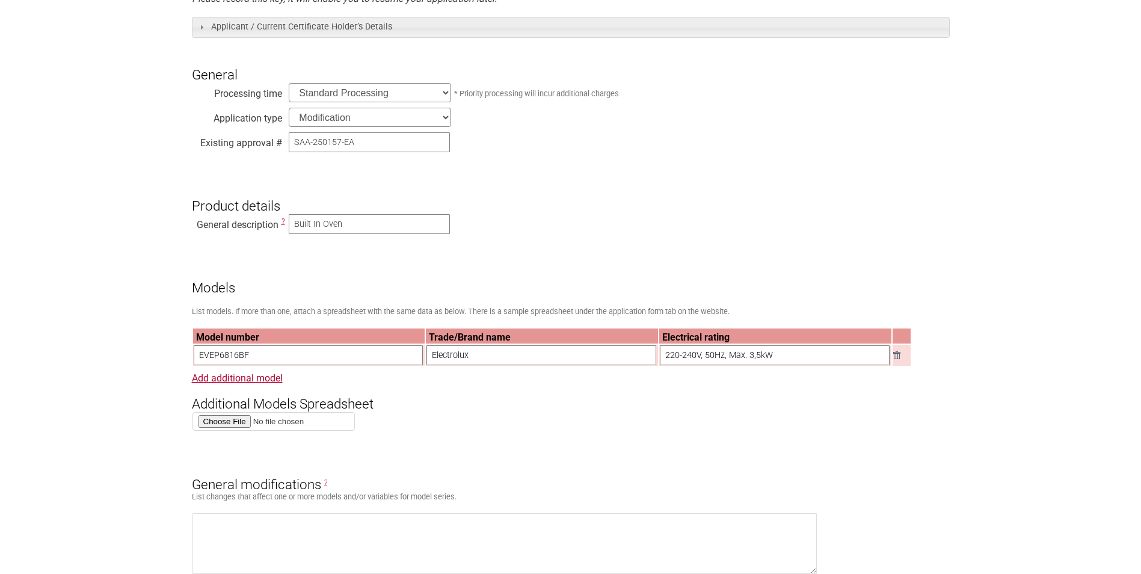
type input "220-240V, 50Hz, Max. 3,5kW"
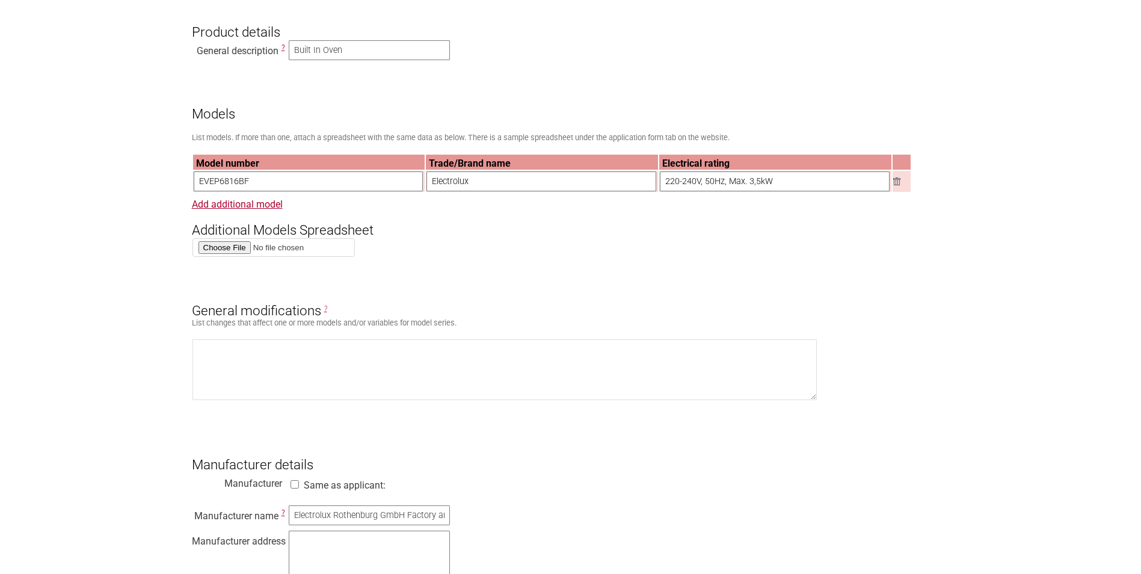
scroll to position [481, 0]
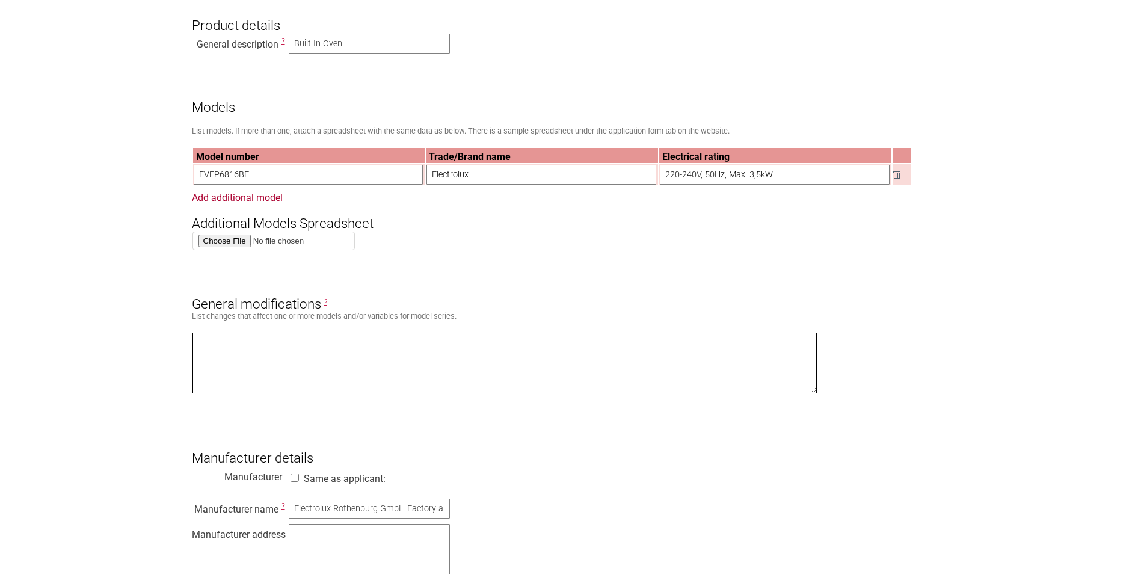
click at [227, 348] on textarea at bounding box center [505, 363] width 625 height 61
type textarea "Design modification for alternate branding of product."
type textarea "Electrolux Rothenburg GmbH Factory and Development Bodelschwinghstrasse 1 Rothe…"
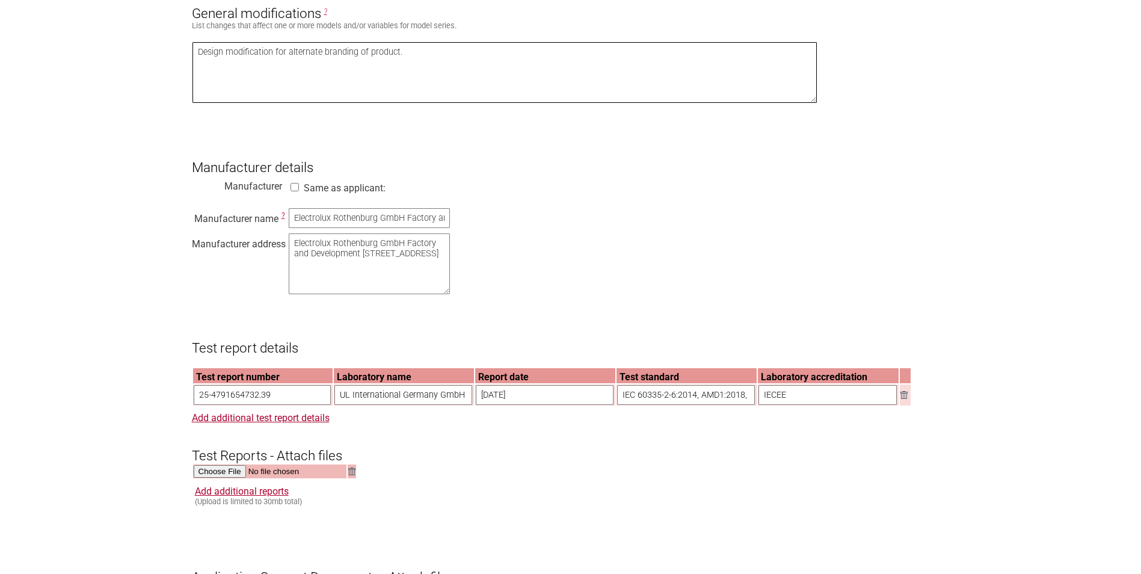
scroll to position [782, 0]
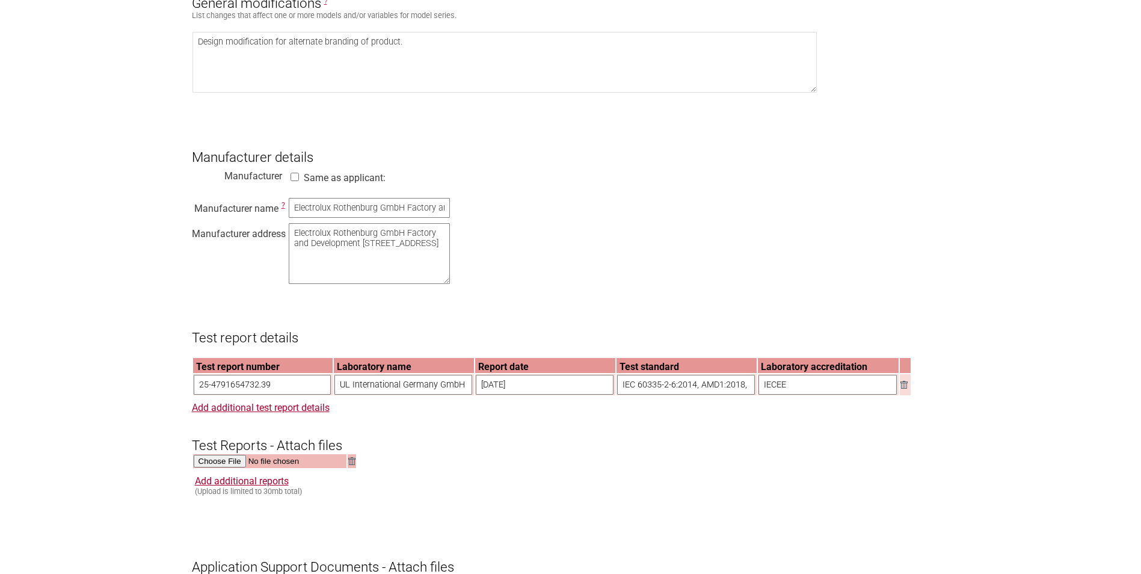
drag, startPoint x: 275, startPoint y: 393, endPoint x: 155, endPoint y: 396, distance: 120.4
click at [155, 396] on section "Application for Electrical Certification Resume key: kVYdGr67 Please record thi…" at bounding box center [570, 283] width 1141 height 1860
paste input "42.40"
type input "25-4791654742.40"
click at [543, 395] on input "21-03-2025" at bounding box center [545, 385] width 138 height 20
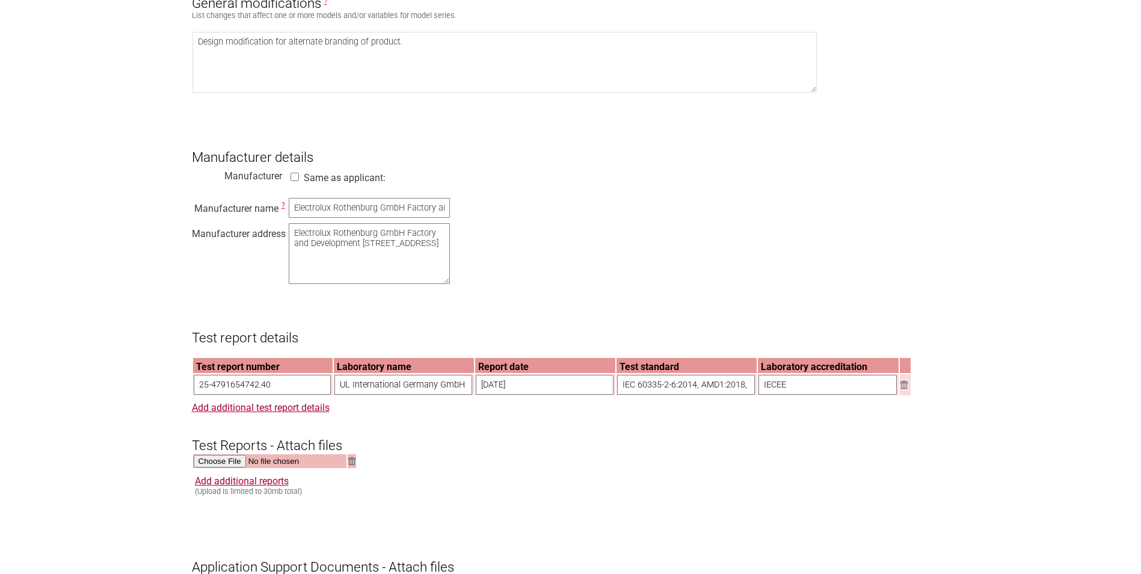
click at [543, 395] on input "21-03-2025" at bounding box center [545, 385] width 138 height 20
type input "15-05-2025"
click at [674, 395] on input "IEC 60335-2-6:2014, AMD1:2018, IEC 60335-2-25:2020 in conjunction with IEC 6033…" at bounding box center [686, 385] width 138 height 20
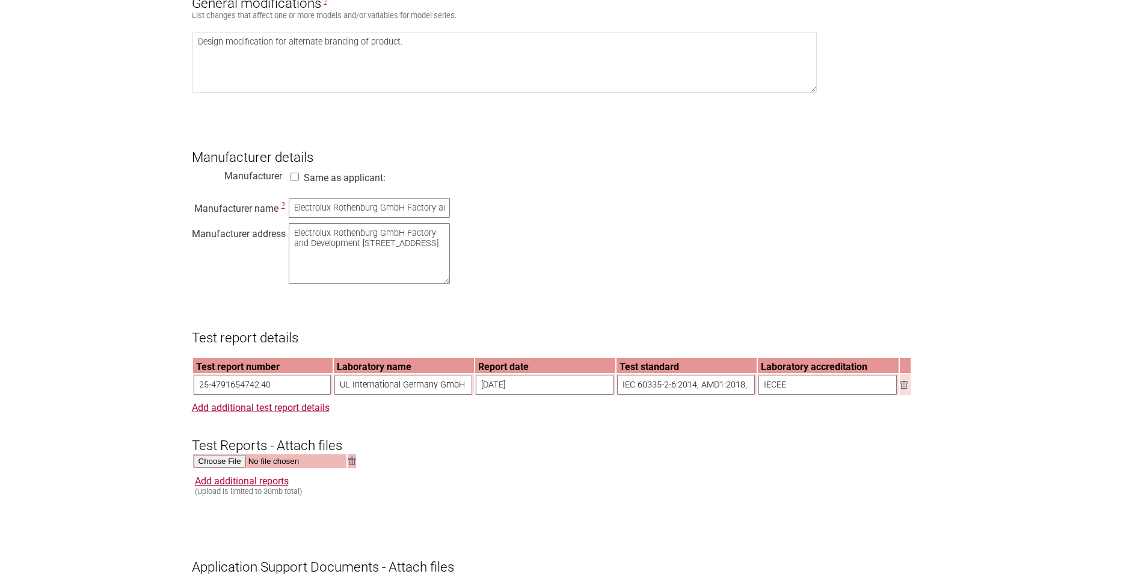
click at [674, 395] on input "IEC 60335-2-6:2014, AMD1:2018, IEC 60335-2-25:2020 in conjunction with IEC 6033…" at bounding box center [686, 385] width 138 height 20
paste input "in conjunction with IEC 60335-1:2010, COR1:2010, COR2:2011, AMD1:2013, COR1:201…"
type input "IEC 60335-2-6:2014, AMD1:2018 in conjunction with IEC 60335-1:2010, COR1:2010, …"
click at [542, 472] on form "Resume key: kVYdGr67 Please record this key, it will enable you to resume your …" at bounding box center [571, 339] width 758 height 1746
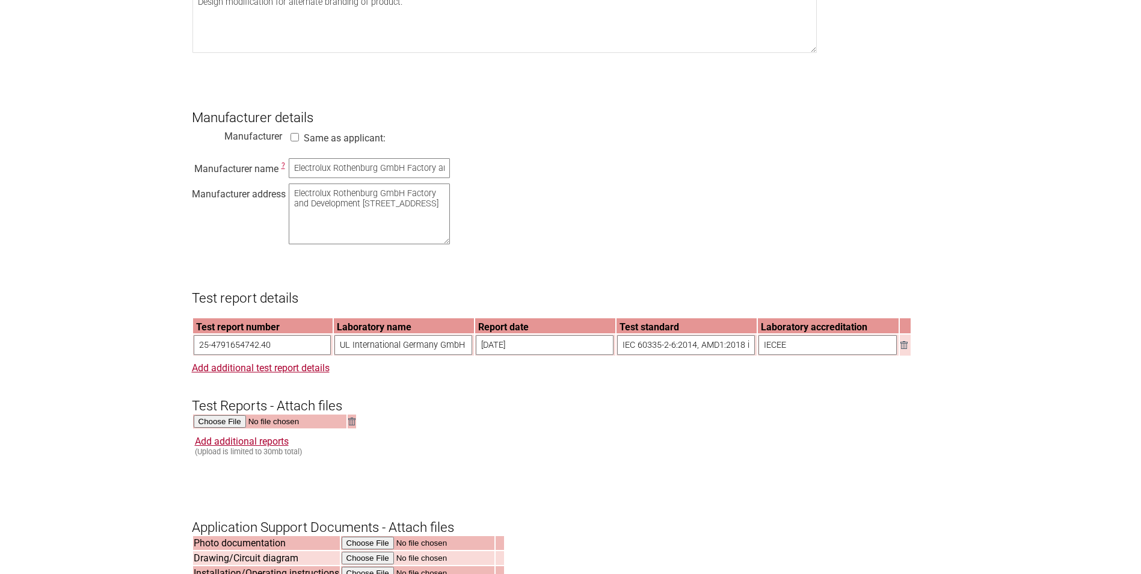
scroll to position [842, 0]
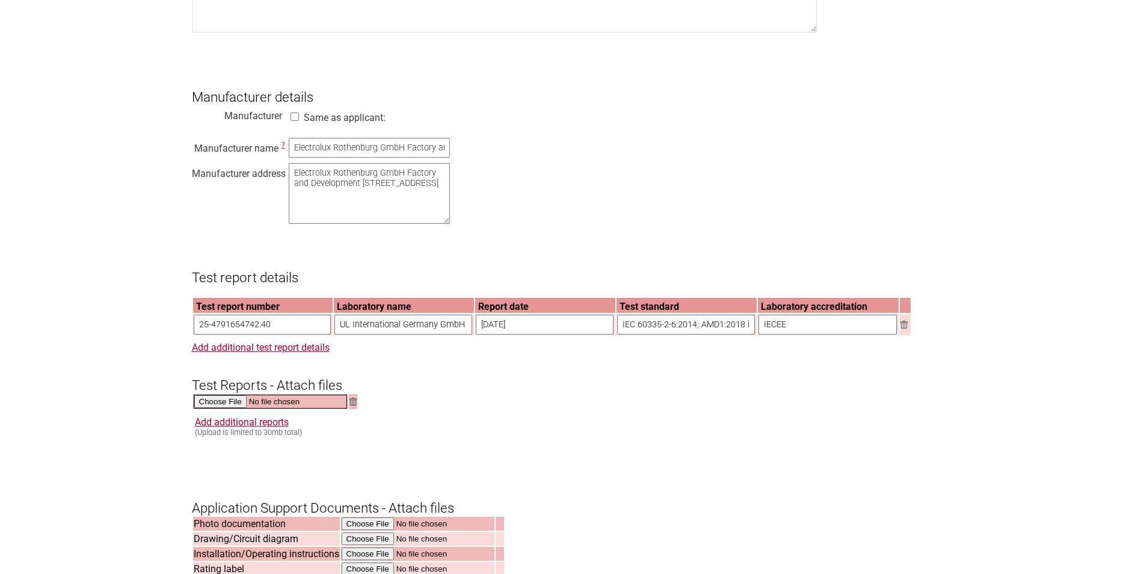
click at [202, 408] on input "file" at bounding box center [270, 402] width 153 height 14
type input "C:\fakepath\25-4791654742.40_CBTR_reissue.pdf"
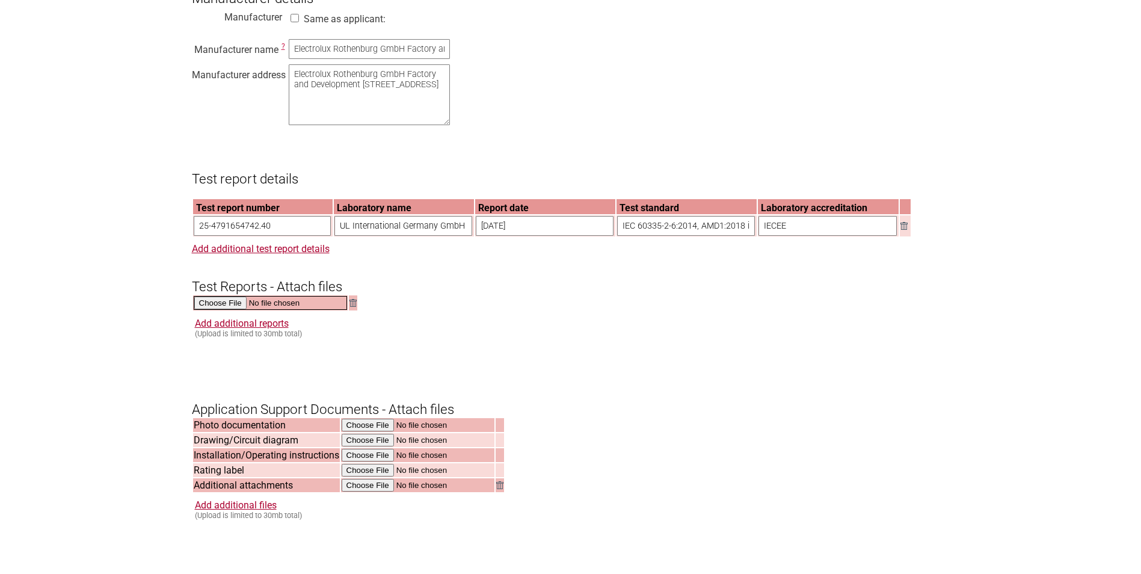
scroll to position [963, 0]
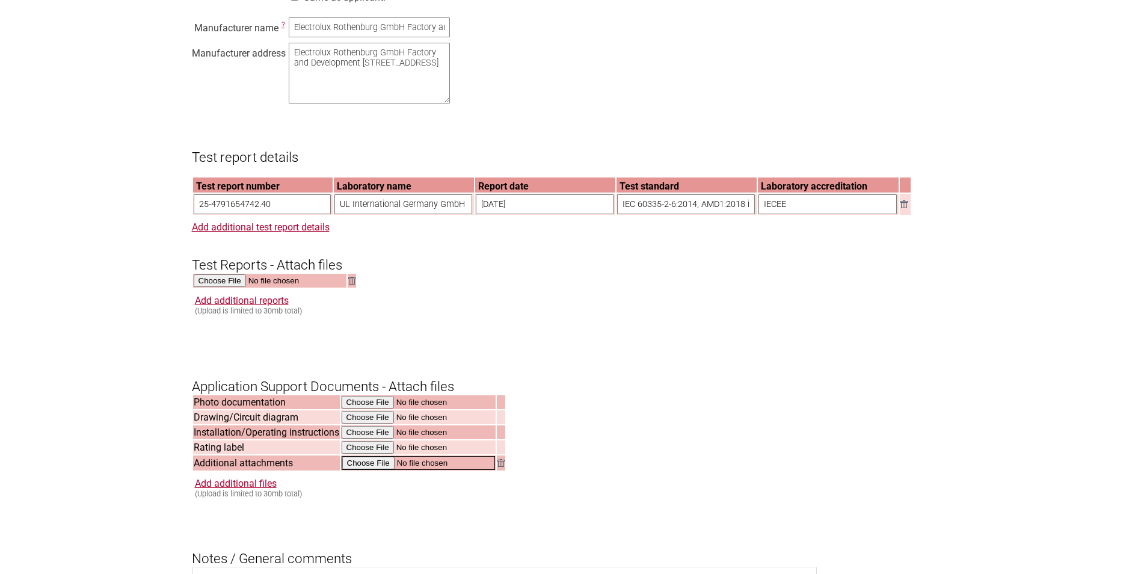
click at [377, 470] on input "file" at bounding box center [418, 463] width 153 height 14
type input "C:\fakepath\DK-166435-UL.pdf"
click at [260, 488] on link "Add additional files" at bounding box center [236, 481] width 82 height 11
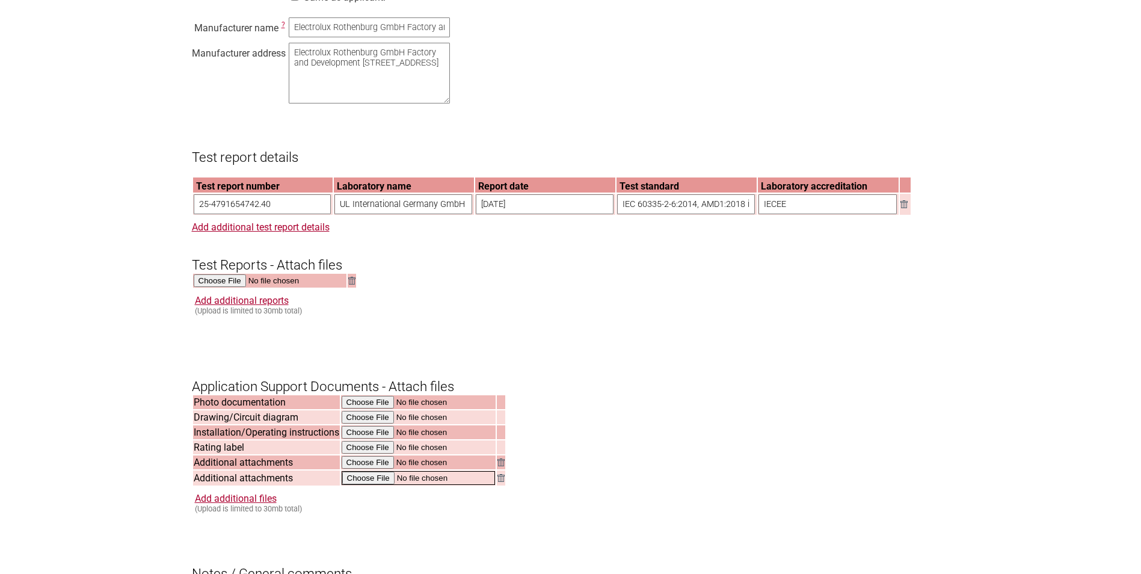
click at [381, 485] on input "file" at bounding box center [418, 478] width 153 height 14
type input "C:\fakepath\944032186_MND_EVEP6816BF_LVE-EMC_2025-09-16.pdf"
click at [369, 440] on input "file" at bounding box center [418, 433] width 153 height 14
type input "C:\fakepath\2025-09-10T12_20_56.8852434Z 867387557-A-372025_standard 3.0_1_en-G…"
click at [368, 455] on input "file" at bounding box center [418, 448] width 153 height 14
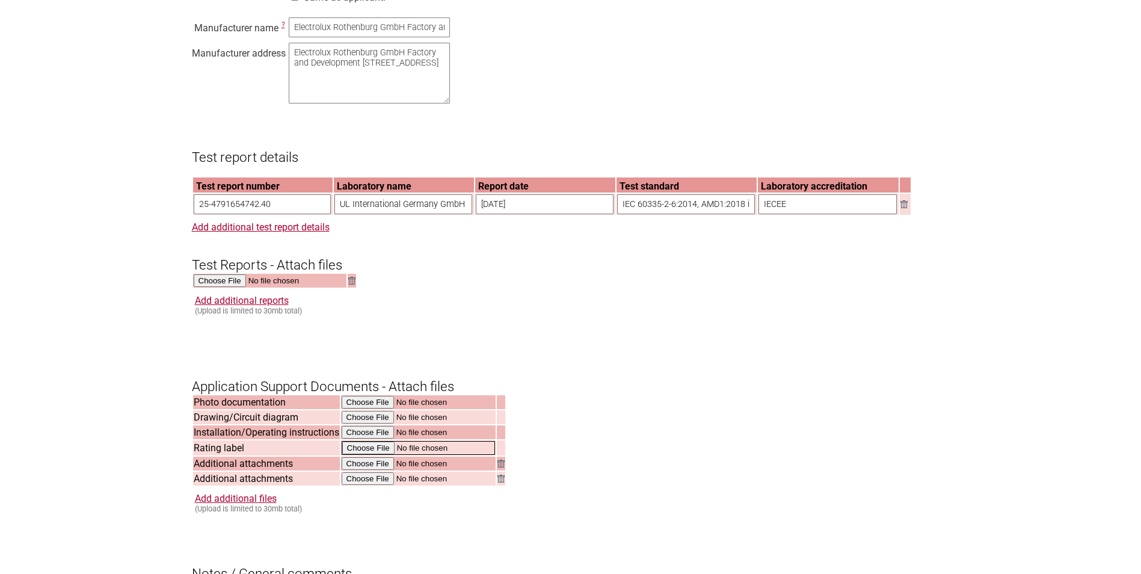
type input "C:\fakepath\944032186 RPL.PDF"
click at [372, 410] on input "file" at bounding box center [418, 403] width 153 height 14
type input "C:\fakepath\944032186.jpg"
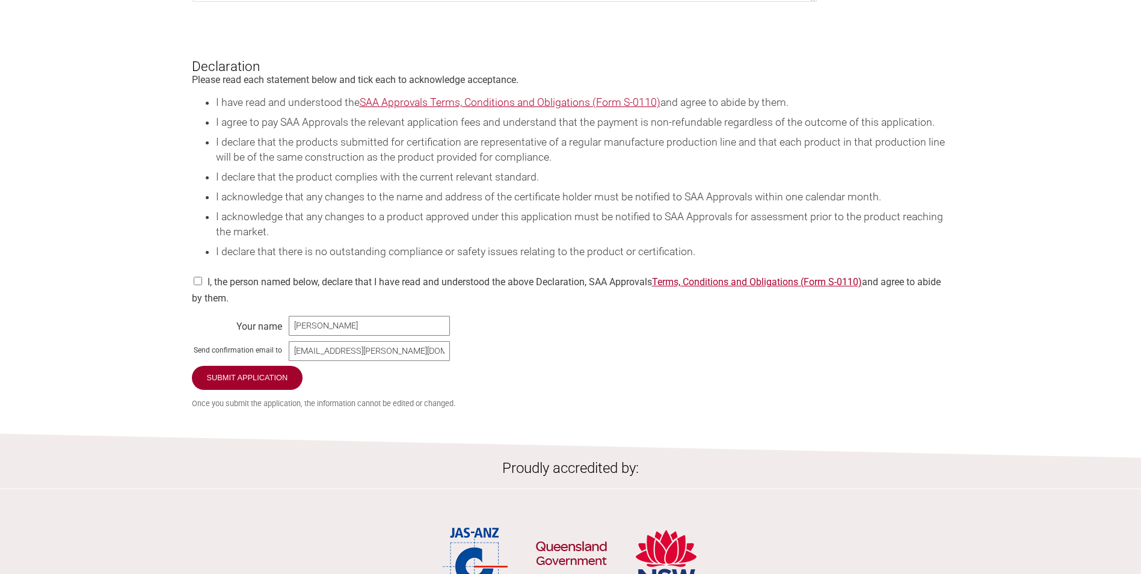
scroll to position [1624, 0]
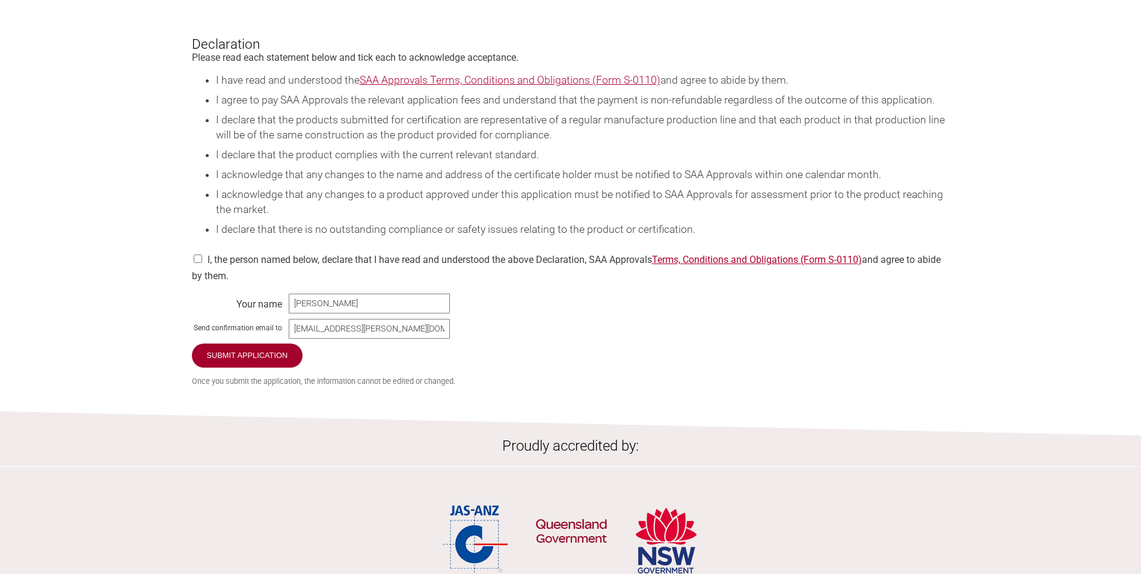
click at [201, 263] on input "checkbox" at bounding box center [198, 258] width 12 height 8
checkbox input "true"
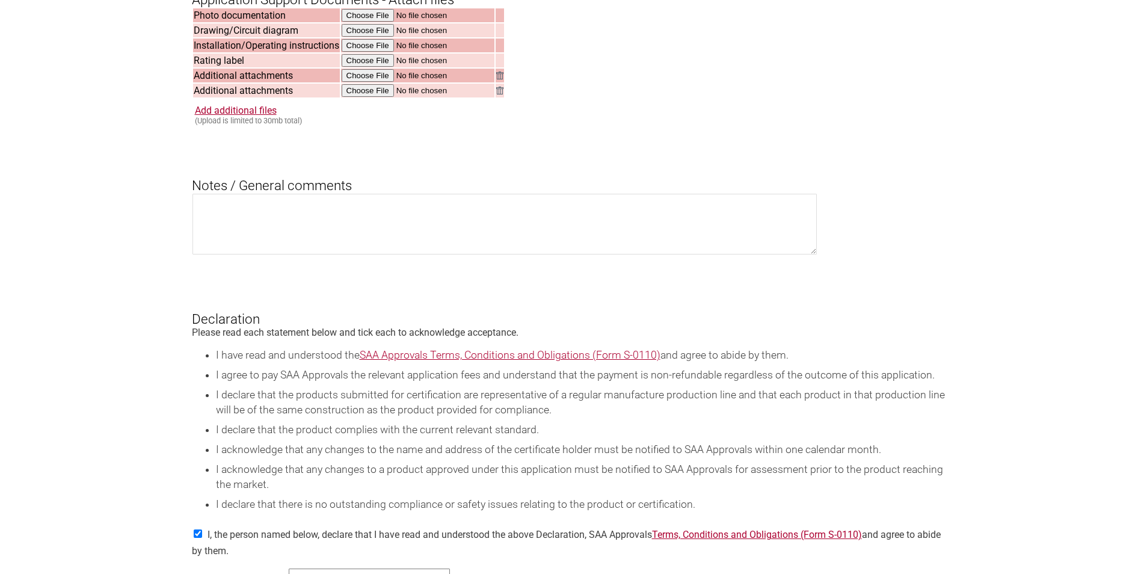
scroll to position [1564, 0]
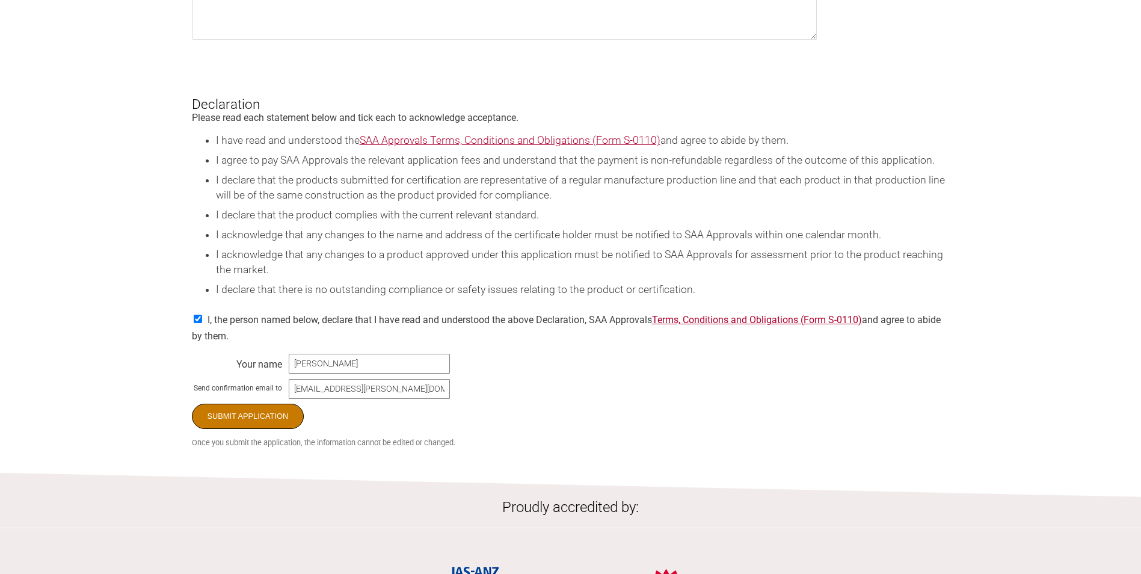
click at [253, 429] on input "Submit Application" at bounding box center [248, 416] width 112 height 25
